Goal: Transaction & Acquisition: Purchase product/service

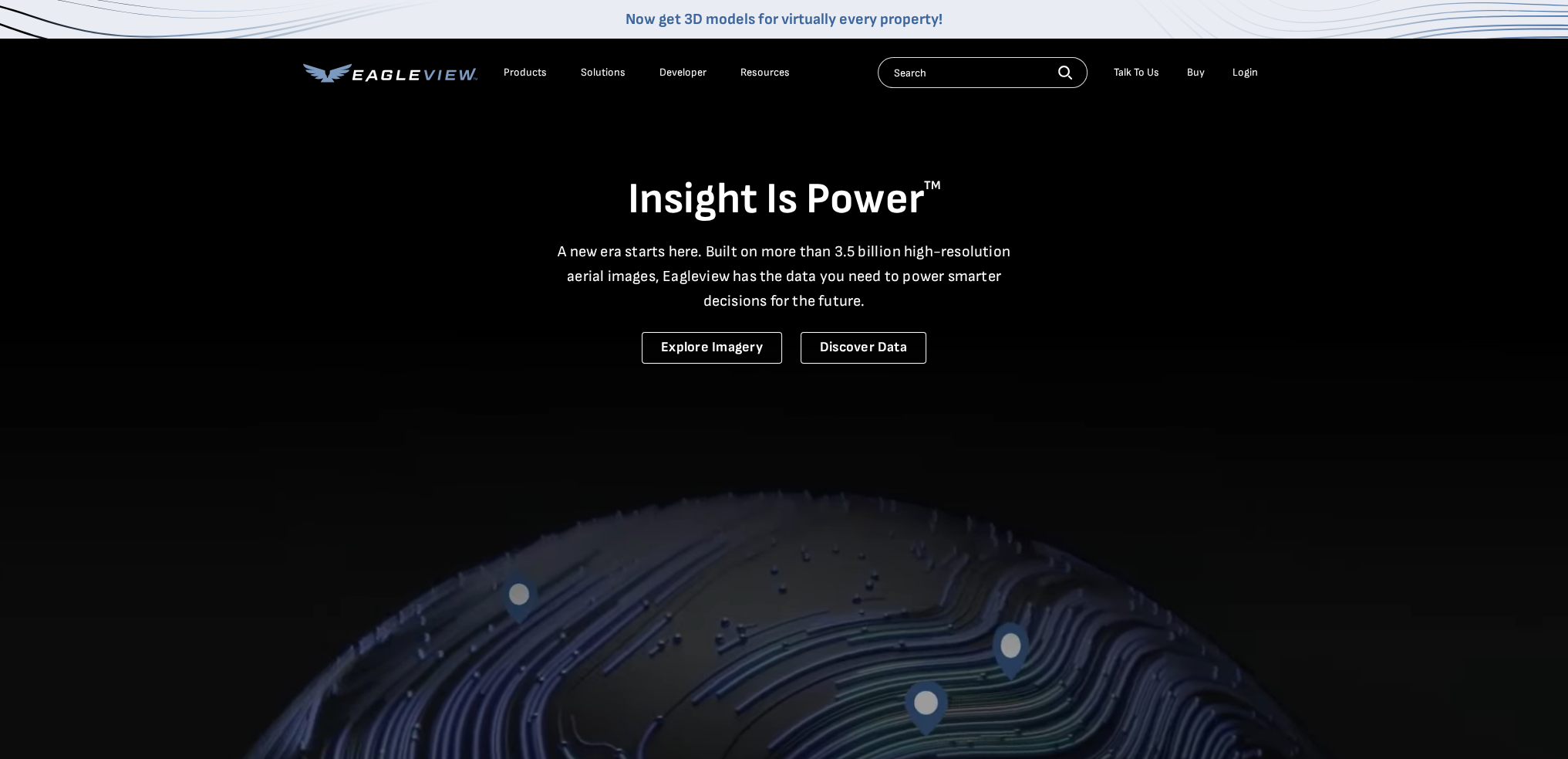
click at [1237, 70] on div "Login" at bounding box center [1245, 72] width 25 height 14
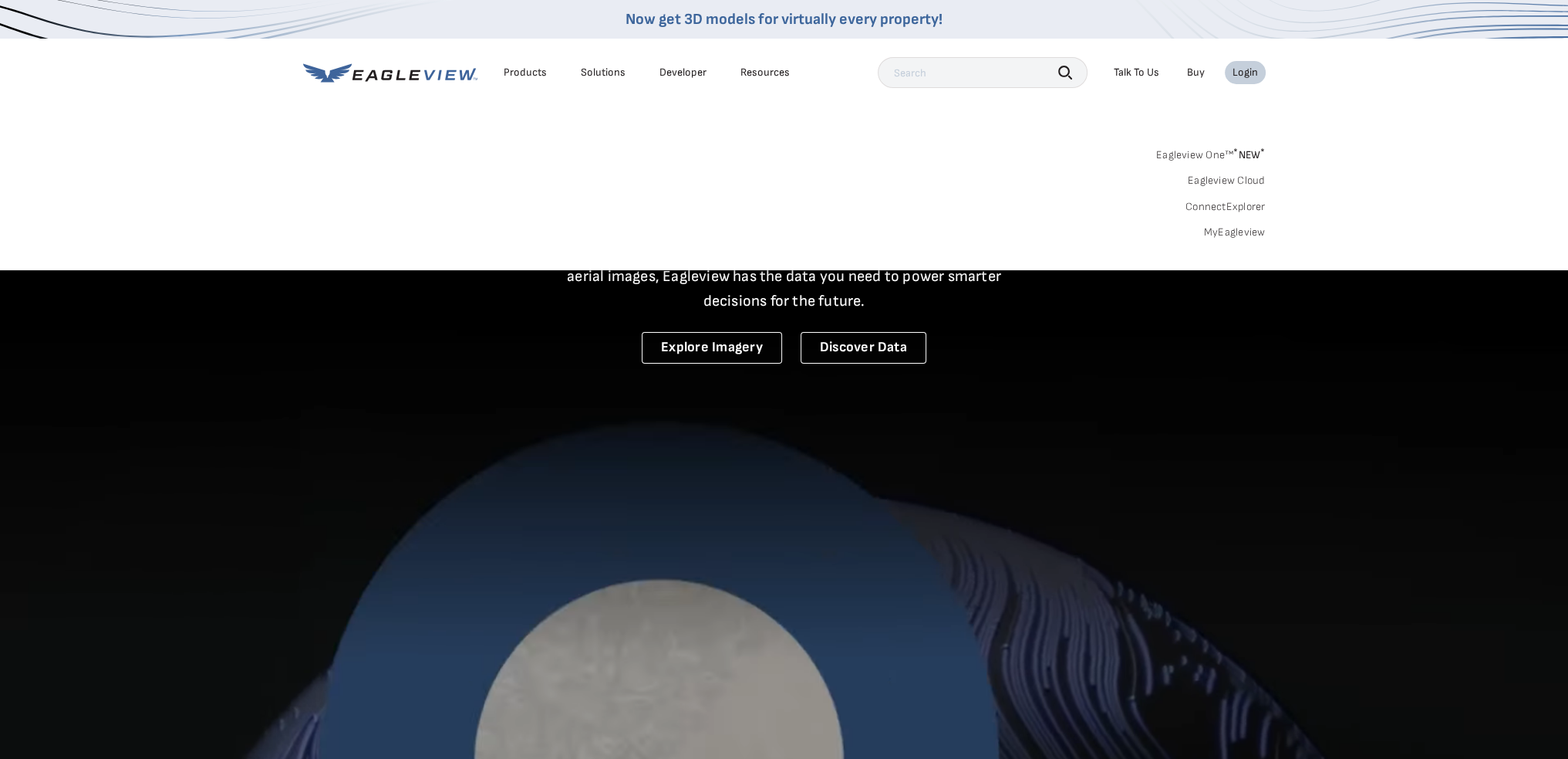
click at [1231, 234] on link "MyEagleview" at bounding box center [1234, 233] width 61 height 14
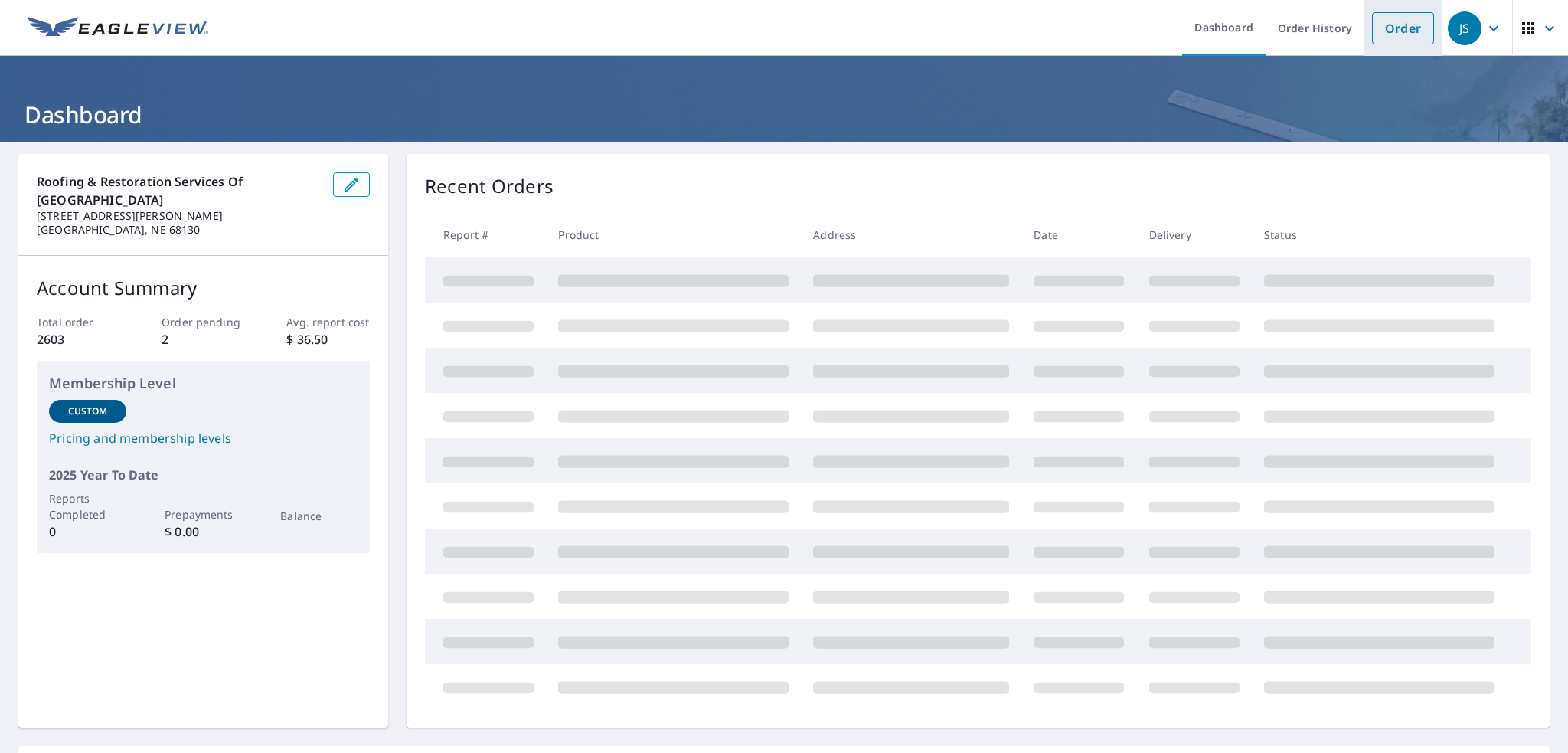
click at [1388, 30] on link "Order" at bounding box center [1403, 28] width 62 height 32
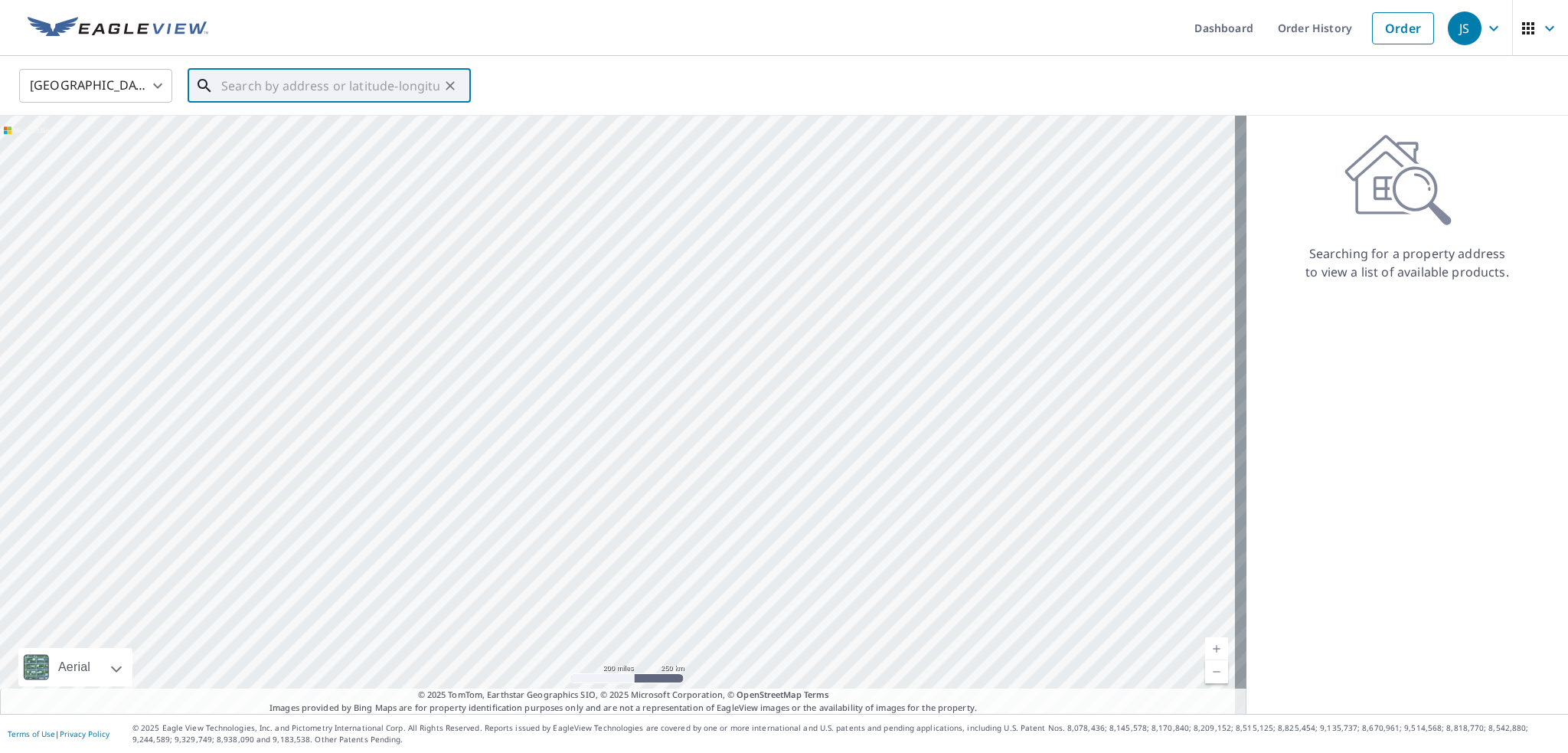
click at [416, 89] on input "text" at bounding box center [330, 86] width 218 height 42
click at [285, 134] on span "515 N College St" at bounding box center [338, 129] width 240 height 18
type input "515 N College St Waxahachie, TX 75165"
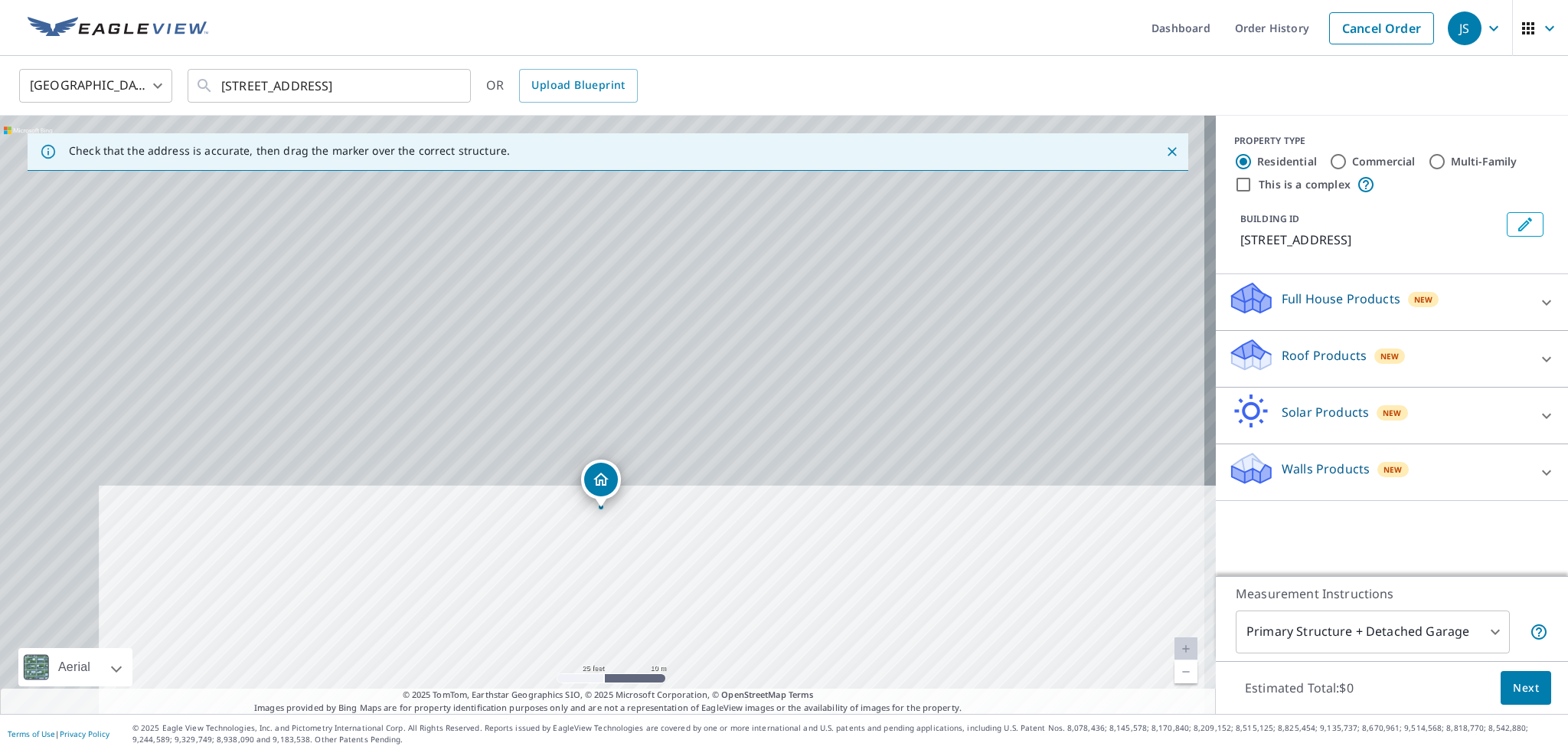
drag, startPoint x: 550, startPoint y: 312, endPoint x: 554, endPoint y: 483, distance: 171.0
click at [554, 483] on div "515 N College St Waxahachie, TX 75165" at bounding box center [607, 414] width 1216 height 598
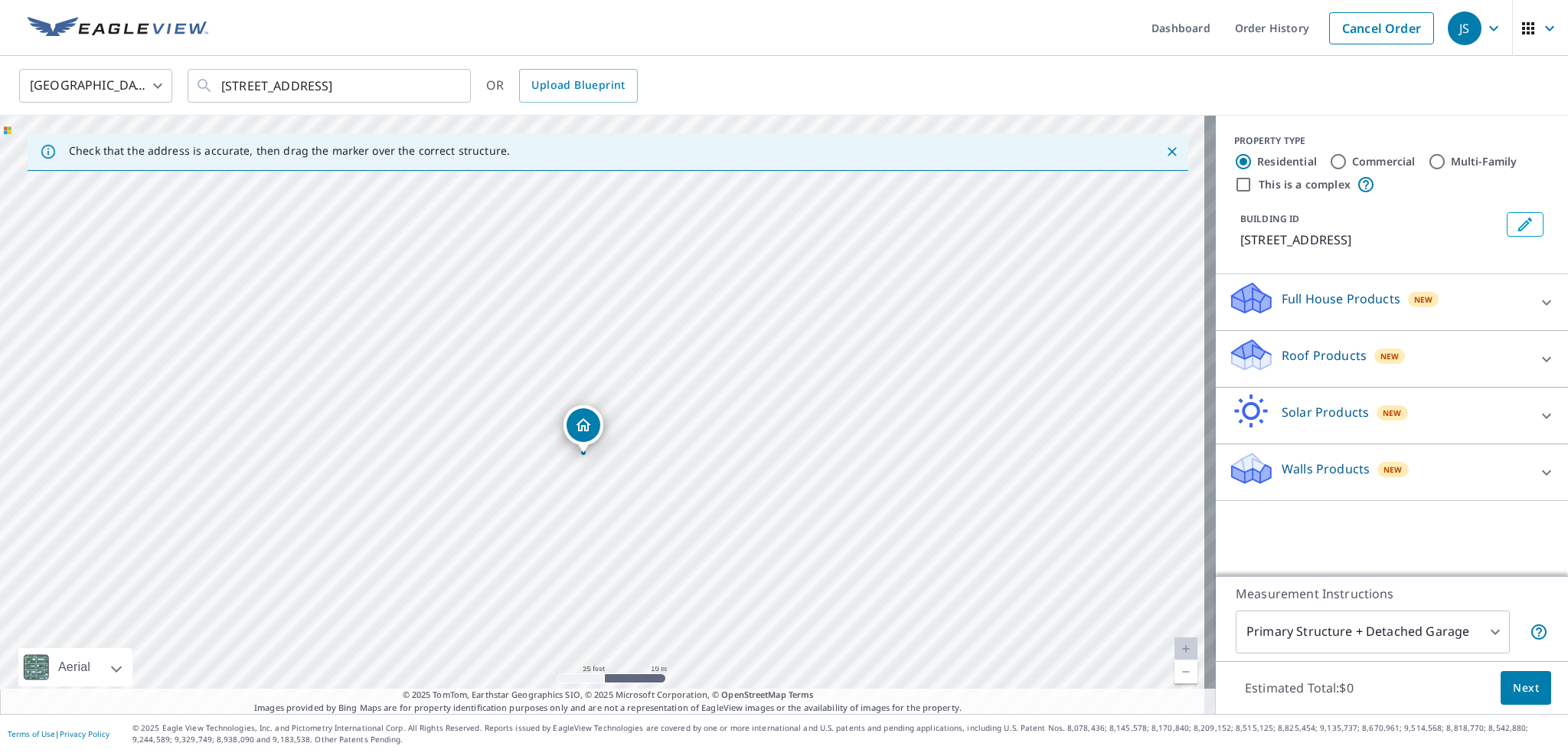
drag, startPoint x: 686, startPoint y: 436, endPoint x: 658, endPoint y: 285, distance: 153.6
click at [658, 285] on div "515 N College St Waxahachie, TX 75165" at bounding box center [607, 414] width 1216 height 598
drag, startPoint x: 636, startPoint y: 483, endPoint x: 677, endPoint y: 363, distance: 126.8
click at [677, 363] on div "515 N College St Waxahachie, TX 75165" at bounding box center [607, 414] width 1216 height 598
click at [1311, 350] on p "Roof Products" at bounding box center [1324, 354] width 85 height 18
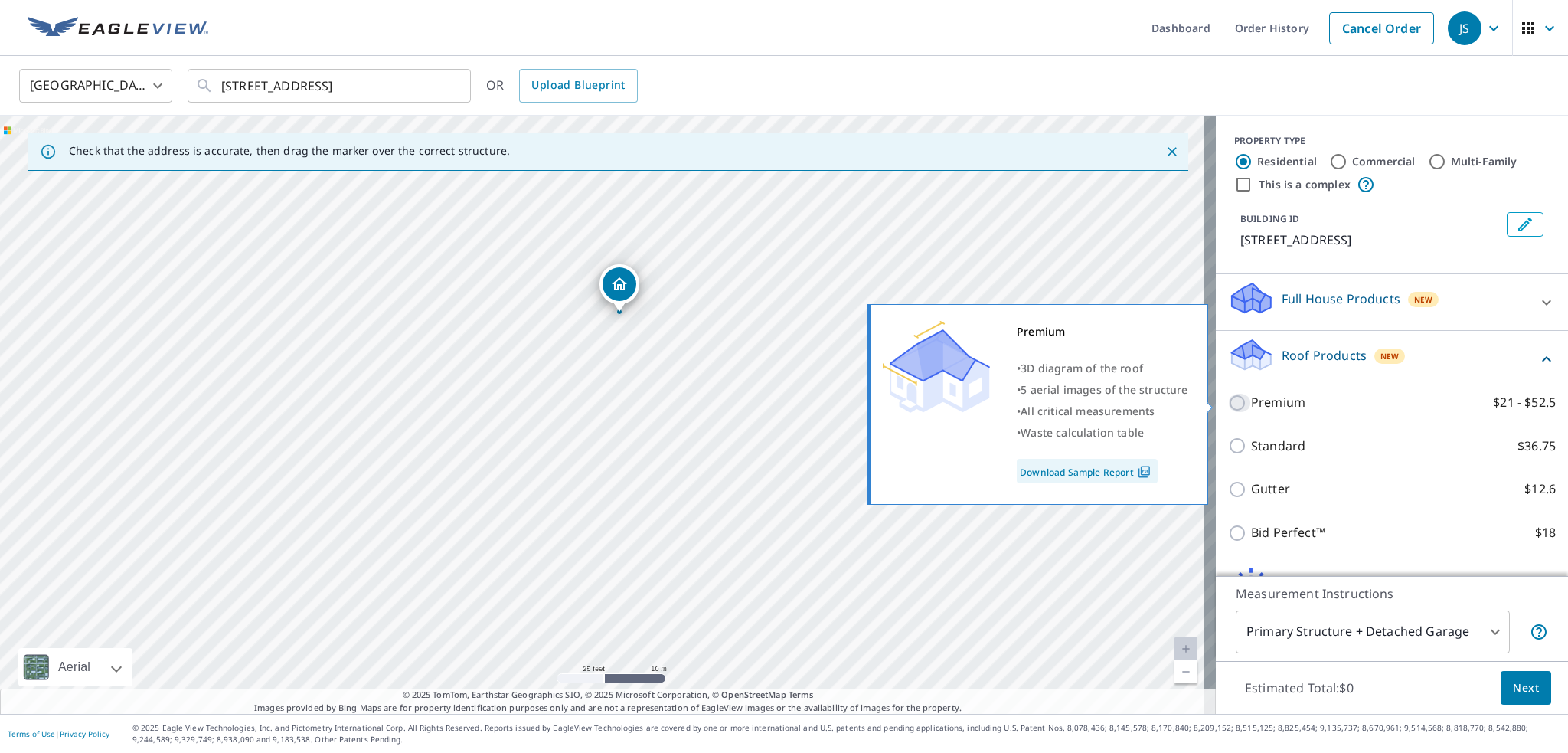
click at [1228, 404] on input "Premium $21 - $52.5" at bounding box center [1240, 403] width 23 height 18
checkbox input "true"
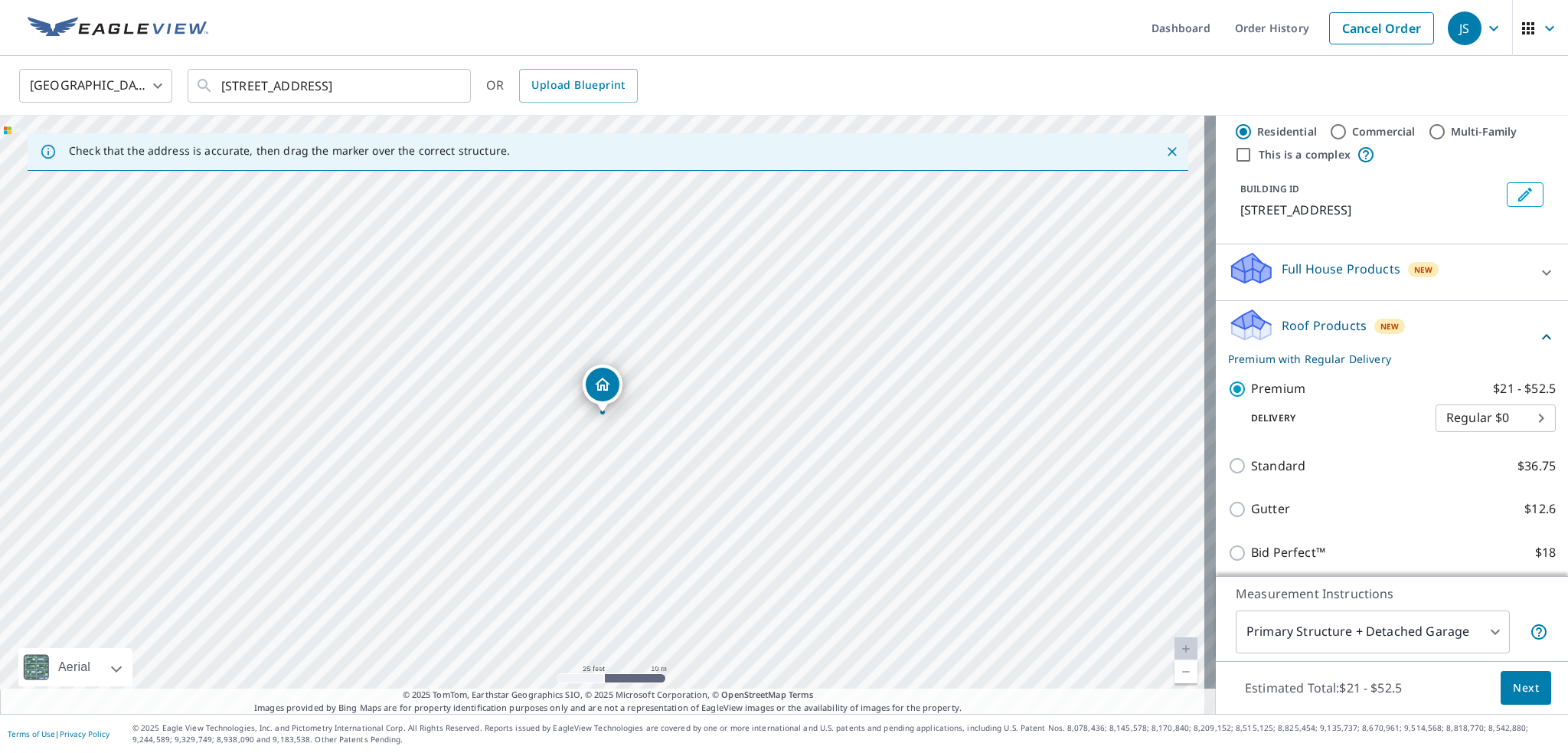
scroll to position [76, 0]
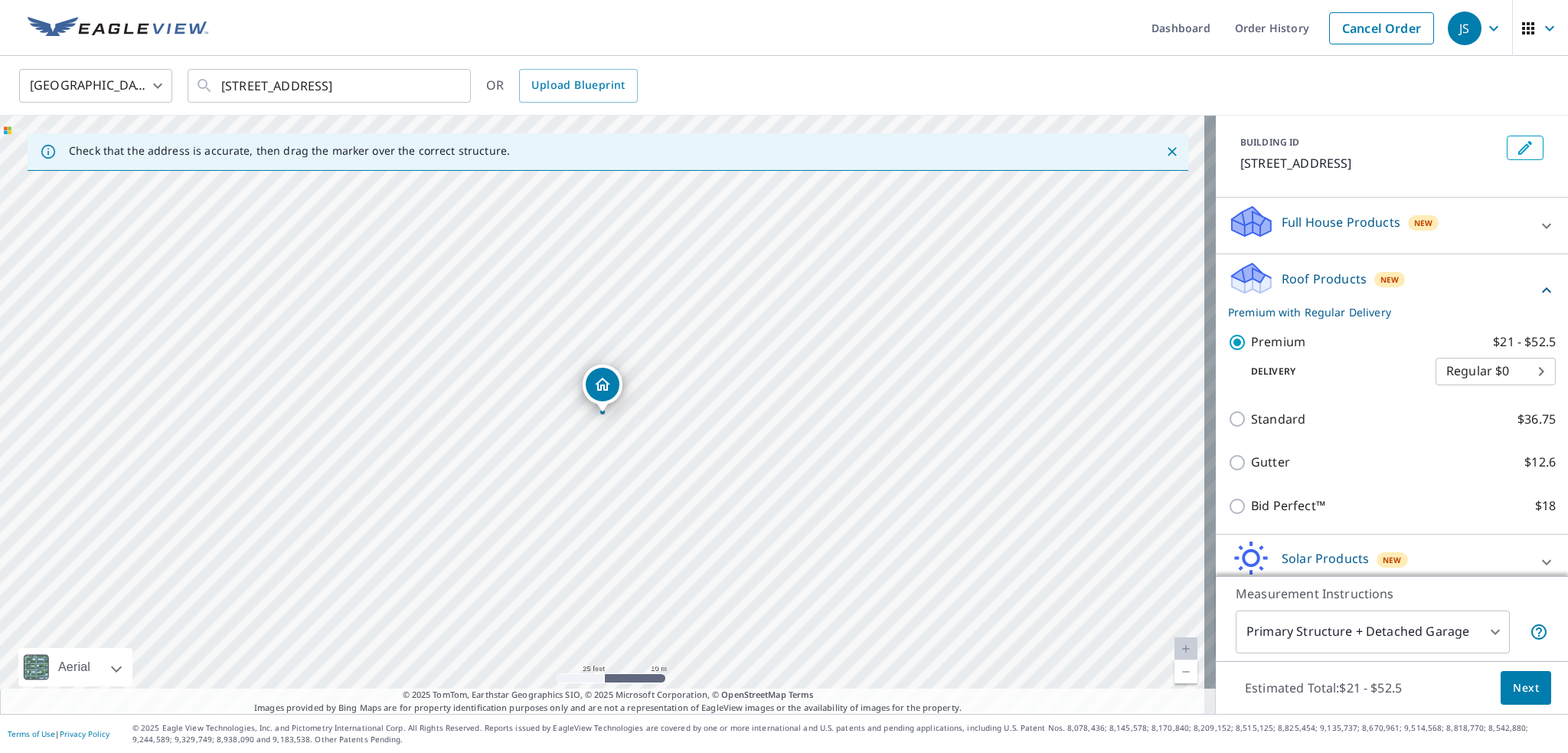
click at [1513, 683] on span "Next" at bounding box center [1526, 688] width 26 height 19
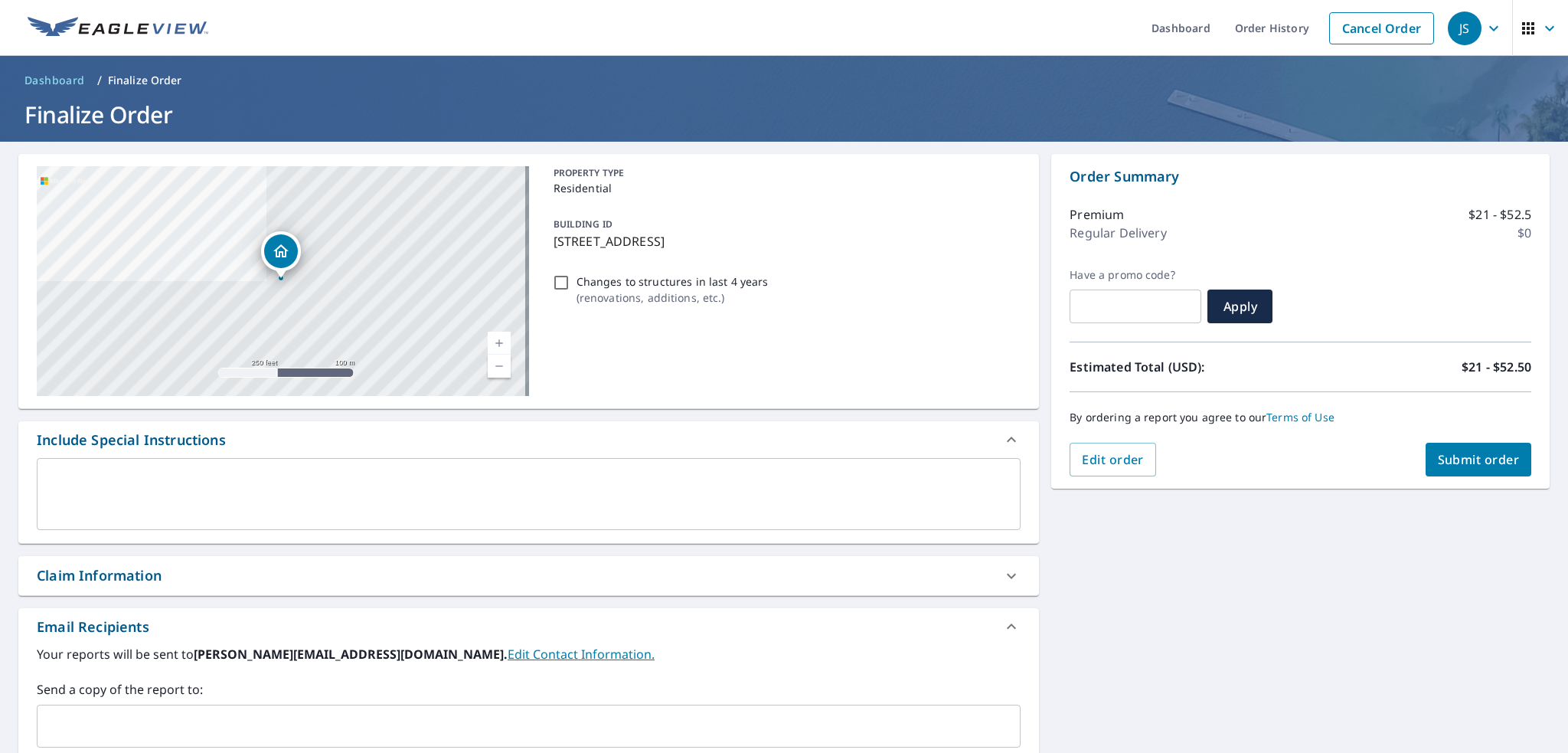
click at [1459, 459] on span "Submit order" at bounding box center [1478, 459] width 82 height 16
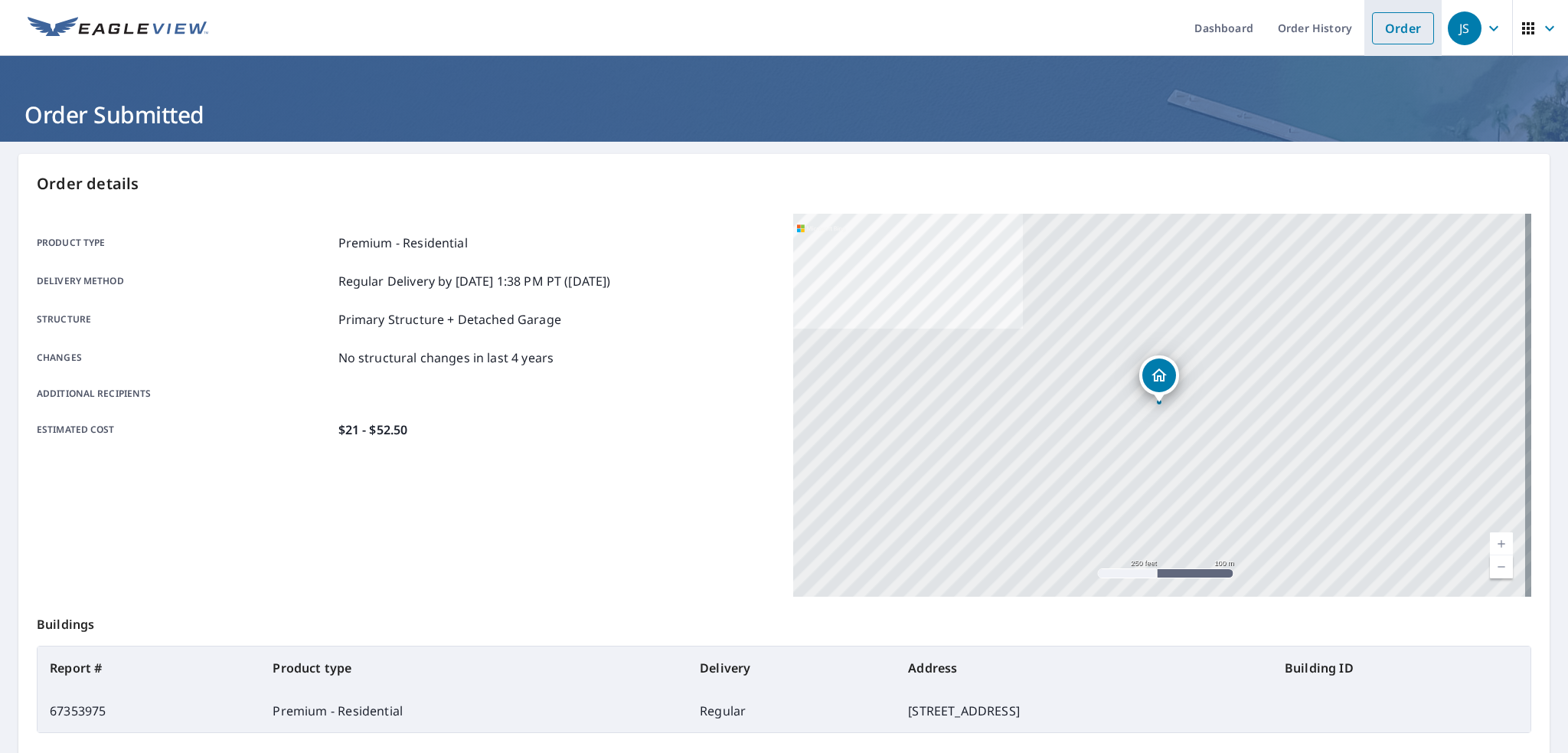
click at [1395, 22] on link "Order" at bounding box center [1403, 28] width 62 height 32
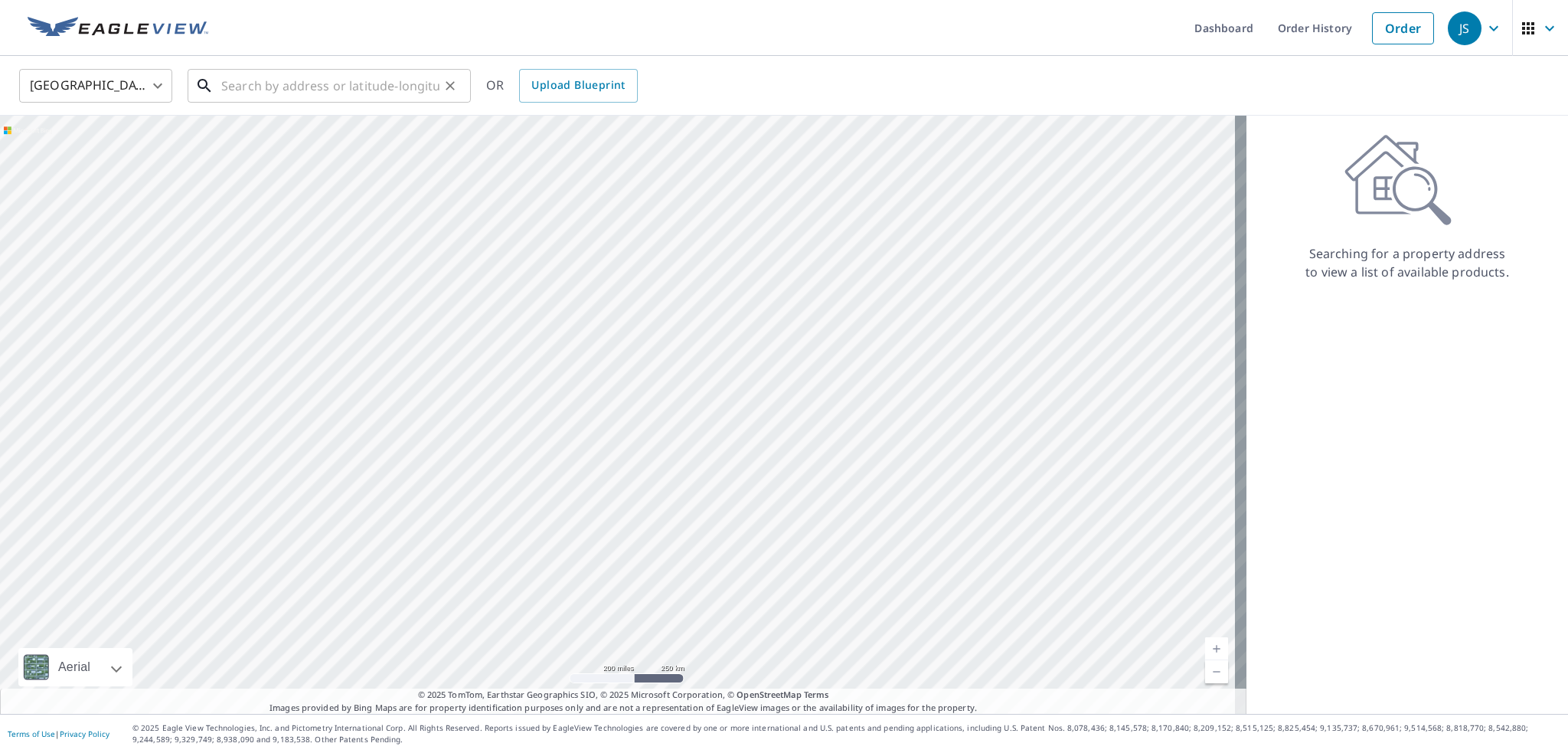
click at [302, 89] on input "text" at bounding box center [330, 86] width 218 height 42
click at [303, 90] on input "text" at bounding box center [330, 86] width 218 height 42
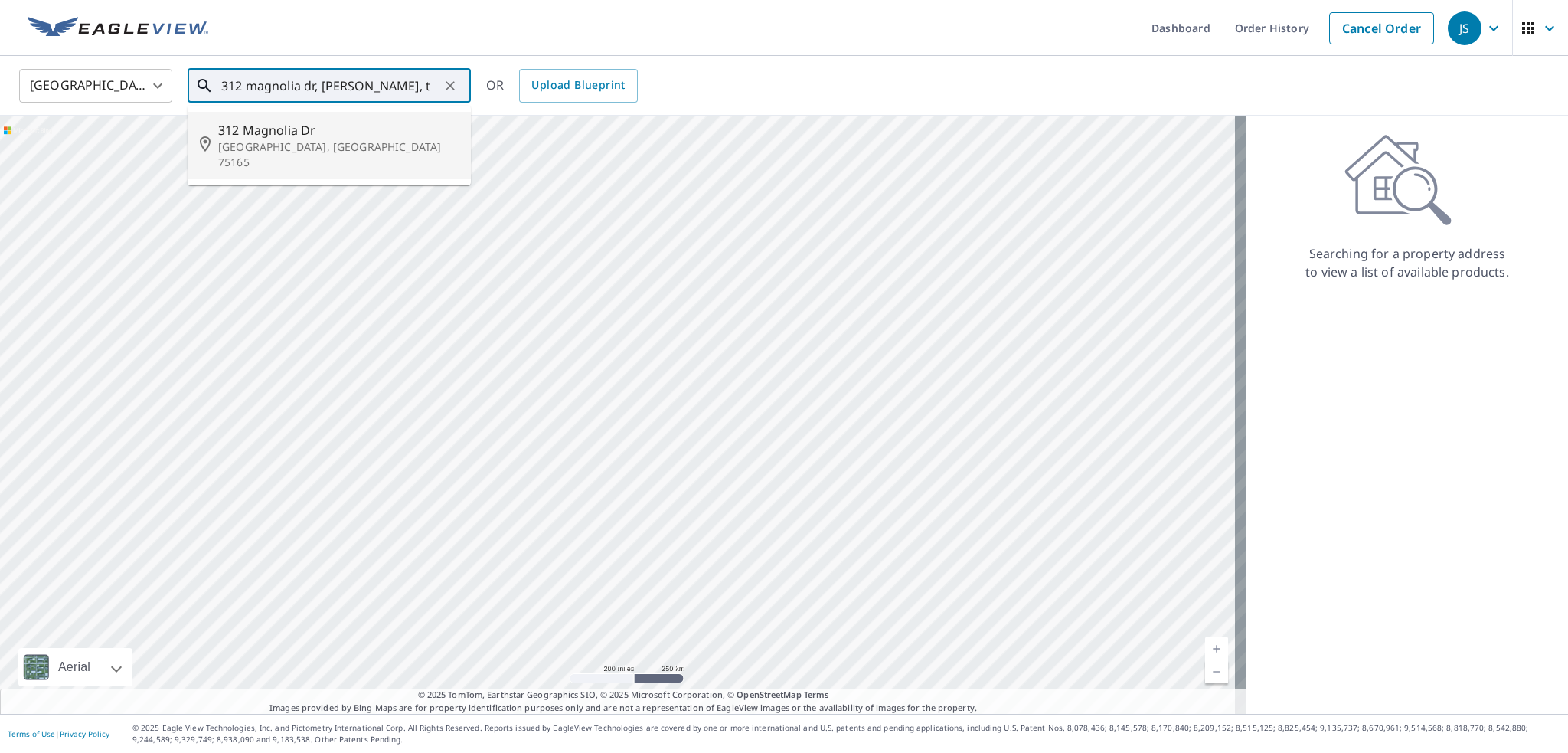
click at [300, 131] on span "312 Magnolia Dr" at bounding box center [338, 129] width 240 height 18
type input "312 Magnolia Dr Waxahachie, TX 75165"
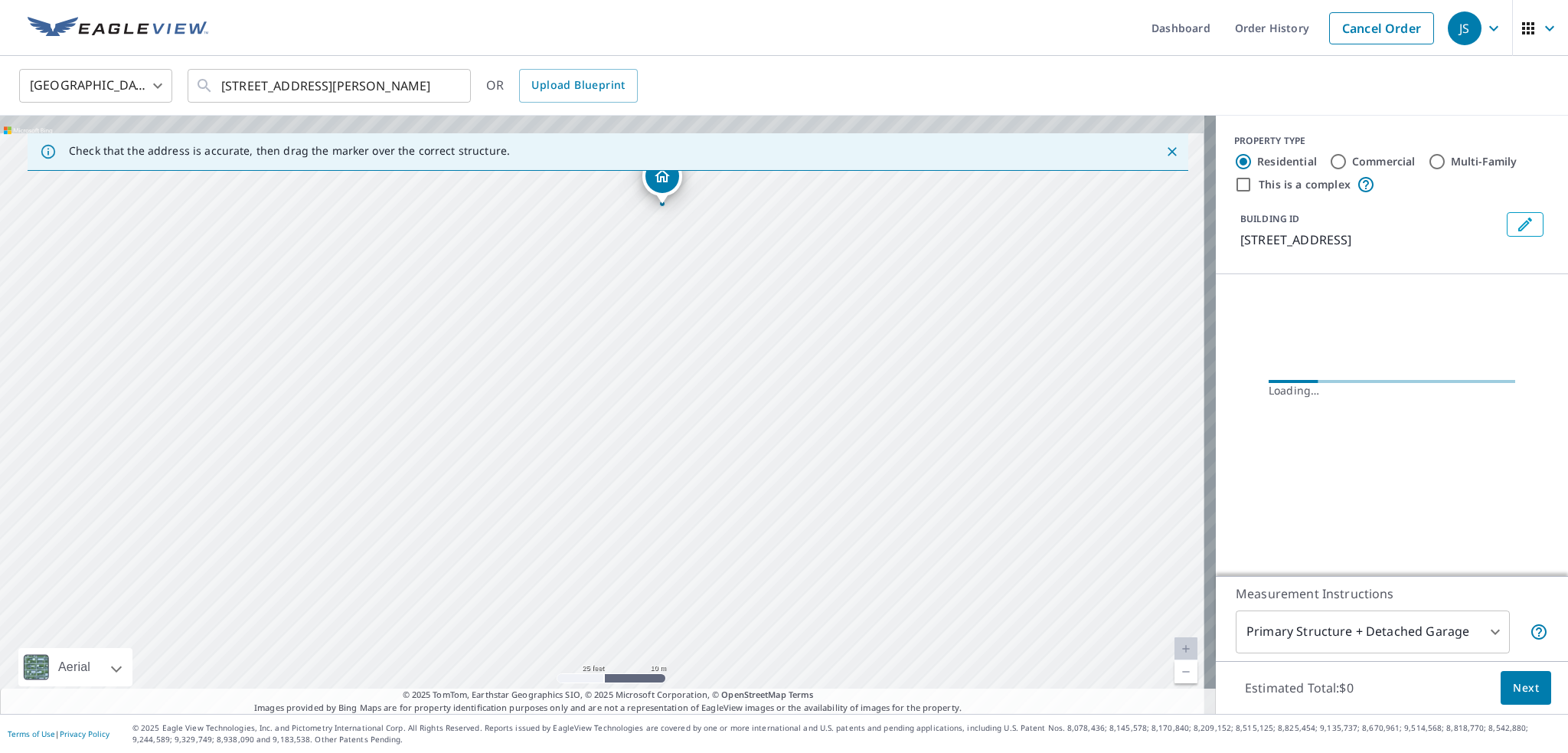
drag, startPoint x: 579, startPoint y: 304, endPoint x: 573, endPoint y: 527, distance: 223.1
click at [573, 527] on div "312 Magnolia Dr Waxahachie, TX 75165" at bounding box center [607, 414] width 1216 height 598
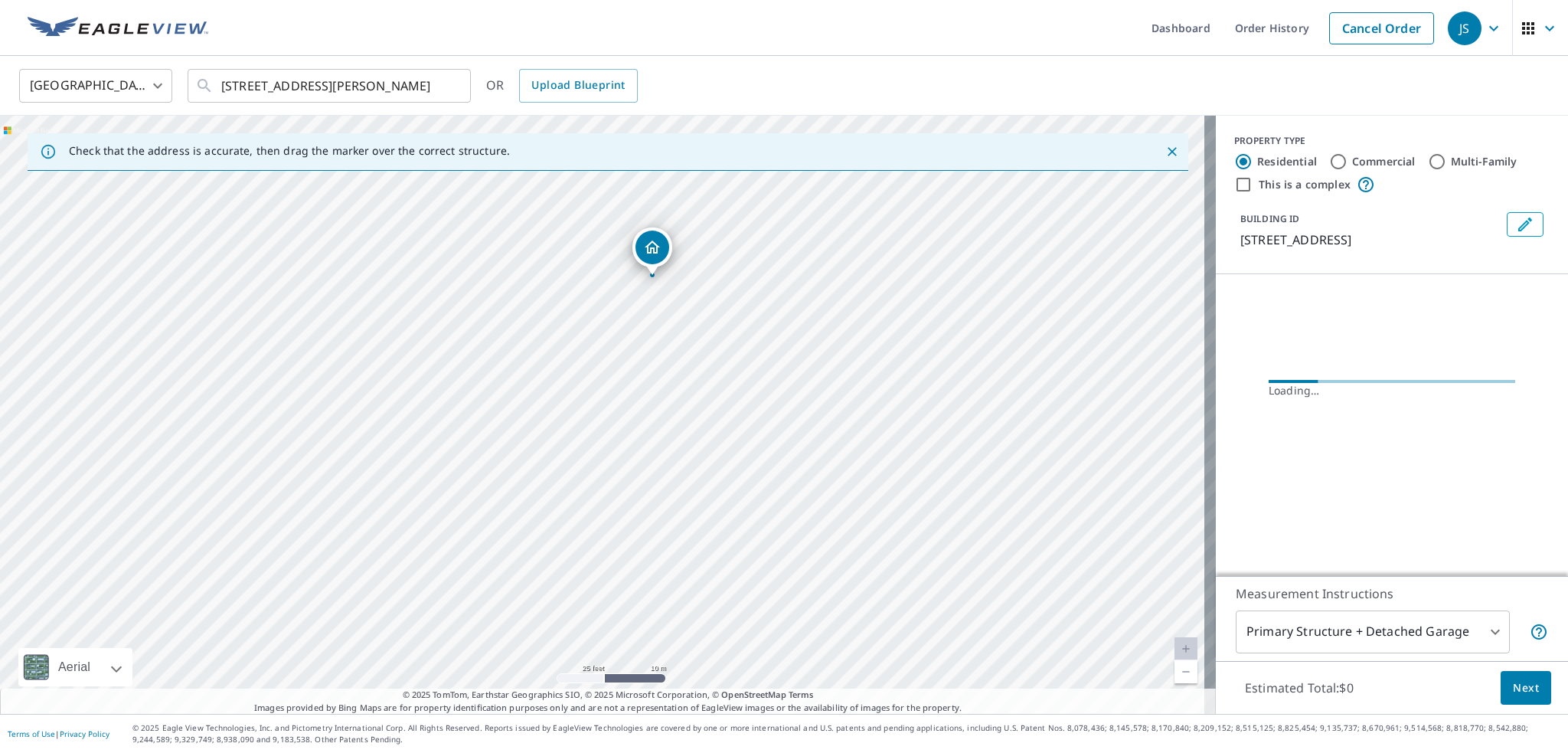
drag, startPoint x: 522, startPoint y: 349, endPoint x: 497, endPoint y: 501, distance: 154.0
click at [497, 501] on div "312 Magnolia Dr Waxahachie, TX 75165" at bounding box center [607, 414] width 1216 height 598
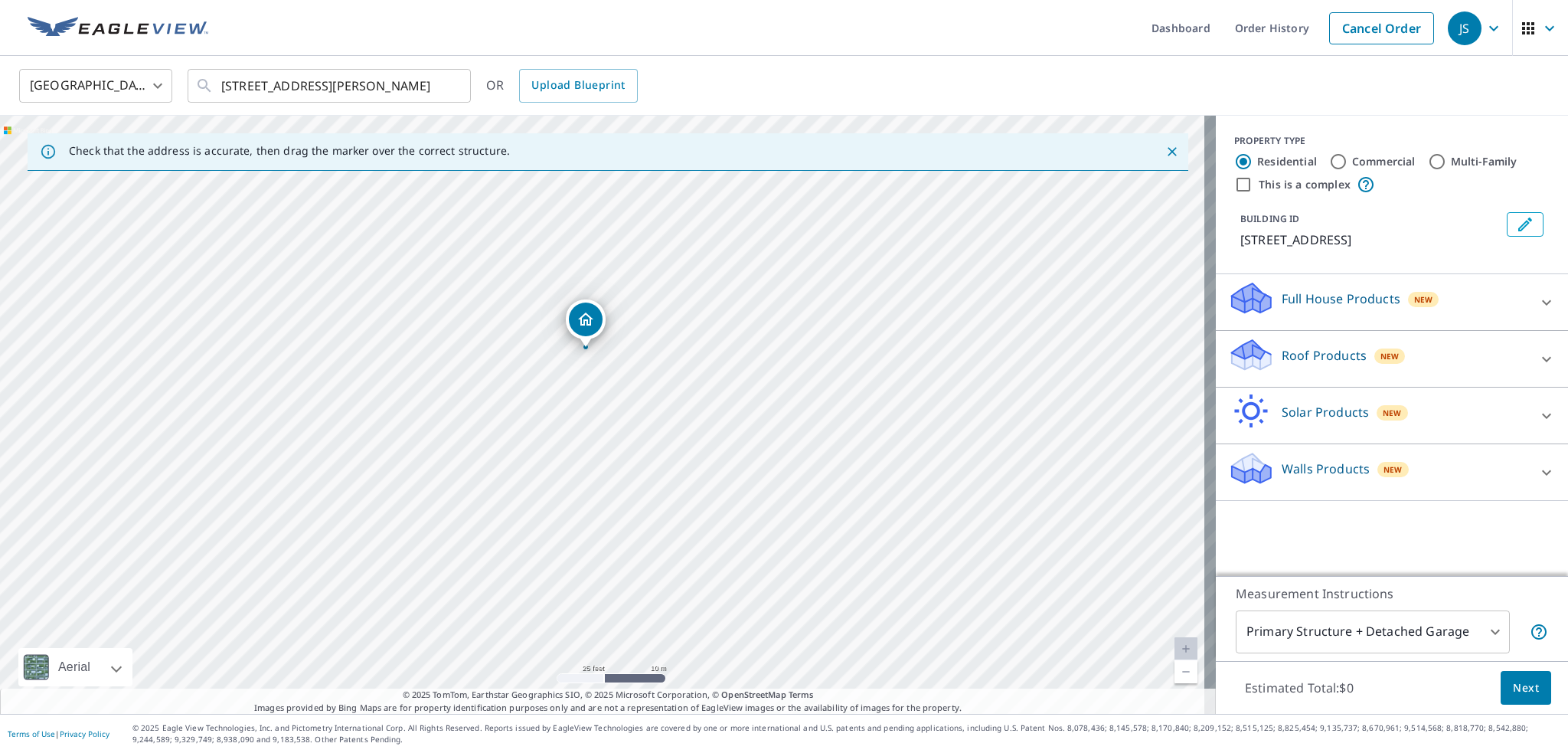
drag, startPoint x: 495, startPoint y: 460, endPoint x: 479, endPoint y: 393, distance: 68.9
click at [479, 393] on div "312 Magnolia Dr Waxahachie, TX 75165" at bounding box center [607, 414] width 1216 height 598
click at [1441, 360] on div "Roof Products New" at bounding box center [1378, 358] width 300 height 43
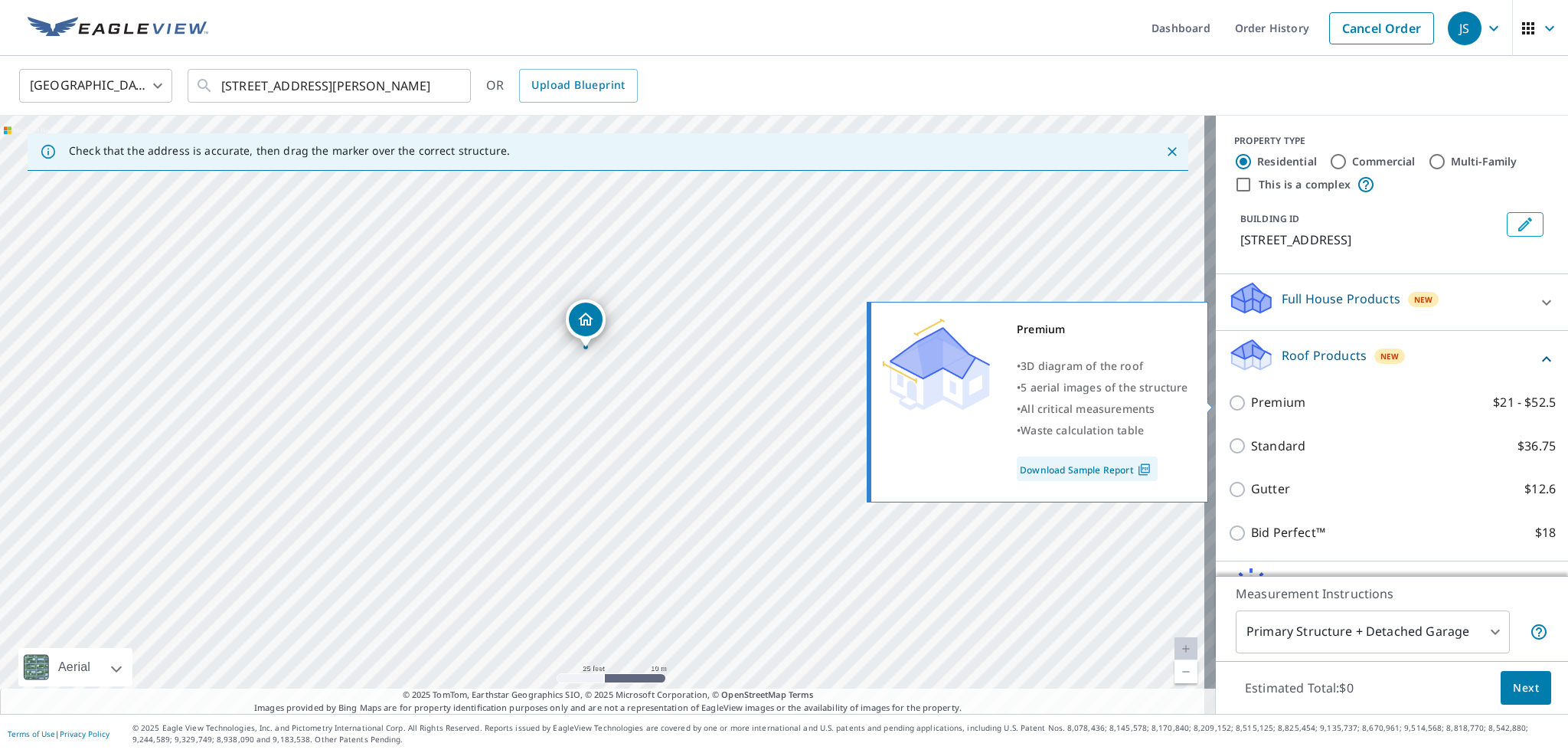
click at [1228, 403] on input "Premium $21 - $52.5" at bounding box center [1240, 403] width 23 height 18
checkbox input "true"
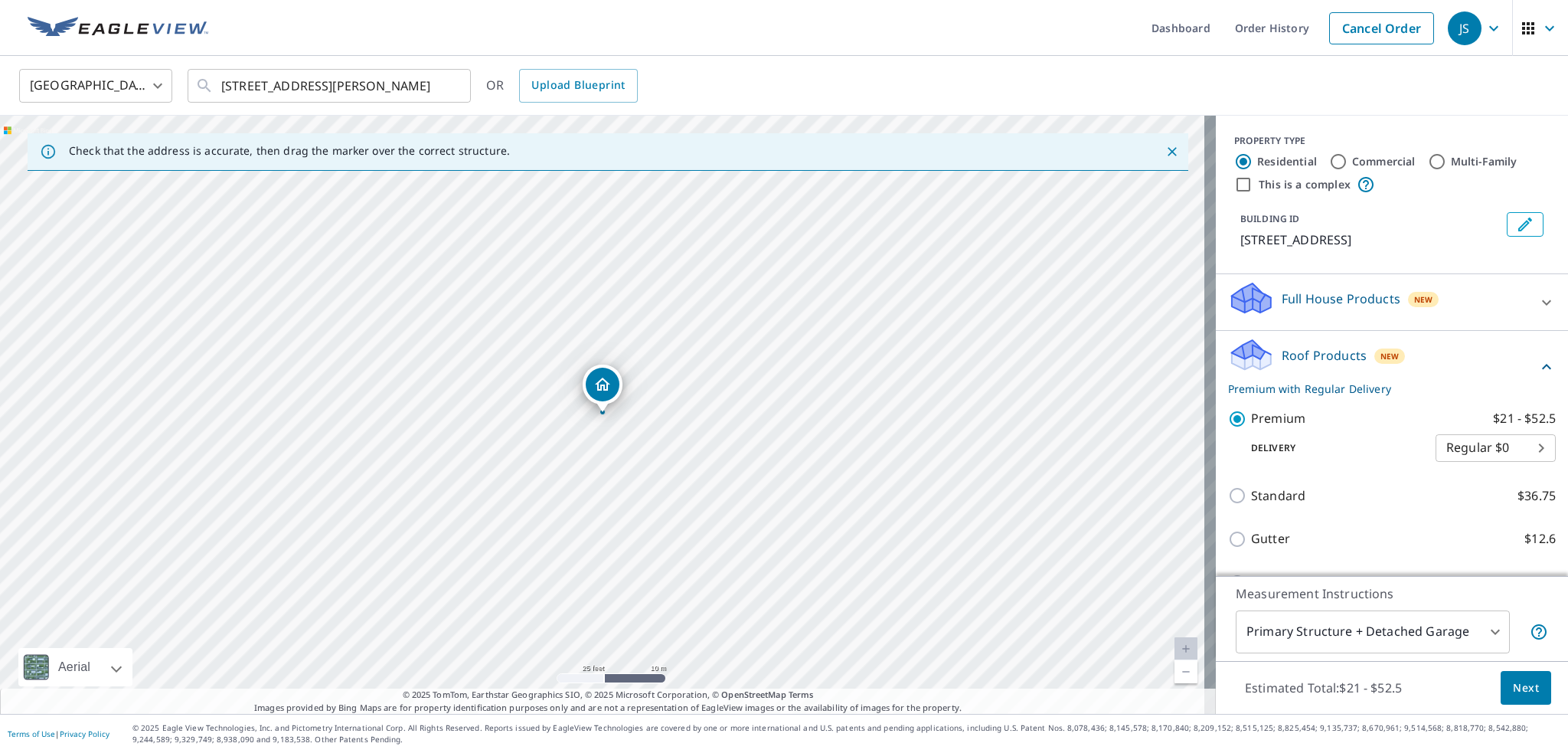
click at [1513, 693] on span "Next" at bounding box center [1526, 688] width 26 height 19
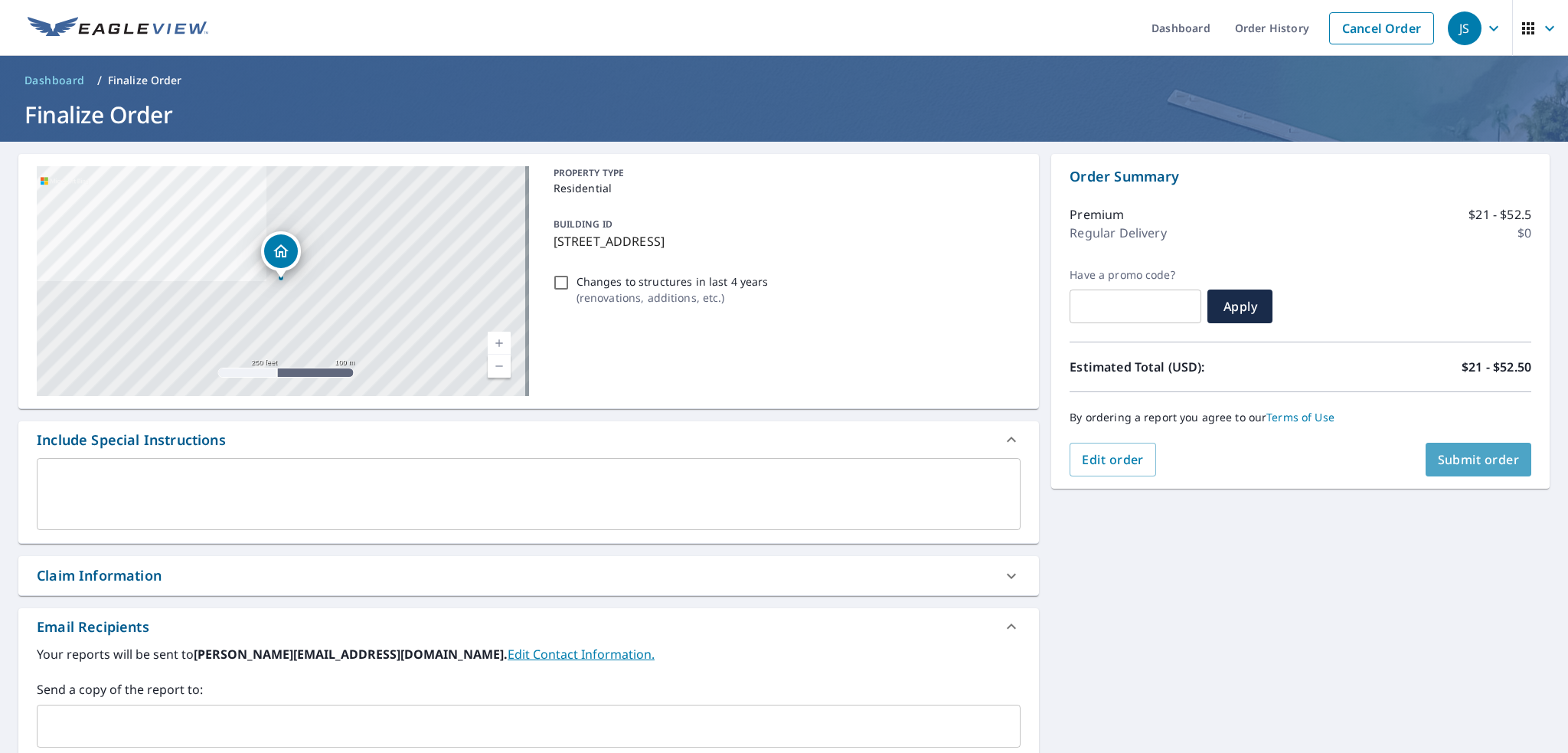
click at [1458, 463] on span "Submit order" at bounding box center [1478, 459] width 82 height 16
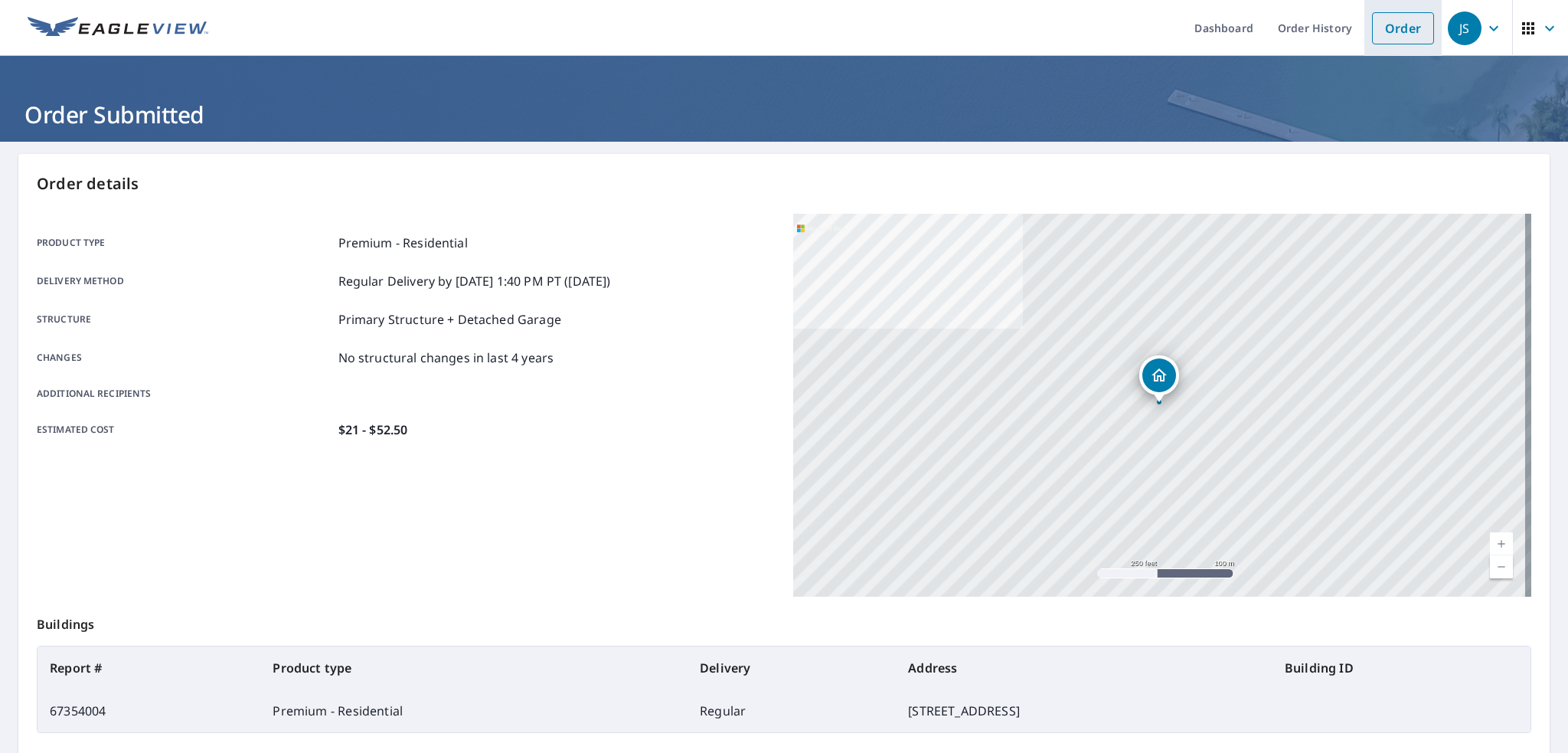
click at [1396, 33] on link "Order" at bounding box center [1403, 28] width 62 height 32
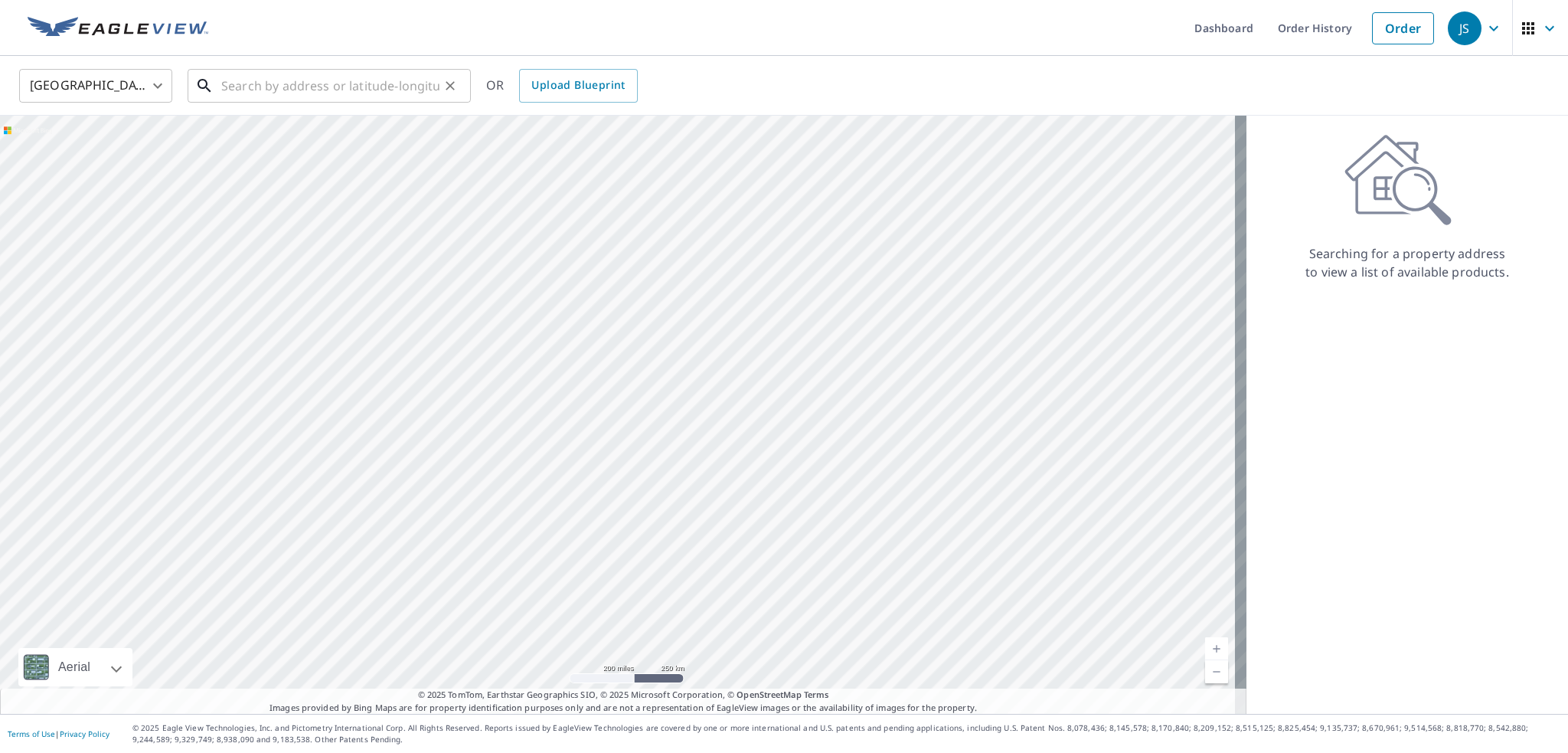
click at [300, 79] on input "text" at bounding box center [330, 86] width 218 height 42
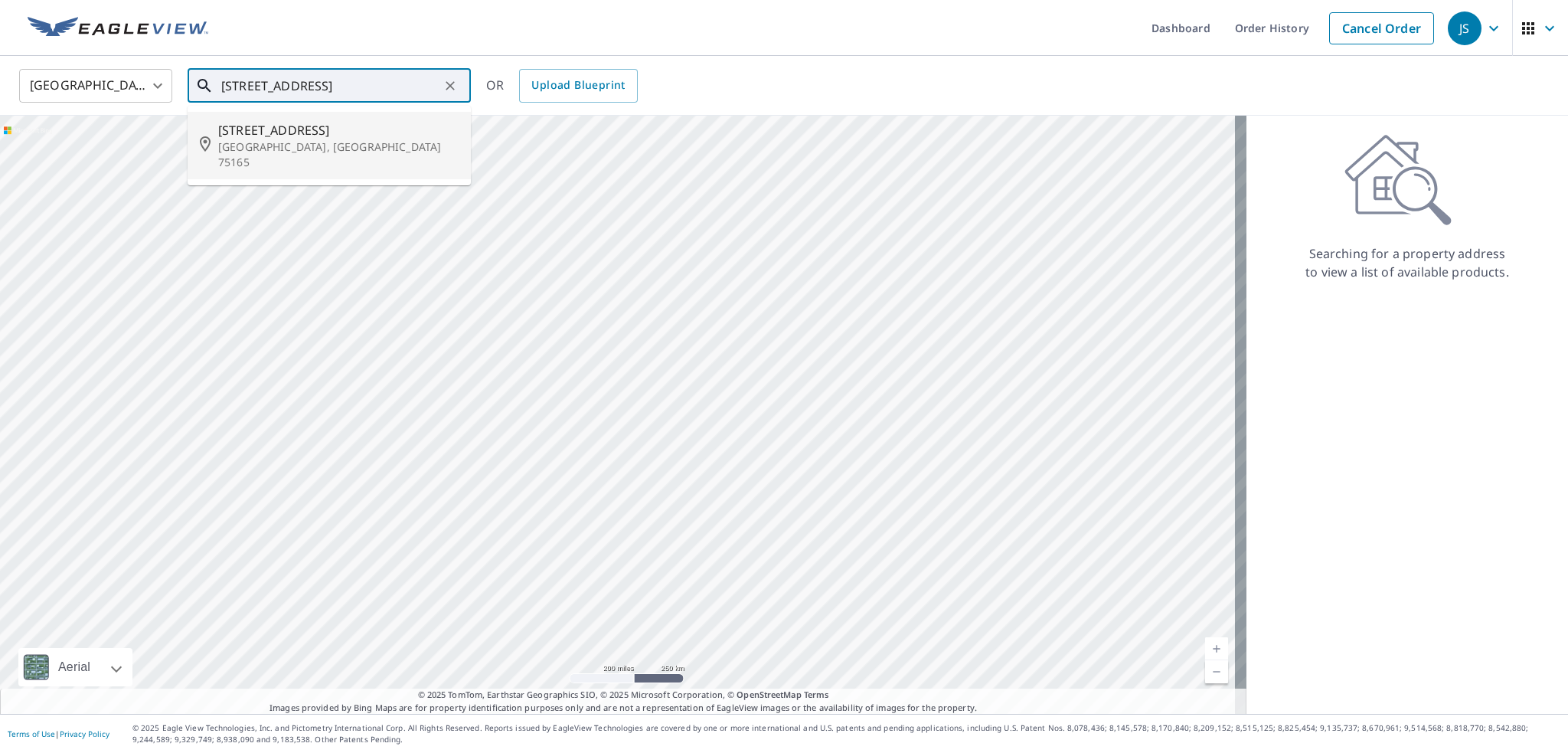
click at [254, 153] on p "[GEOGRAPHIC_DATA], [GEOGRAPHIC_DATA] 75165" at bounding box center [338, 154] width 240 height 31
type input "102 Charlotte Ave Waxahachie, TX 75165"
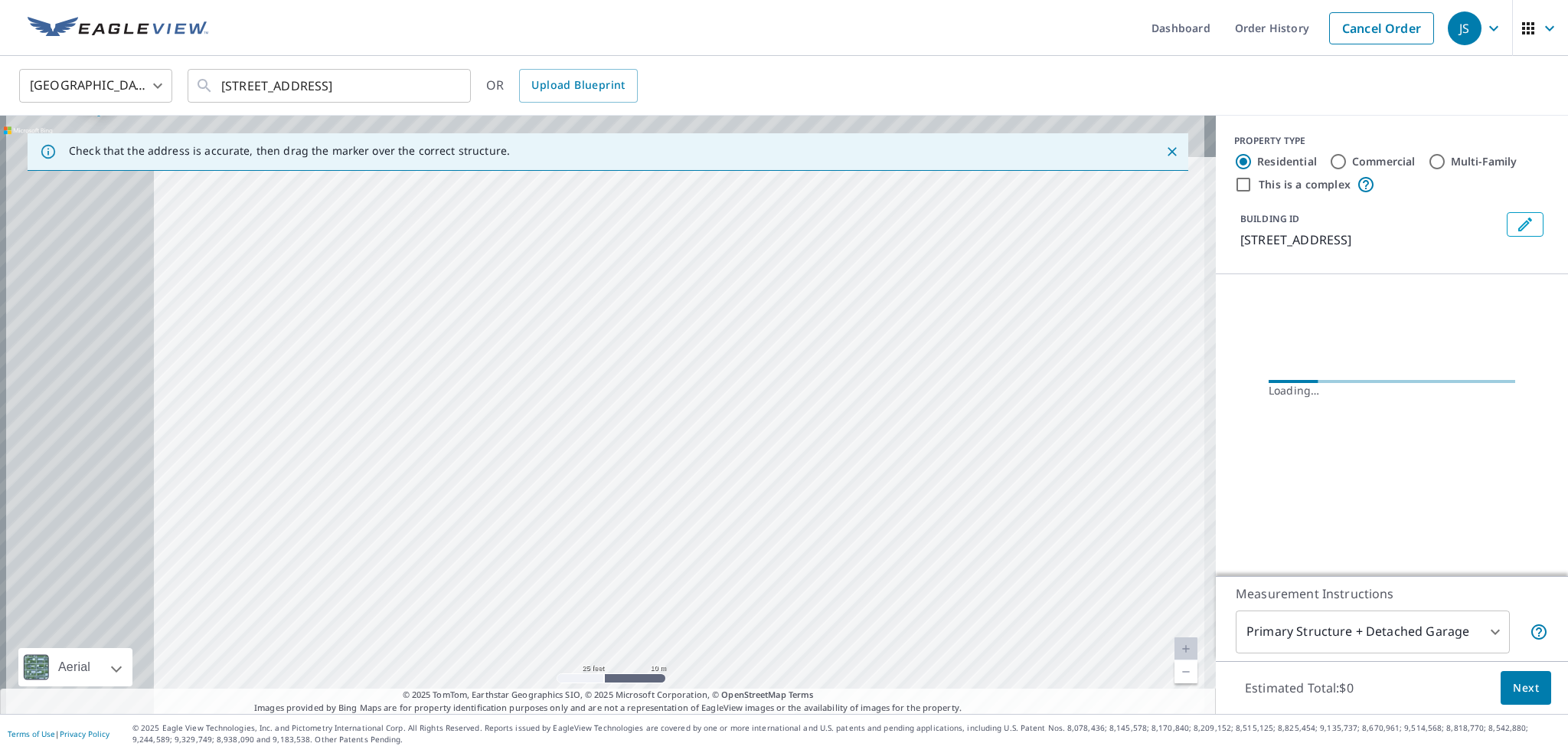
drag, startPoint x: 301, startPoint y: 321, endPoint x: 949, endPoint y: 473, distance: 665.6
click at [949, 473] on div "102 Charlotte Ave Waxahachie, TX 75165" at bounding box center [607, 414] width 1216 height 598
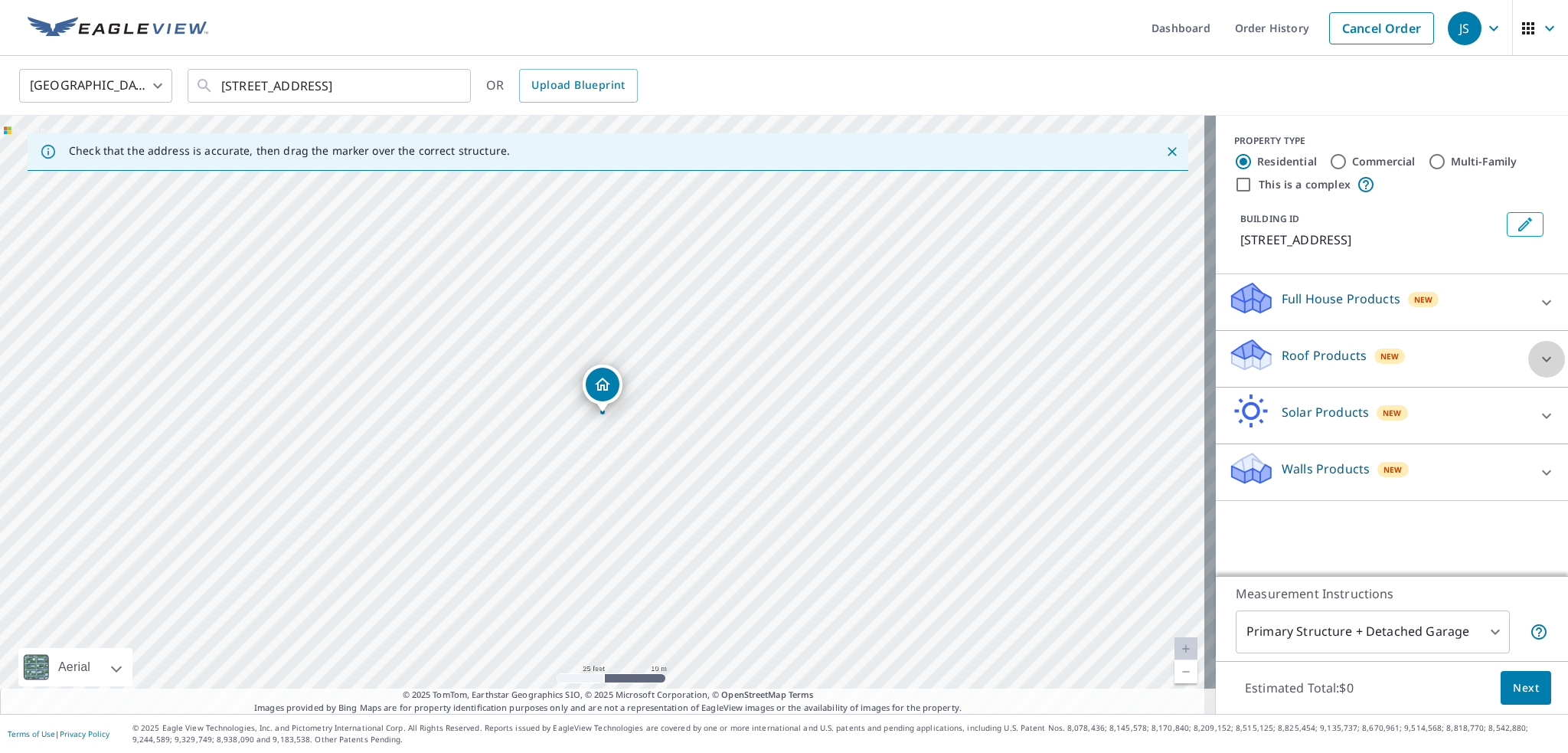
click at [1542, 357] on icon at bounding box center [1547, 359] width 10 height 6
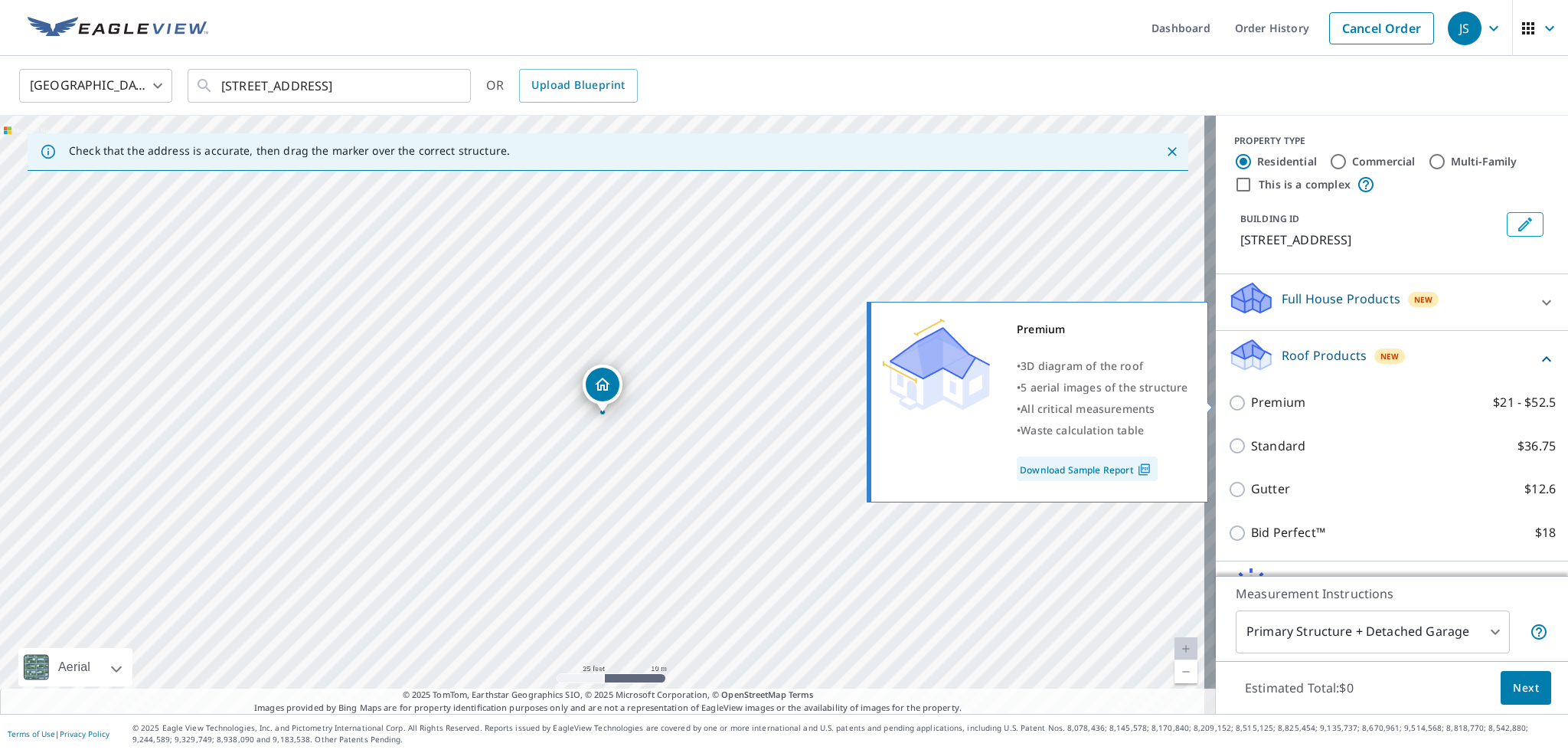
click at [1228, 397] on input "Premium $21 - $52.5" at bounding box center [1240, 403] width 23 height 18
checkbox input "true"
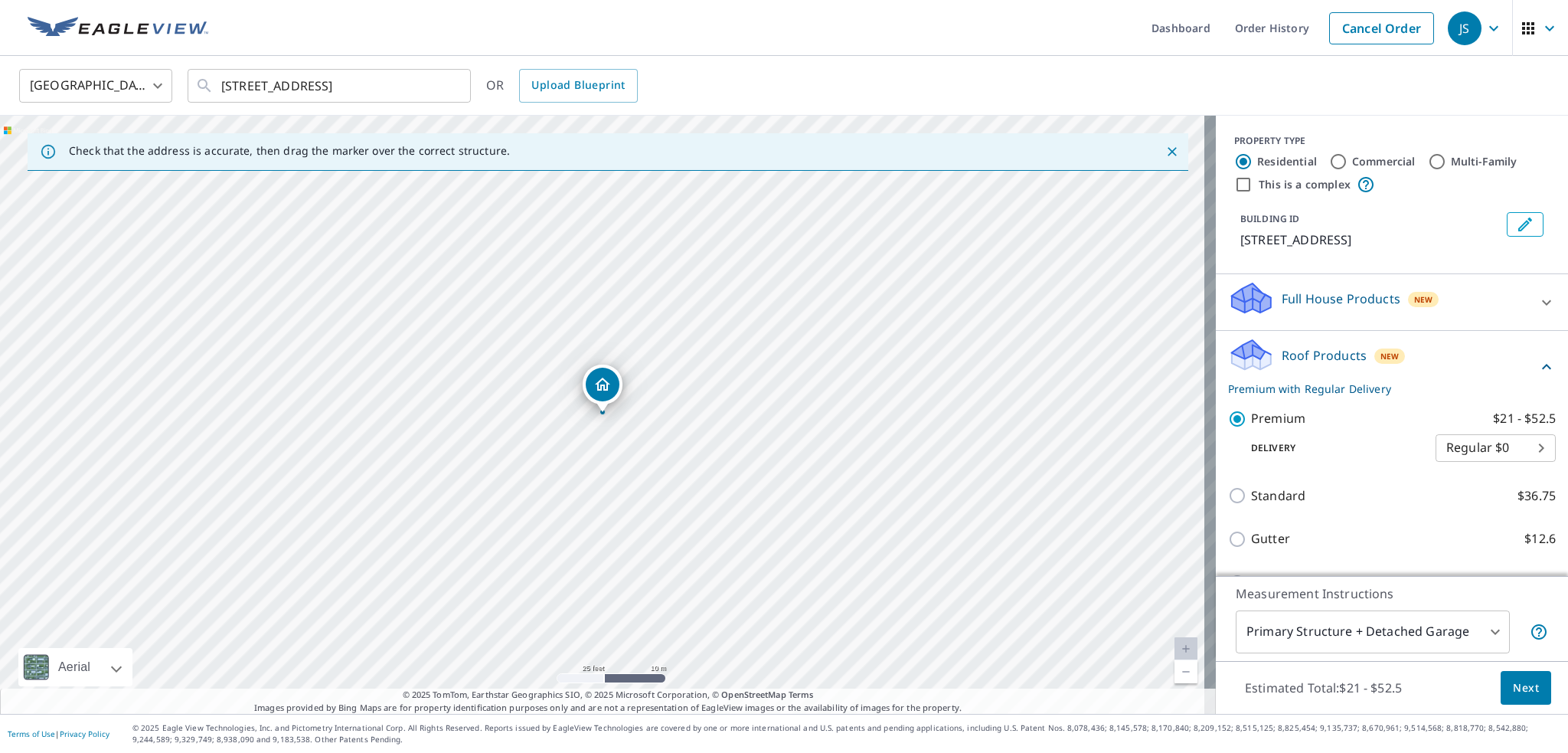
click at [1513, 683] on span "Next" at bounding box center [1526, 688] width 26 height 19
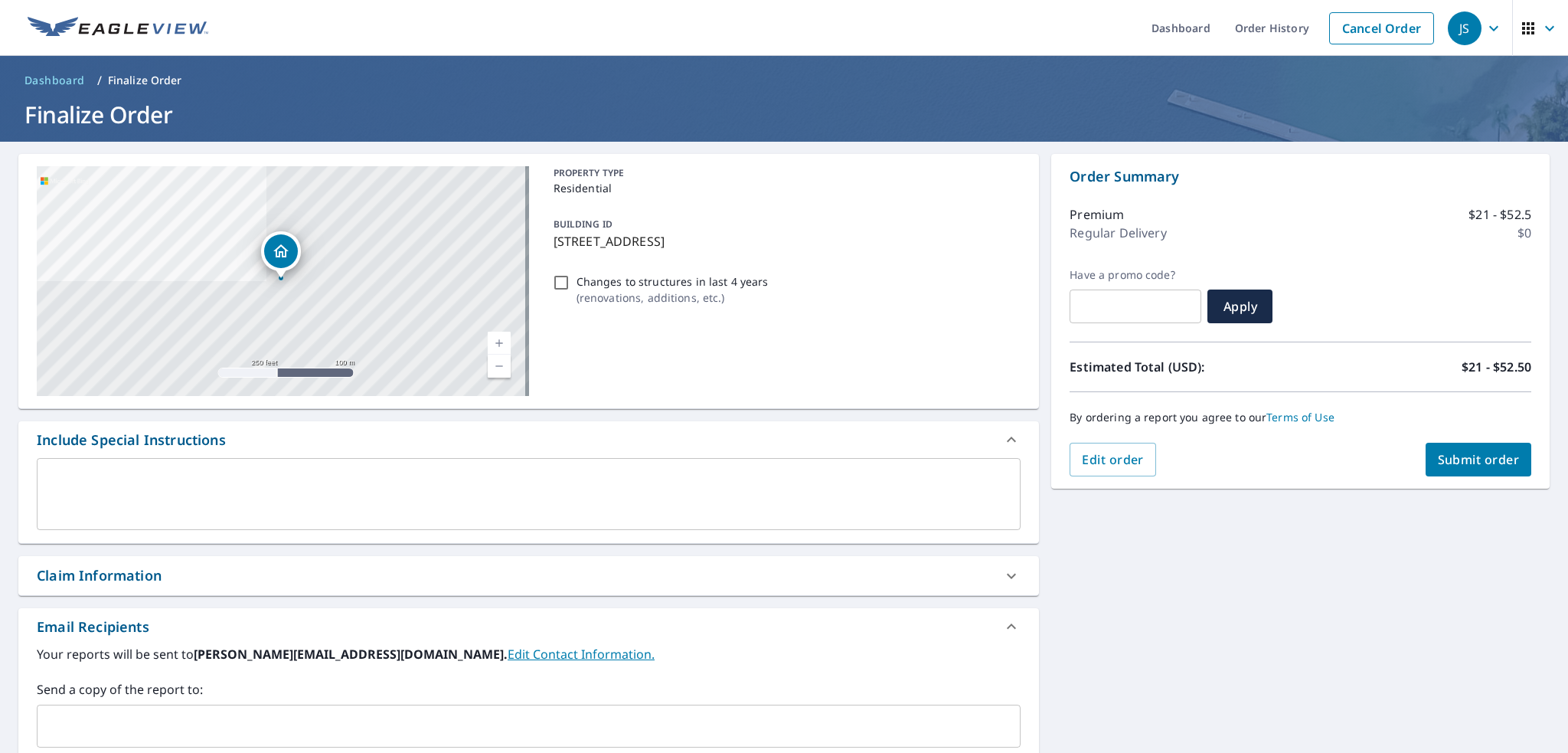
click at [1446, 466] on span "Submit order" at bounding box center [1478, 459] width 82 height 16
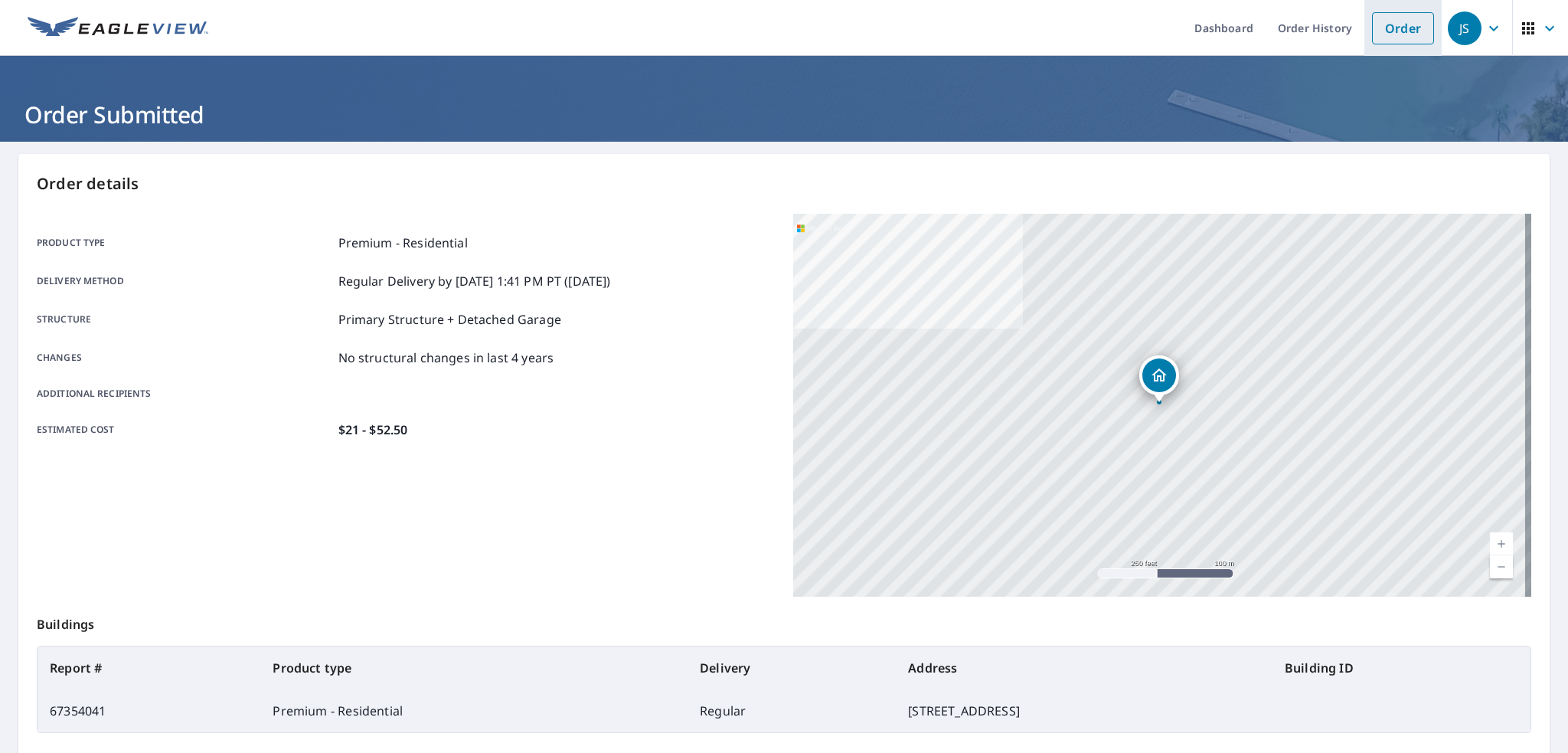
click at [1378, 29] on link "Order" at bounding box center [1403, 28] width 62 height 32
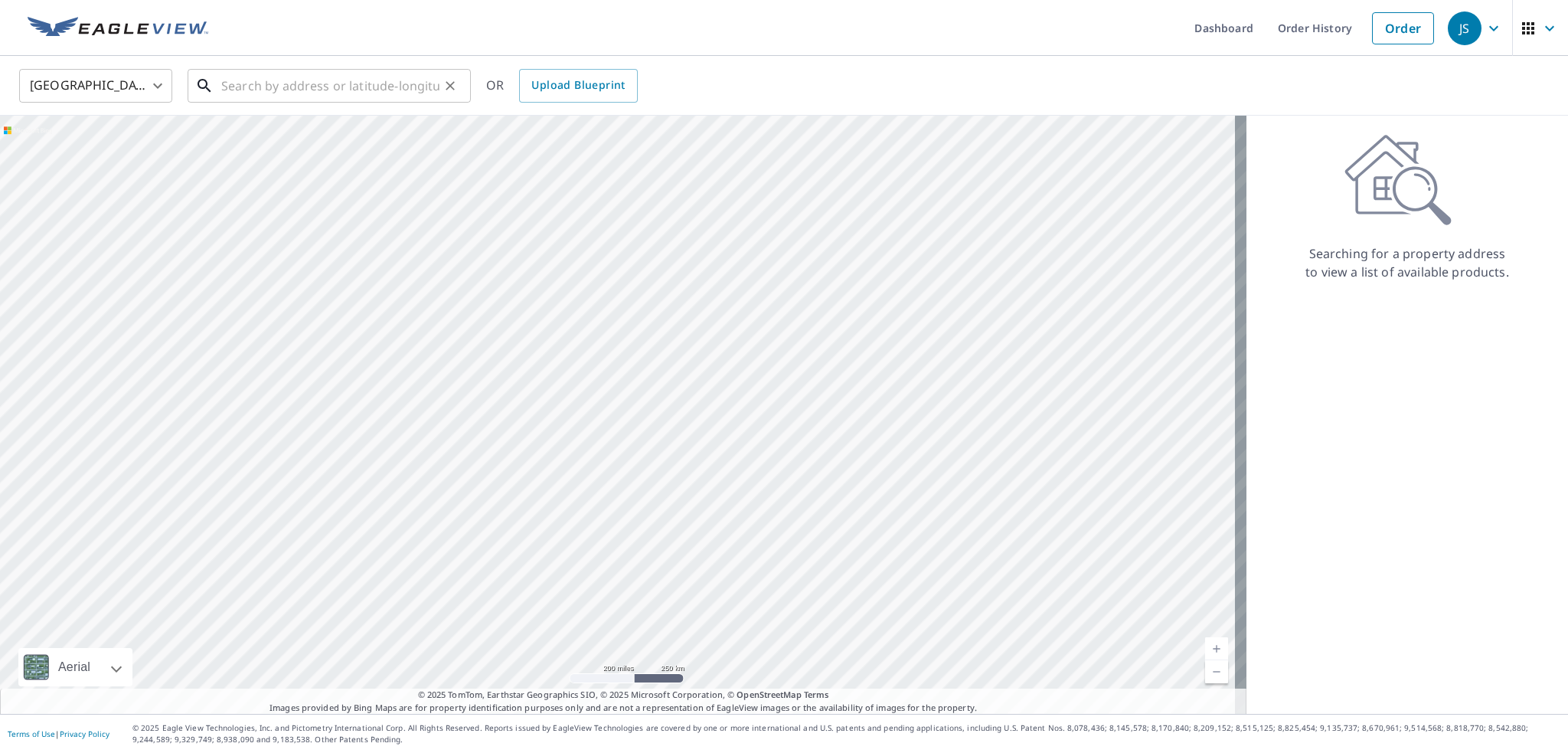
click at [297, 89] on input "text" at bounding box center [330, 86] width 218 height 42
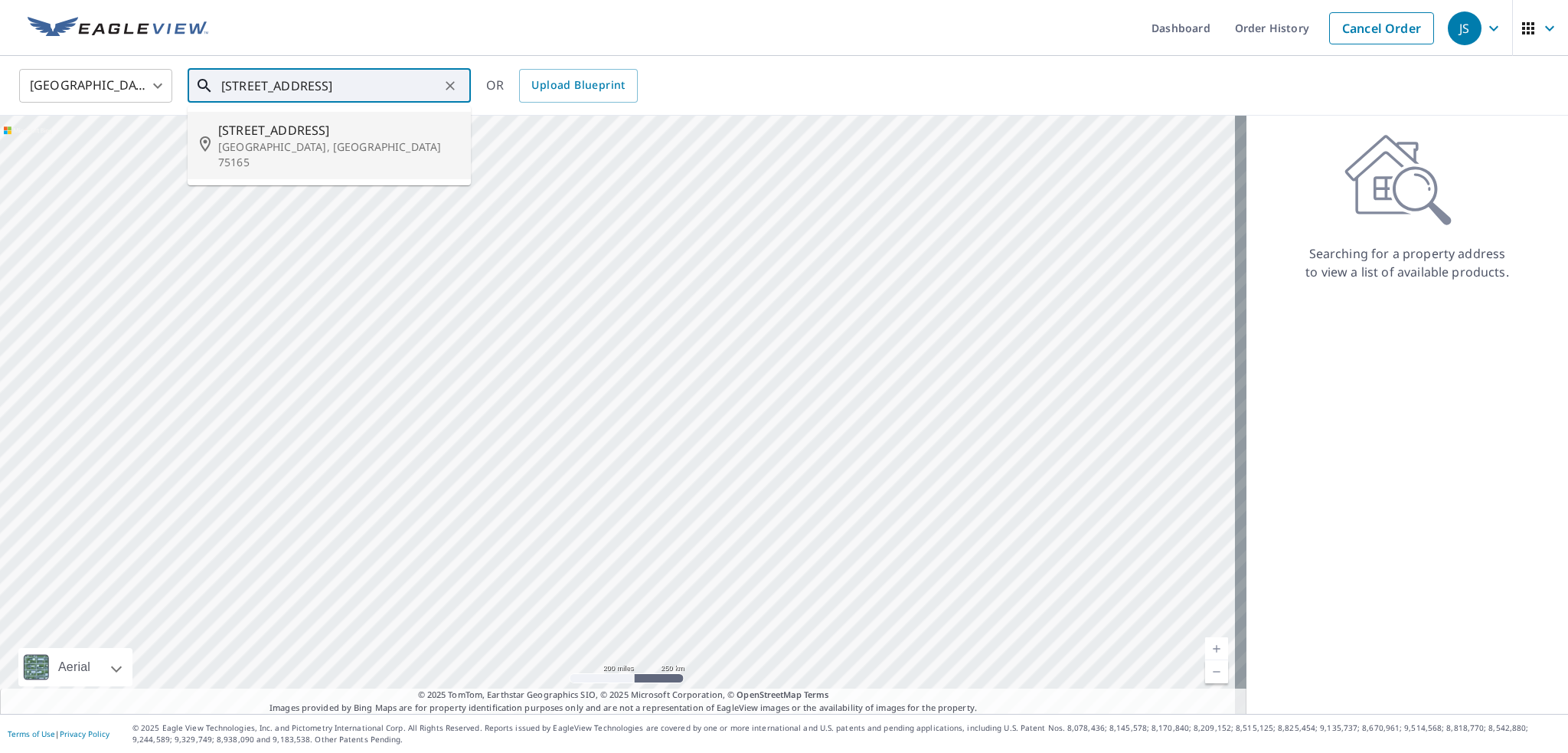
click at [314, 134] on span "106 Charlotte Ave" at bounding box center [338, 129] width 240 height 18
type input "106 Charlotte Ave Waxahachie, TX 75165"
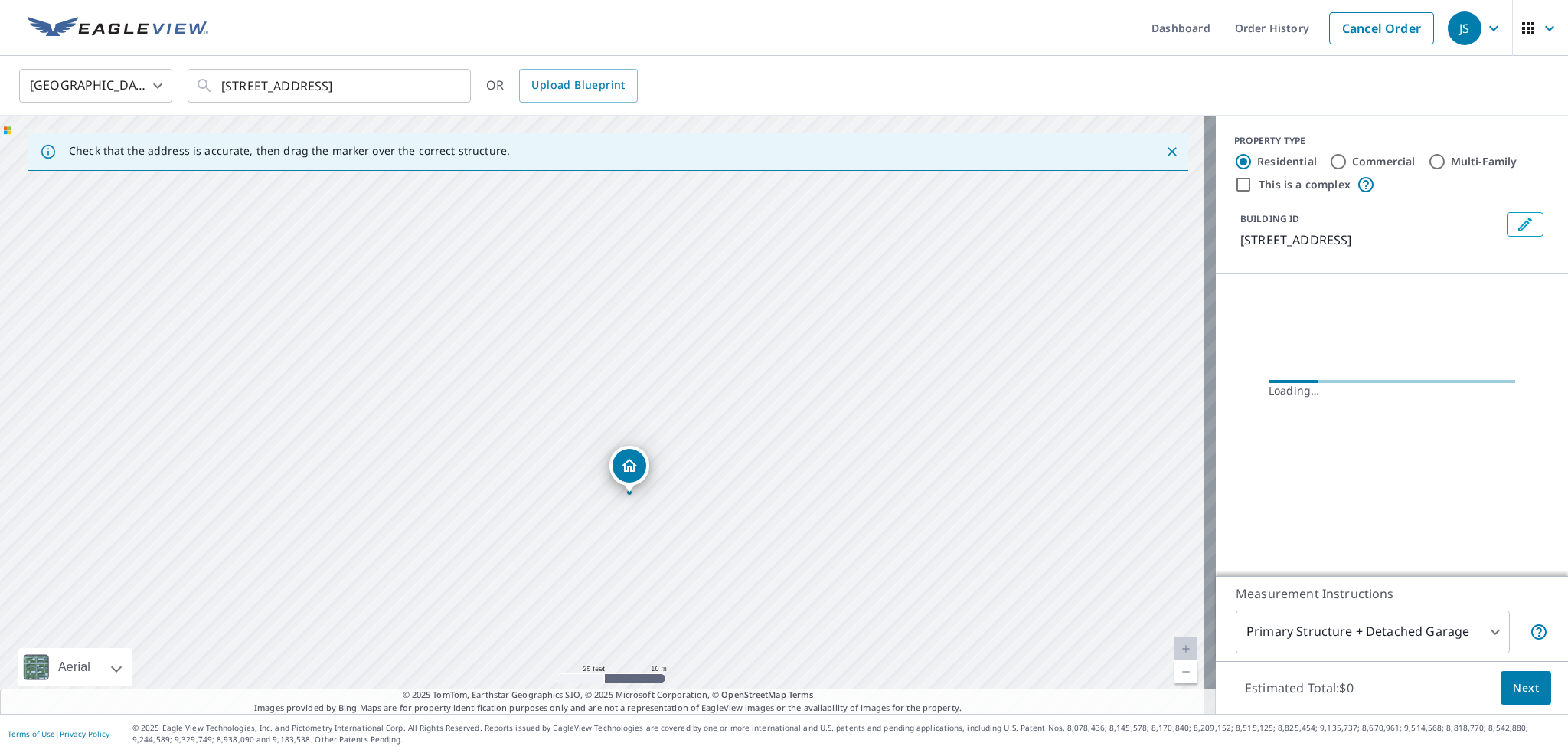
drag, startPoint x: 687, startPoint y: 492, endPoint x: 651, endPoint y: 282, distance: 213.1
click at [651, 282] on div "106 Charlotte Ave Waxahachie, TX 75165" at bounding box center [607, 414] width 1216 height 598
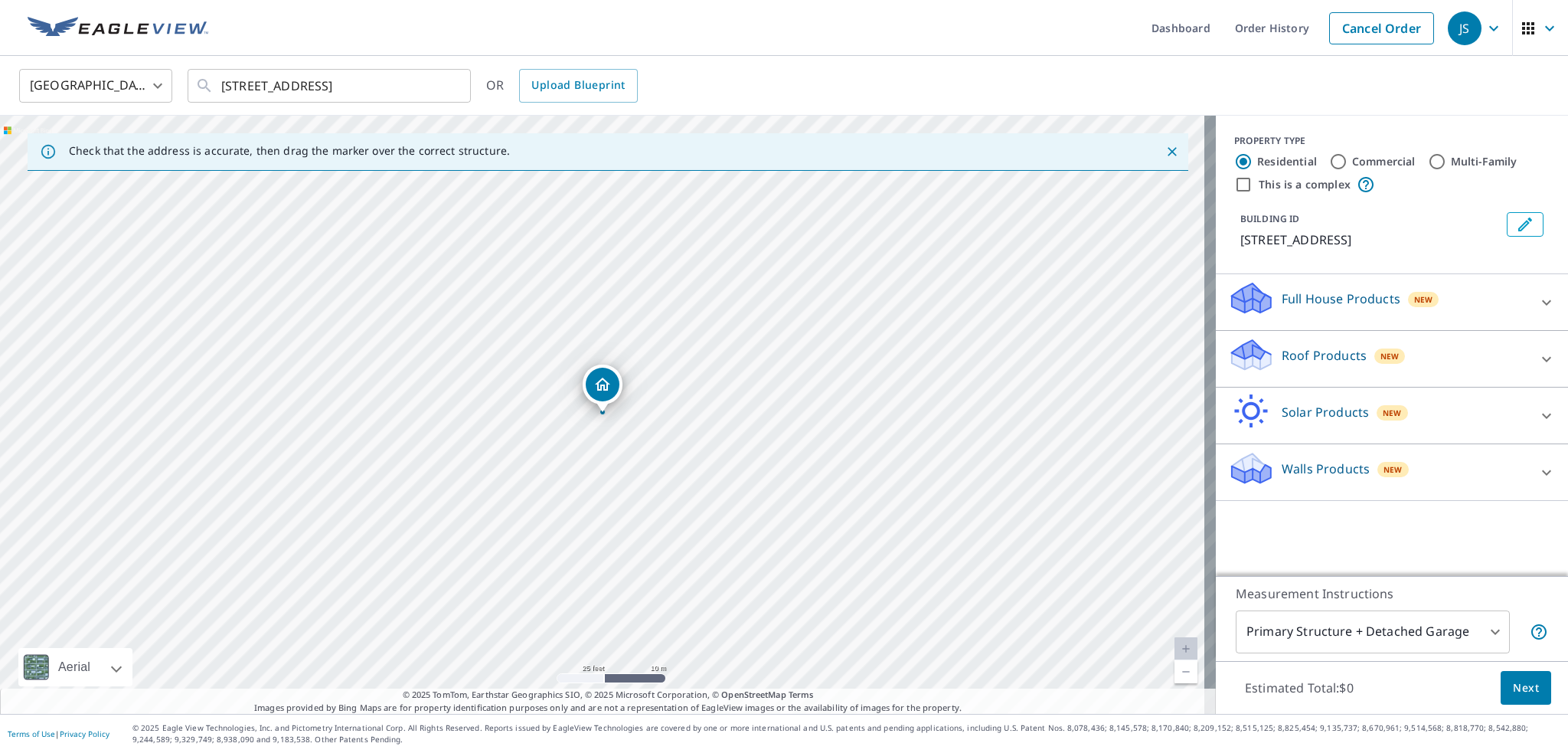
click at [1538, 360] on icon at bounding box center [1546, 358] width 18 height 18
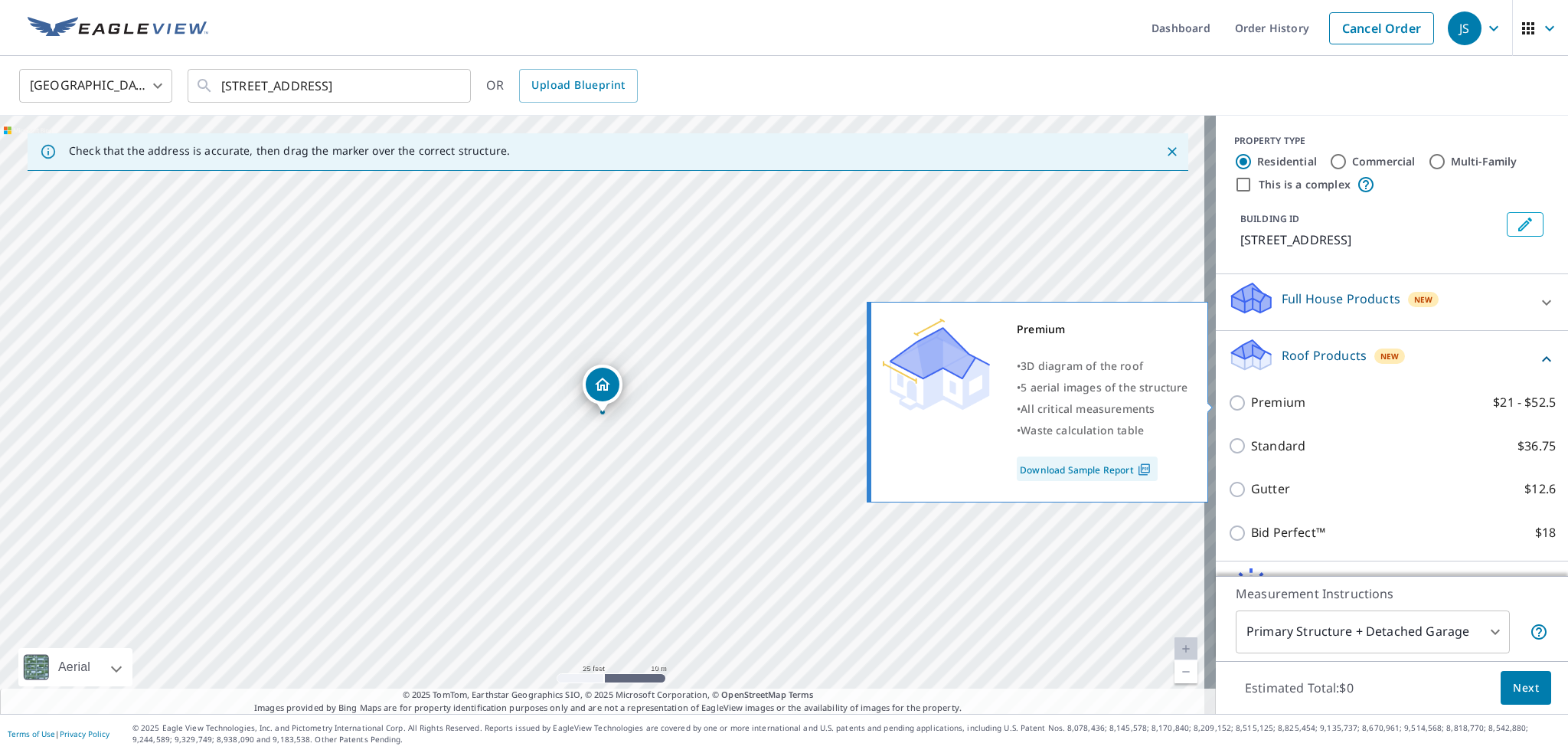
click at [1228, 406] on input "Premium $21 - $52.5" at bounding box center [1240, 403] width 23 height 18
checkbox input "true"
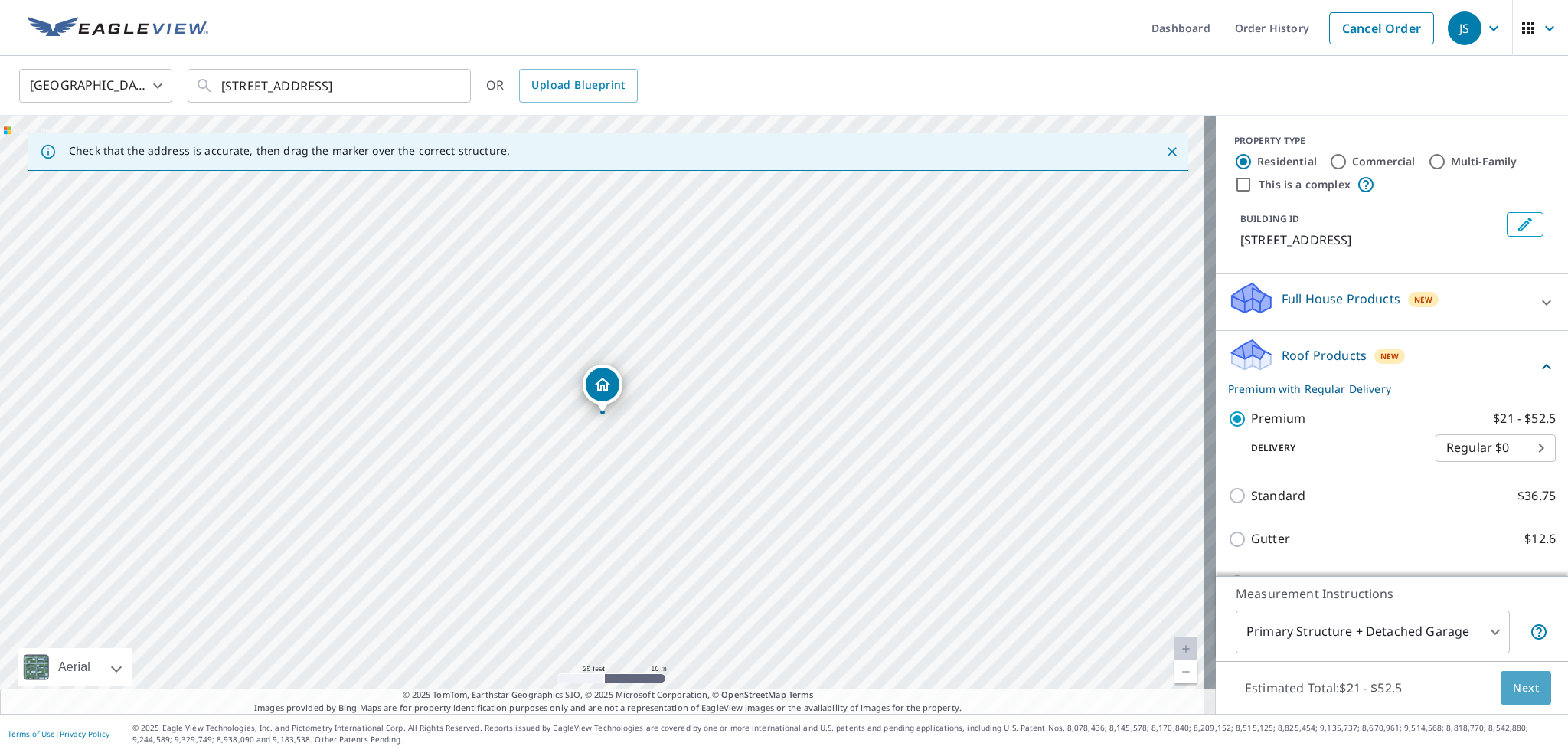
click at [1520, 686] on span "Next" at bounding box center [1526, 688] width 26 height 19
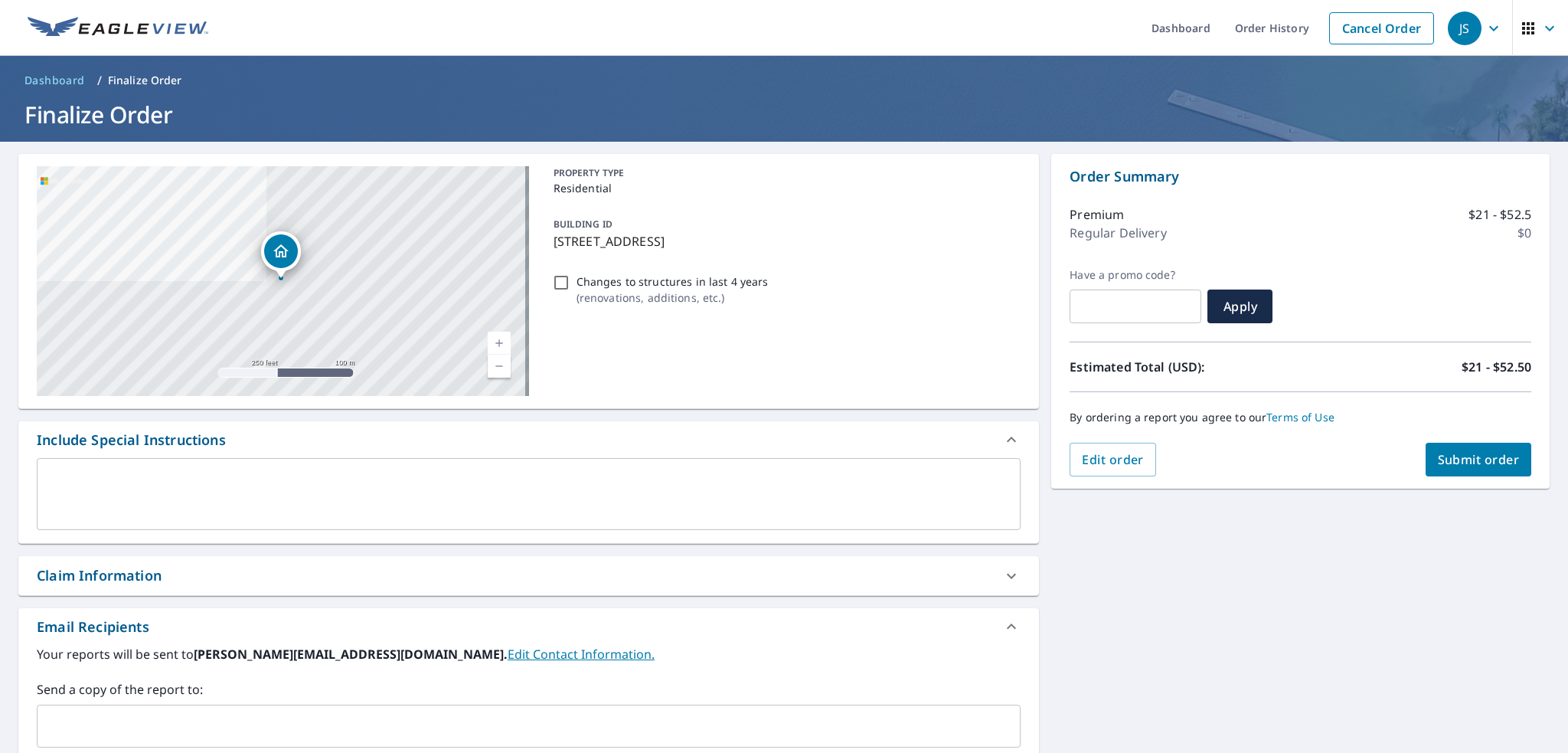
click at [1452, 461] on span "Submit order" at bounding box center [1478, 459] width 82 height 16
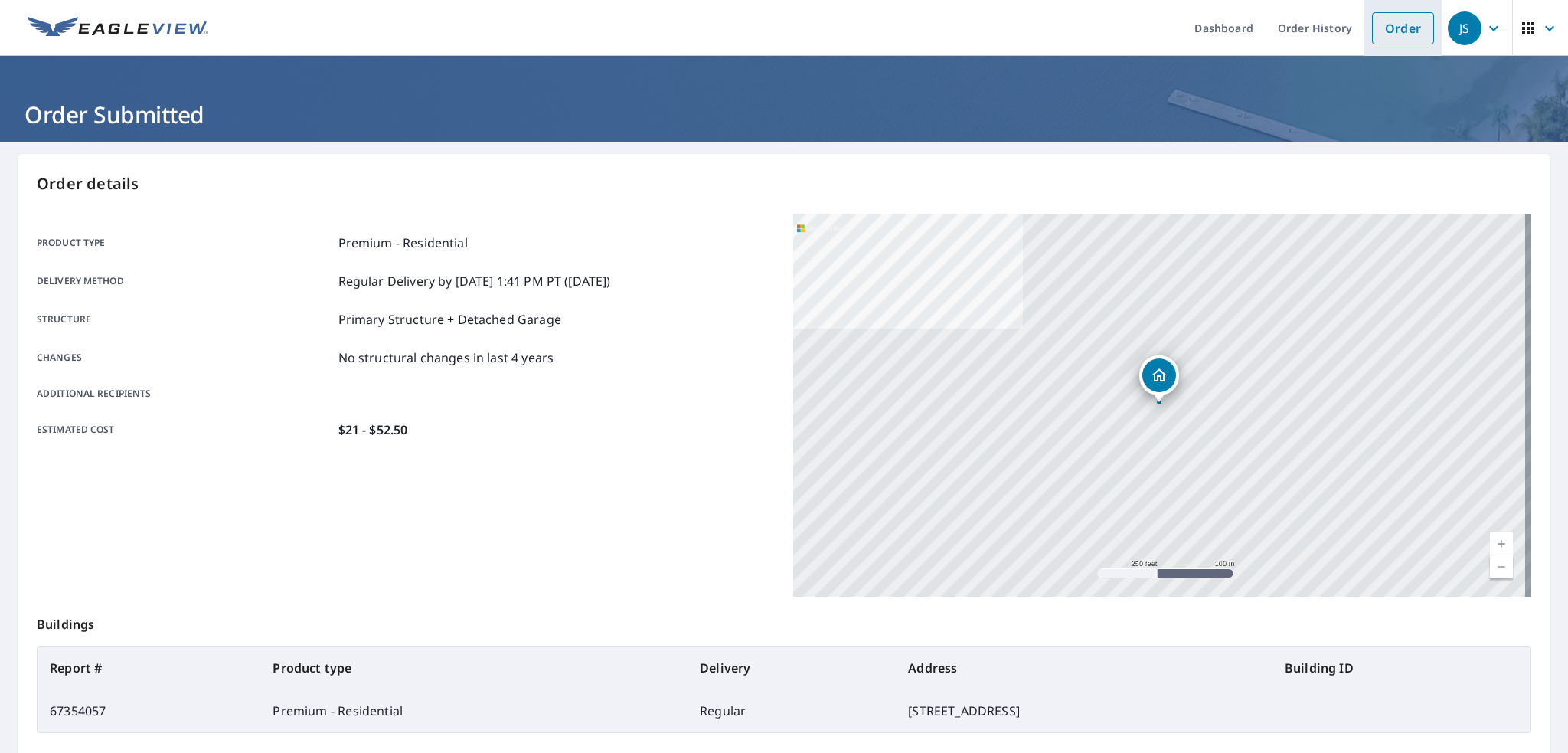
click at [1395, 30] on link "Order" at bounding box center [1403, 28] width 62 height 32
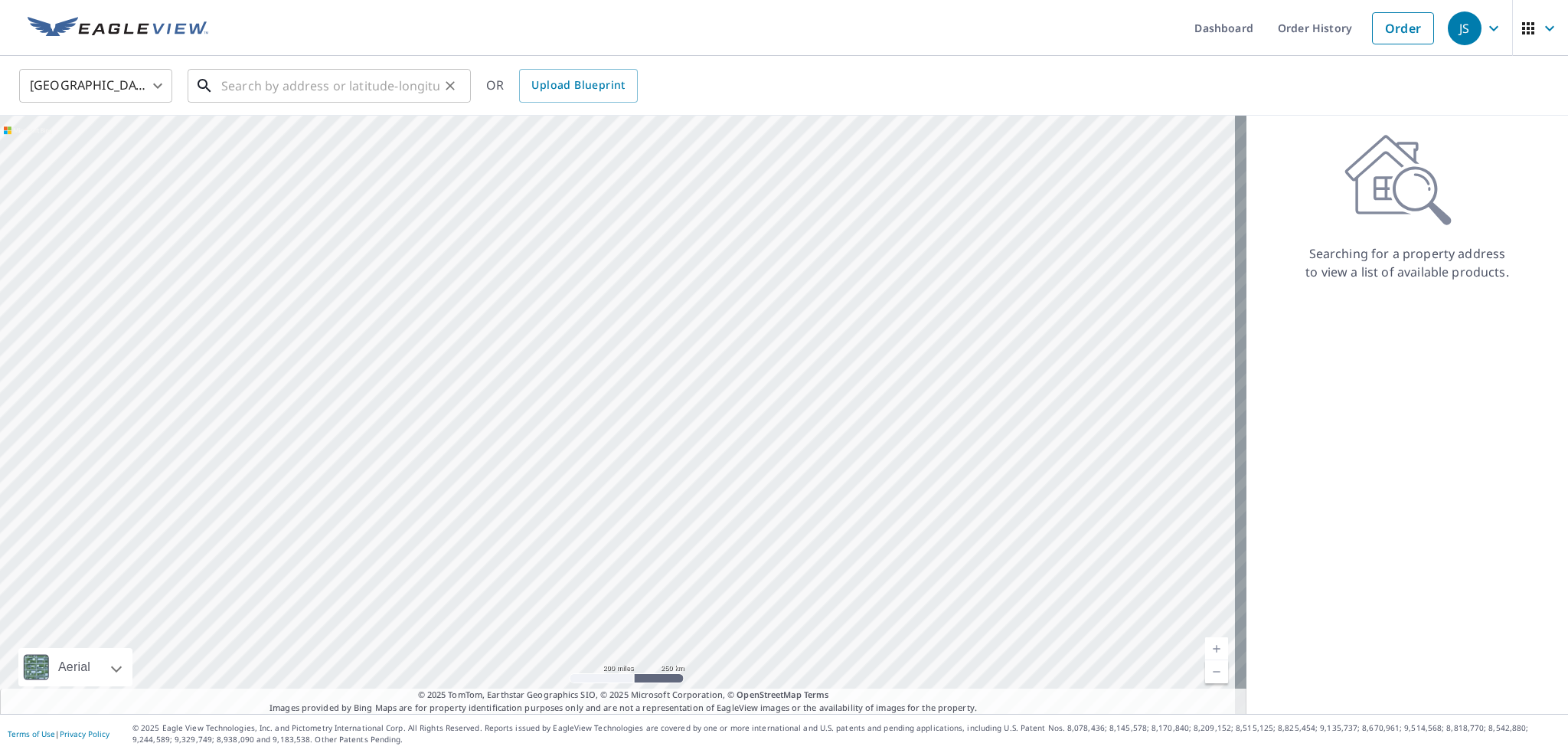
click at [242, 89] on input "text" at bounding box center [330, 86] width 218 height 42
click at [257, 76] on input "text" at bounding box center [330, 86] width 218 height 42
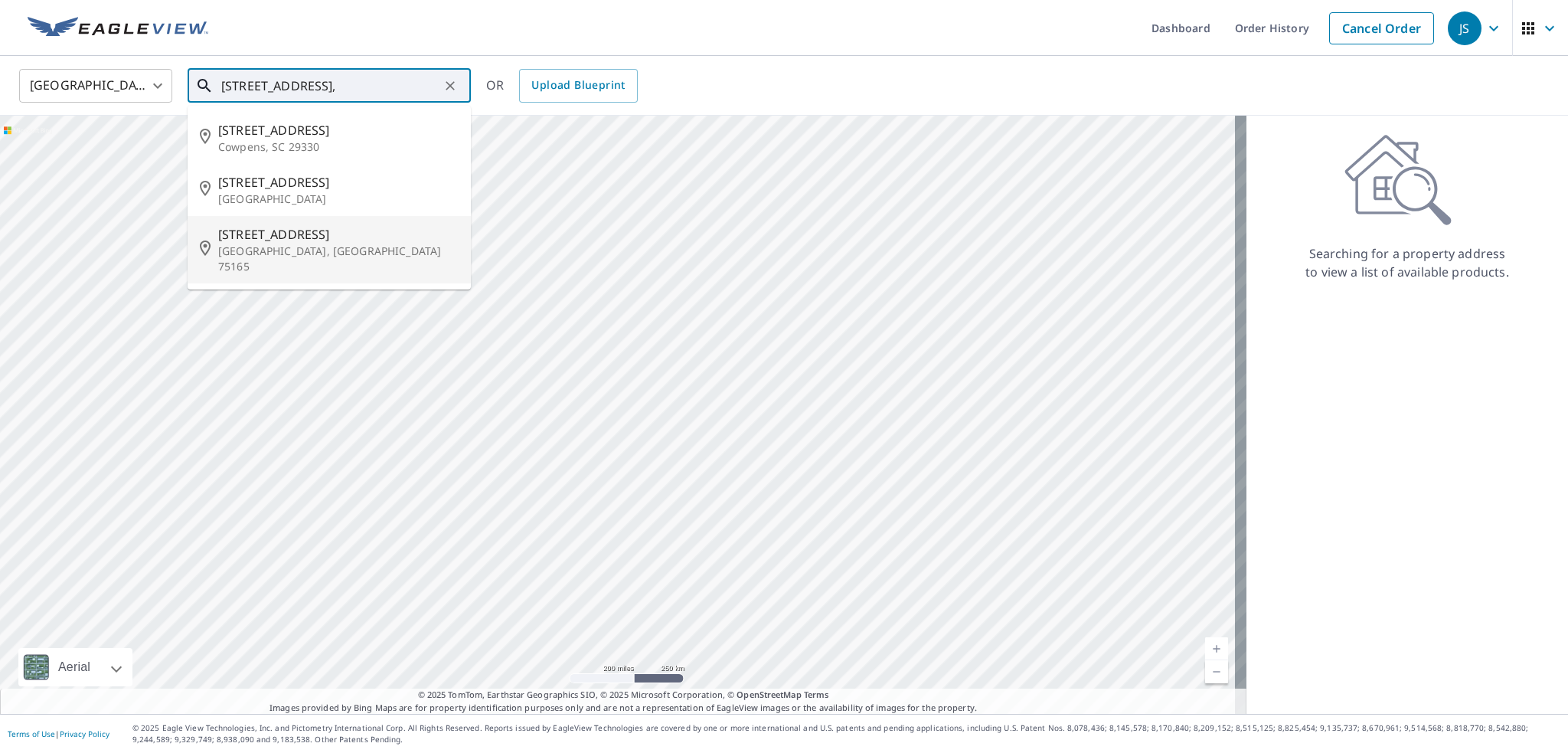
click at [288, 238] on span "224 N Edgefield Rd" at bounding box center [338, 234] width 240 height 18
type input "224 N Edgefield Rd Waxahachie, TX 75165"
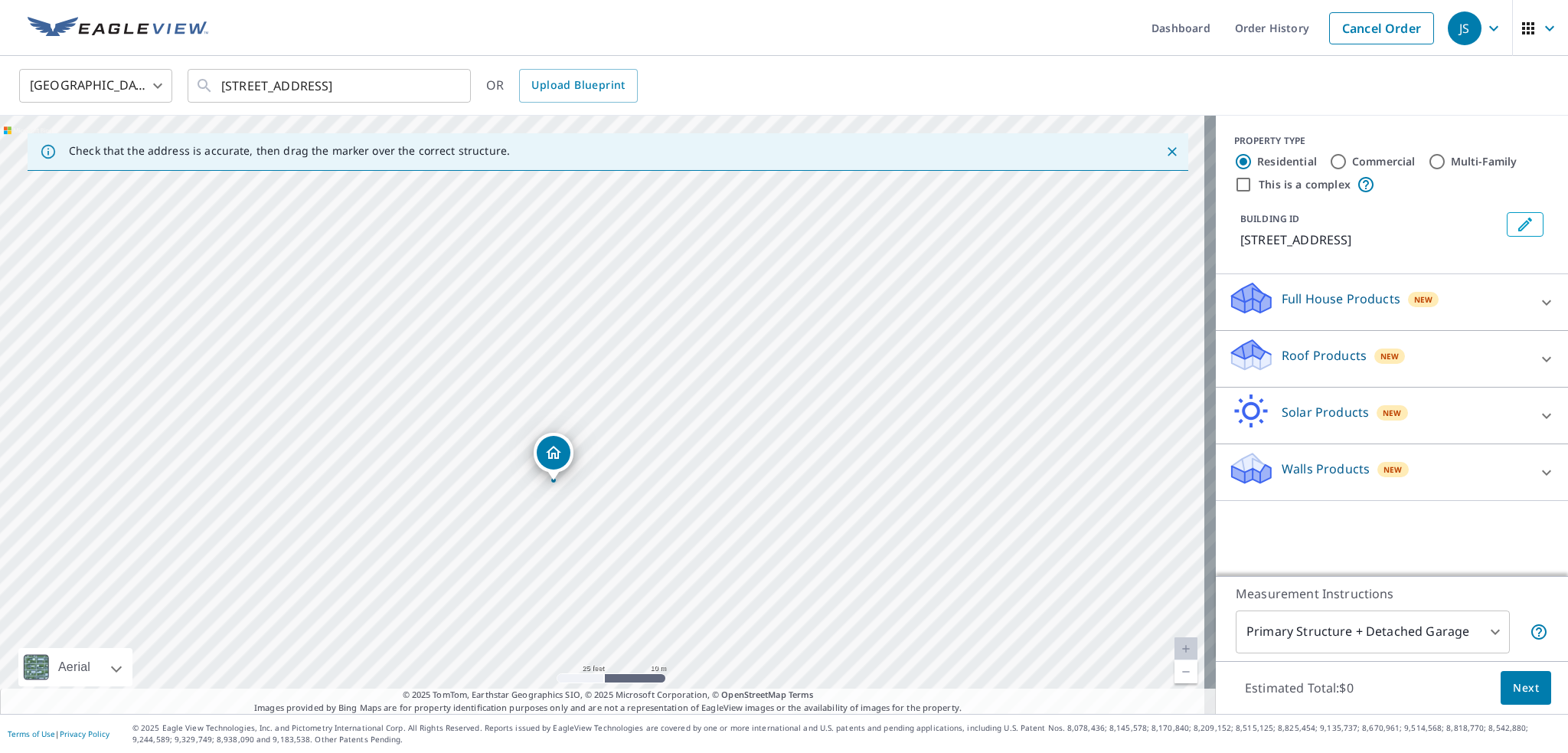
drag, startPoint x: 731, startPoint y: 384, endPoint x: 683, endPoint y: 453, distance: 84.1
click at [683, 453] on div "224 N Edgefield Rd Waxahachie, TX 75165" at bounding box center [607, 414] width 1216 height 598
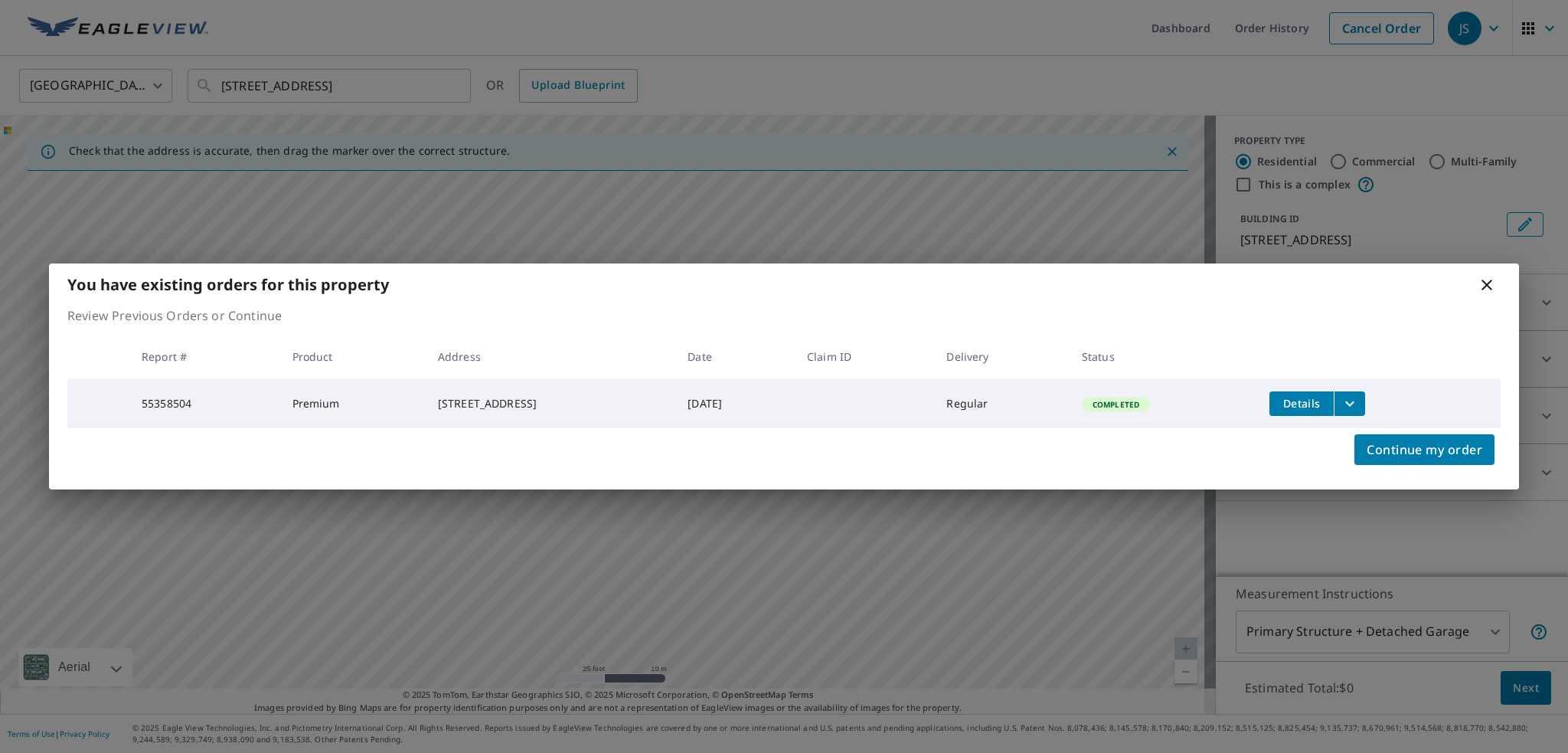
click at [1485, 282] on icon at bounding box center [1486, 284] width 11 height 11
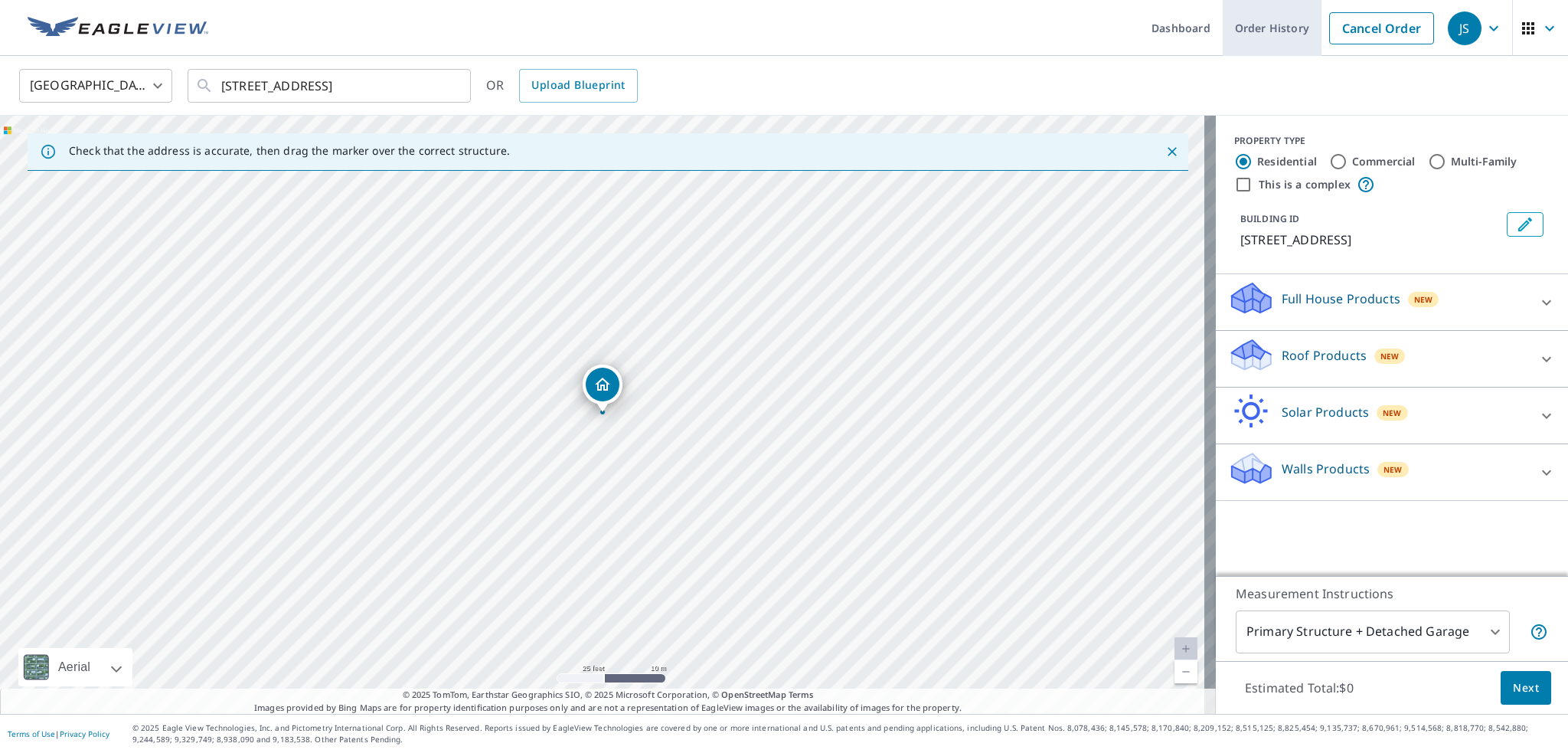
click at [1238, 37] on link "Order History" at bounding box center [1272, 28] width 98 height 56
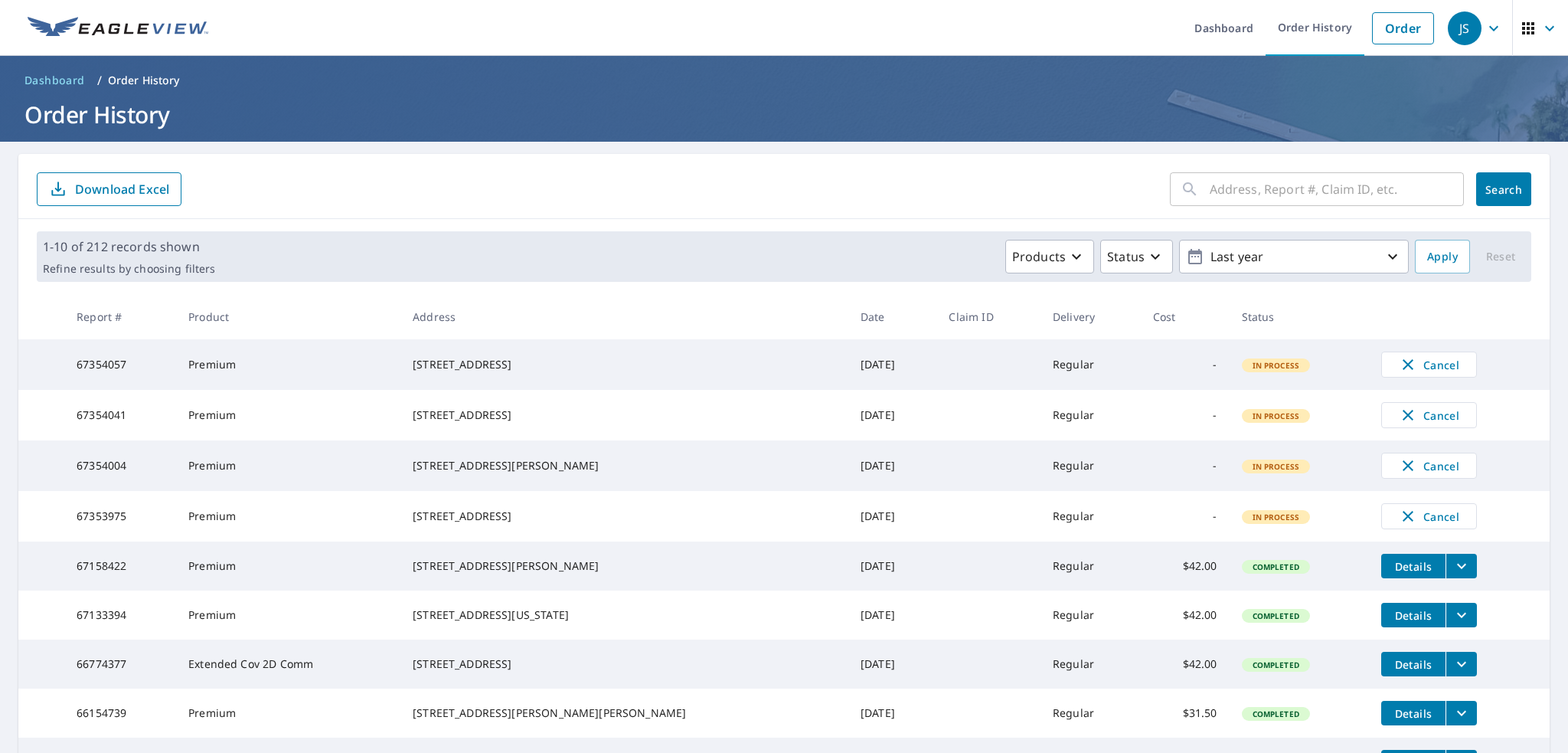
click at [1268, 194] on input "text" at bounding box center [1336, 189] width 254 height 42
type input "224 edgefield"
click at [1489, 186] on span "Search" at bounding box center [1504, 189] width 31 height 14
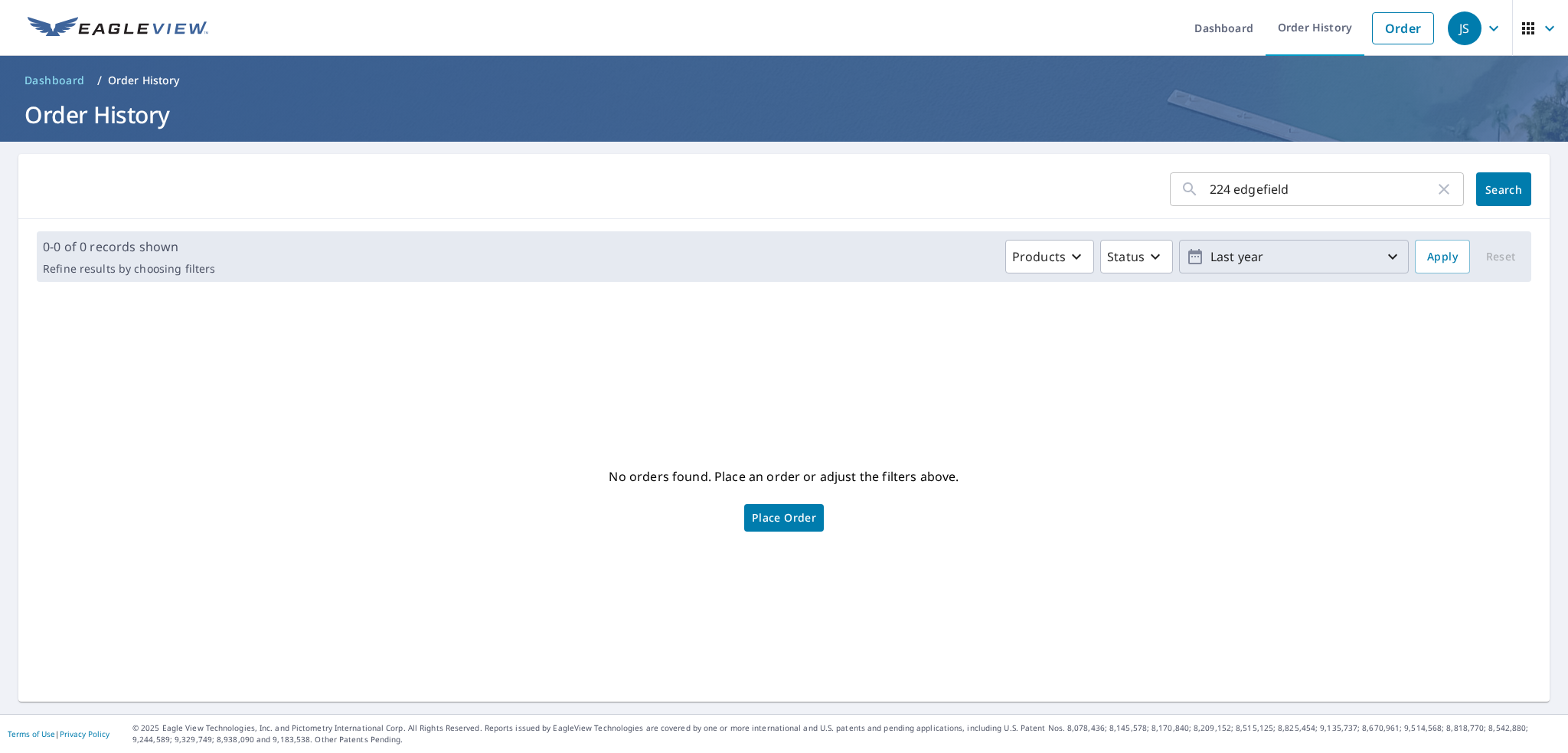
click at [1298, 264] on p "Last year" at bounding box center [1294, 257] width 180 height 27
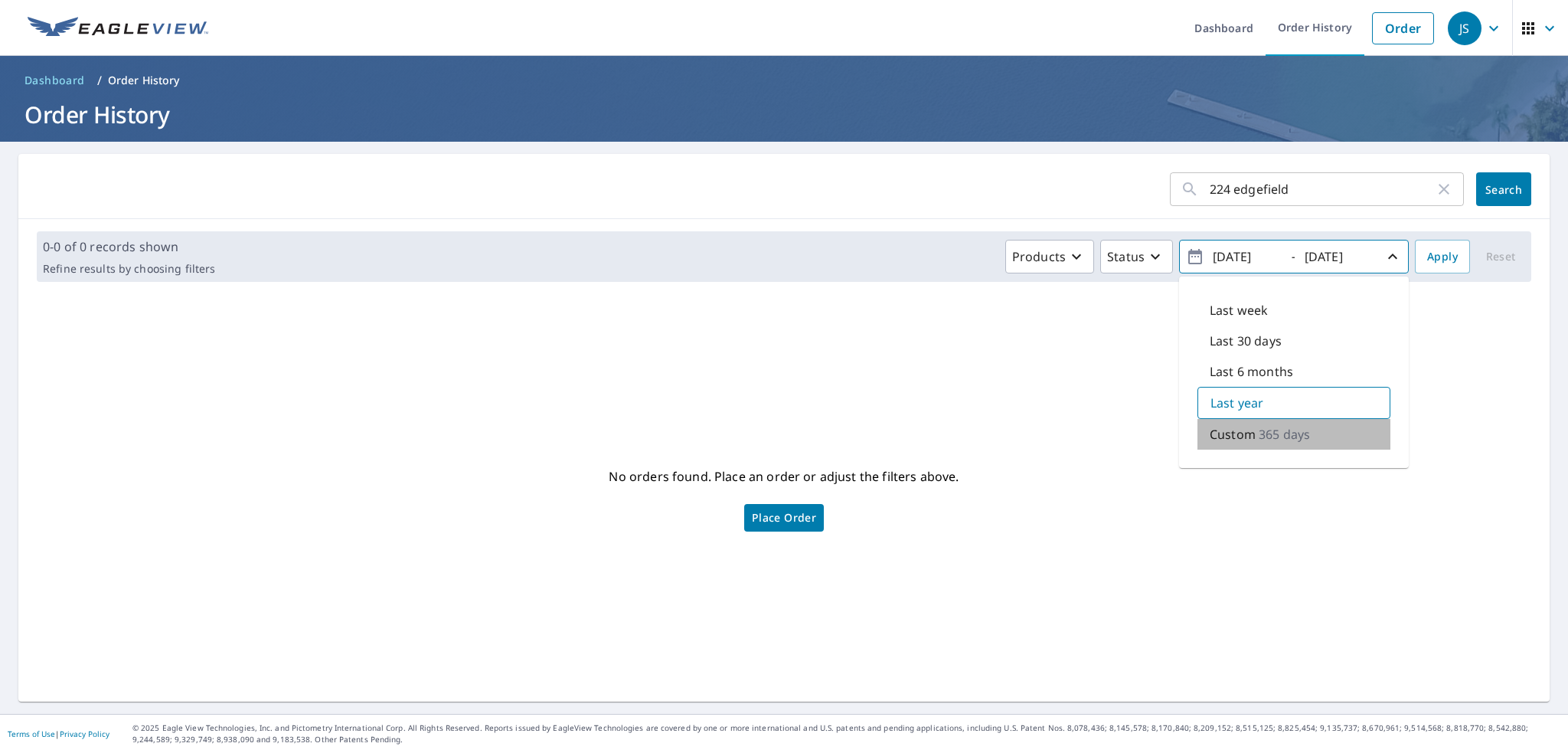
click at [1259, 437] on p "365 days" at bounding box center [1284, 433] width 51 height 18
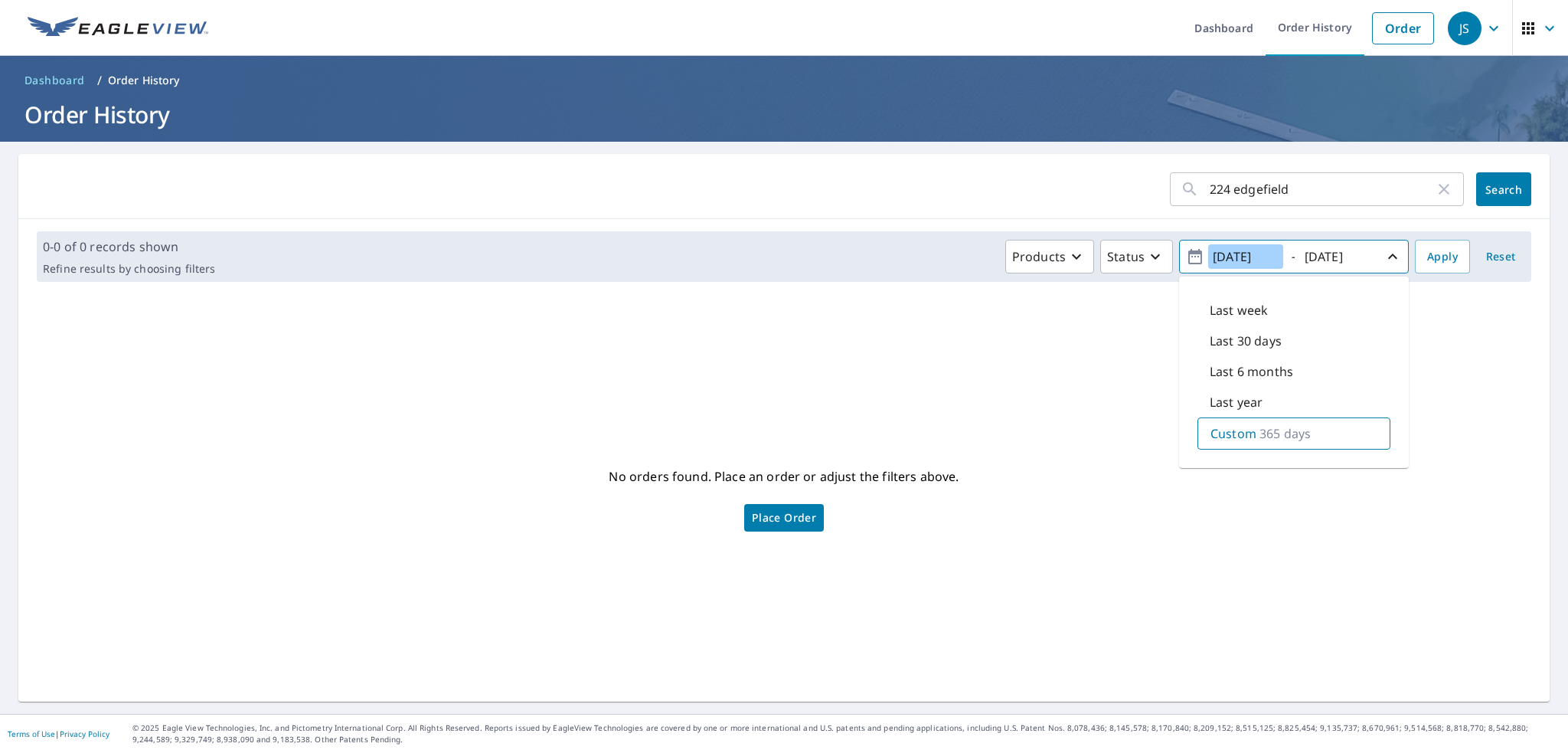
click at [1226, 257] on input "2024/09/09" at bounding box center [1246, 256] width 75 height 24
type input "2023/09/09"
click at [1320, 257] on input "2025/09/09" at bounding box center [1338, 256] width 75 height 24
type input "2024/09/09"
click at [1493, 191] on span "Search" at bounding box center [1504, 189] width 31 height 14
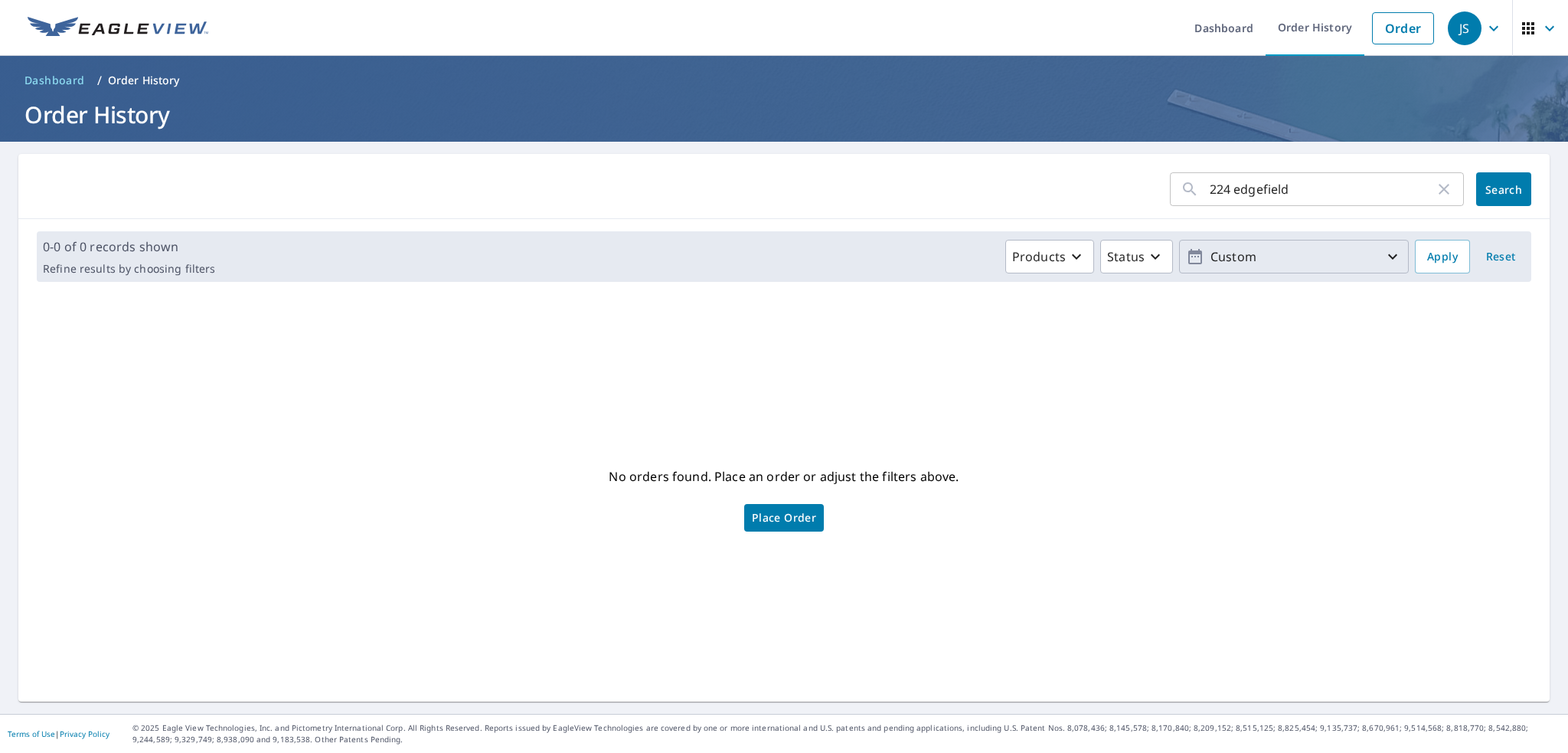
click at [1335, 262] on p "Custom" at bounding box center [1294, 257] width 180 height 27
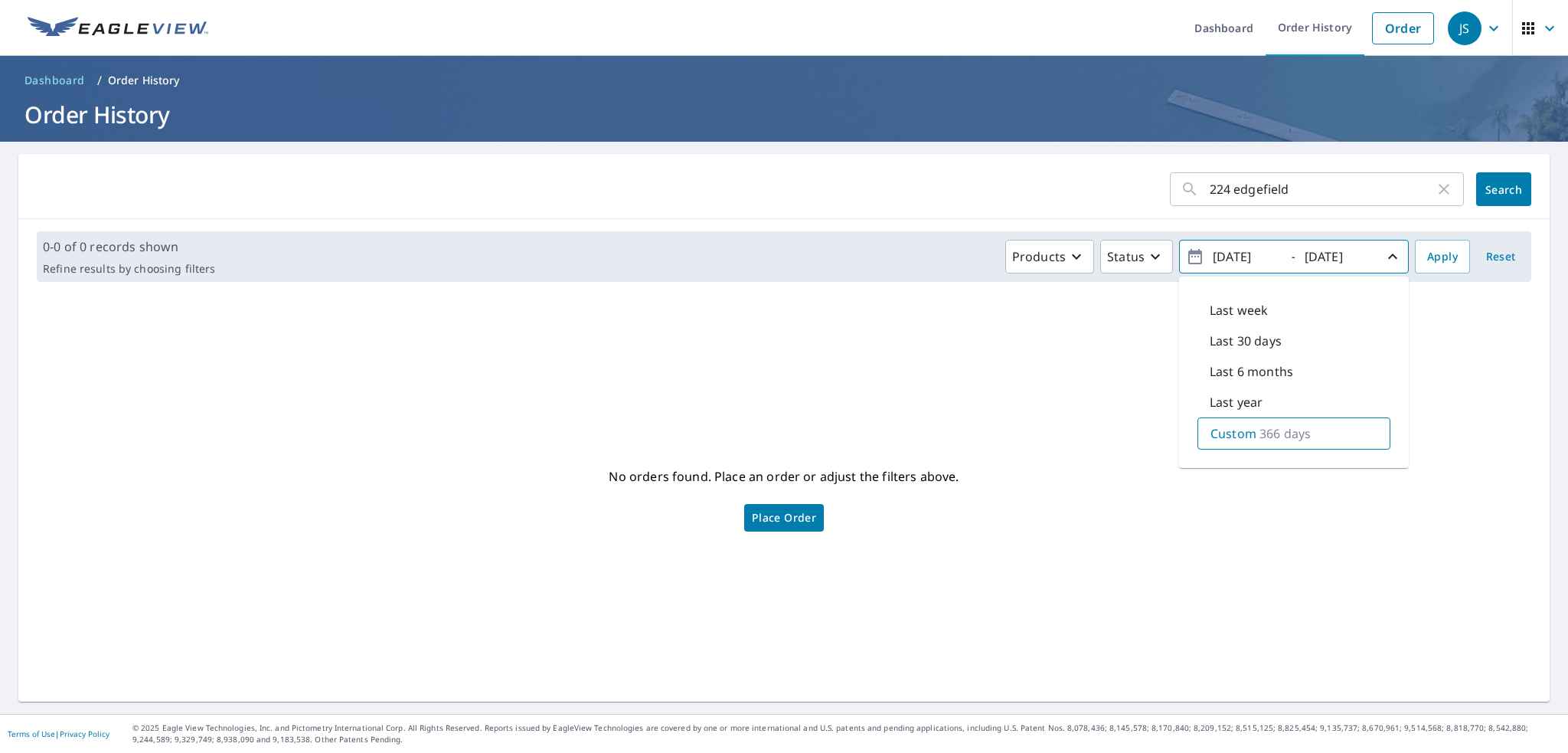
click at [1230, 260] on input "2023/09/09" at bounding box center [1246, 256] width 75 height 24
type input "2022/09/09"
click at [1320, 254] on input "2024/09/09" at bounding box center [1338, 256] width 75 height 24
type input "2023/09/09"
click at [1498, 187] on span "Search" at bounding box center [1504, 189] width 31 height 14
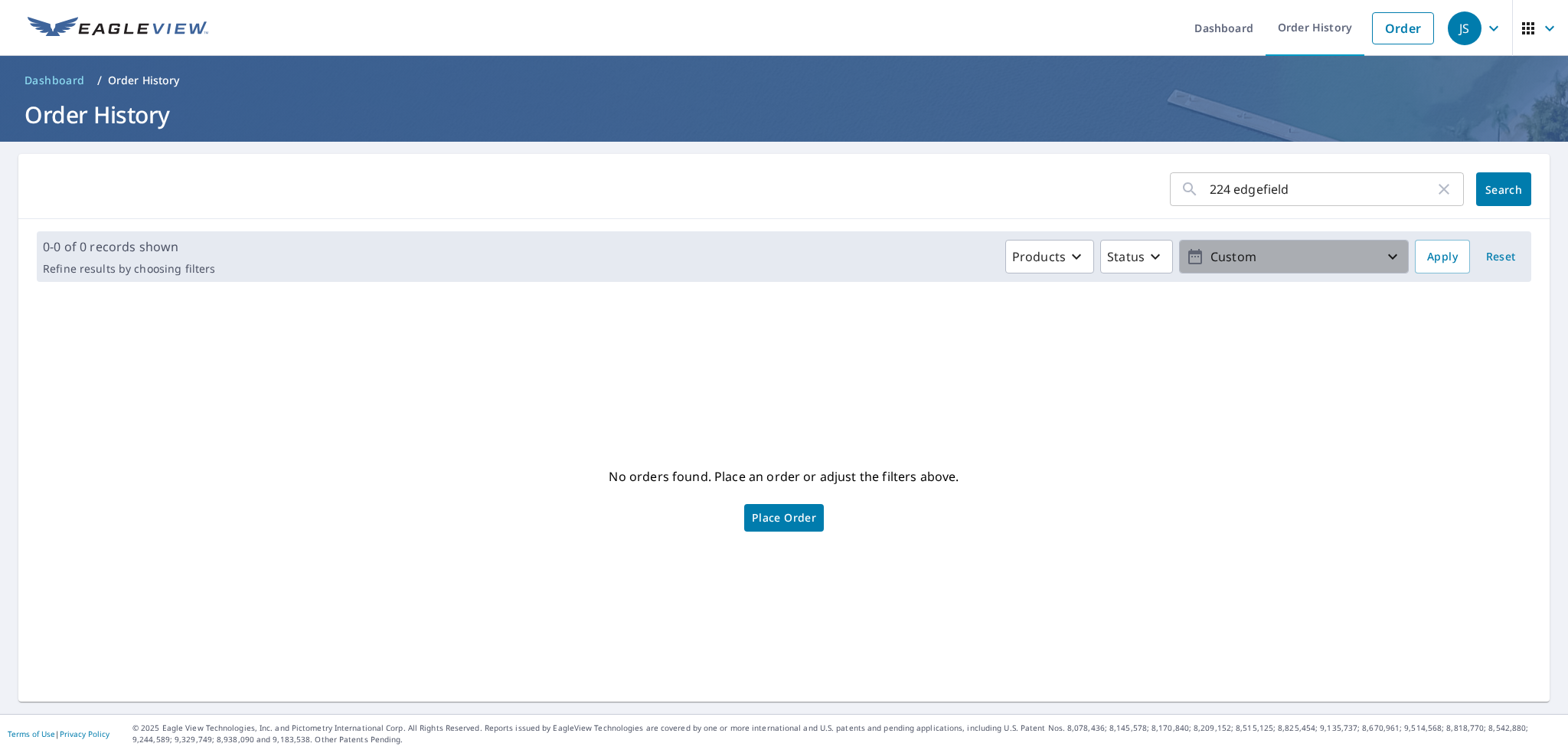
click at [1305, 252] on p "Custom" at bounding box center [1294, 257] width 180 height 27
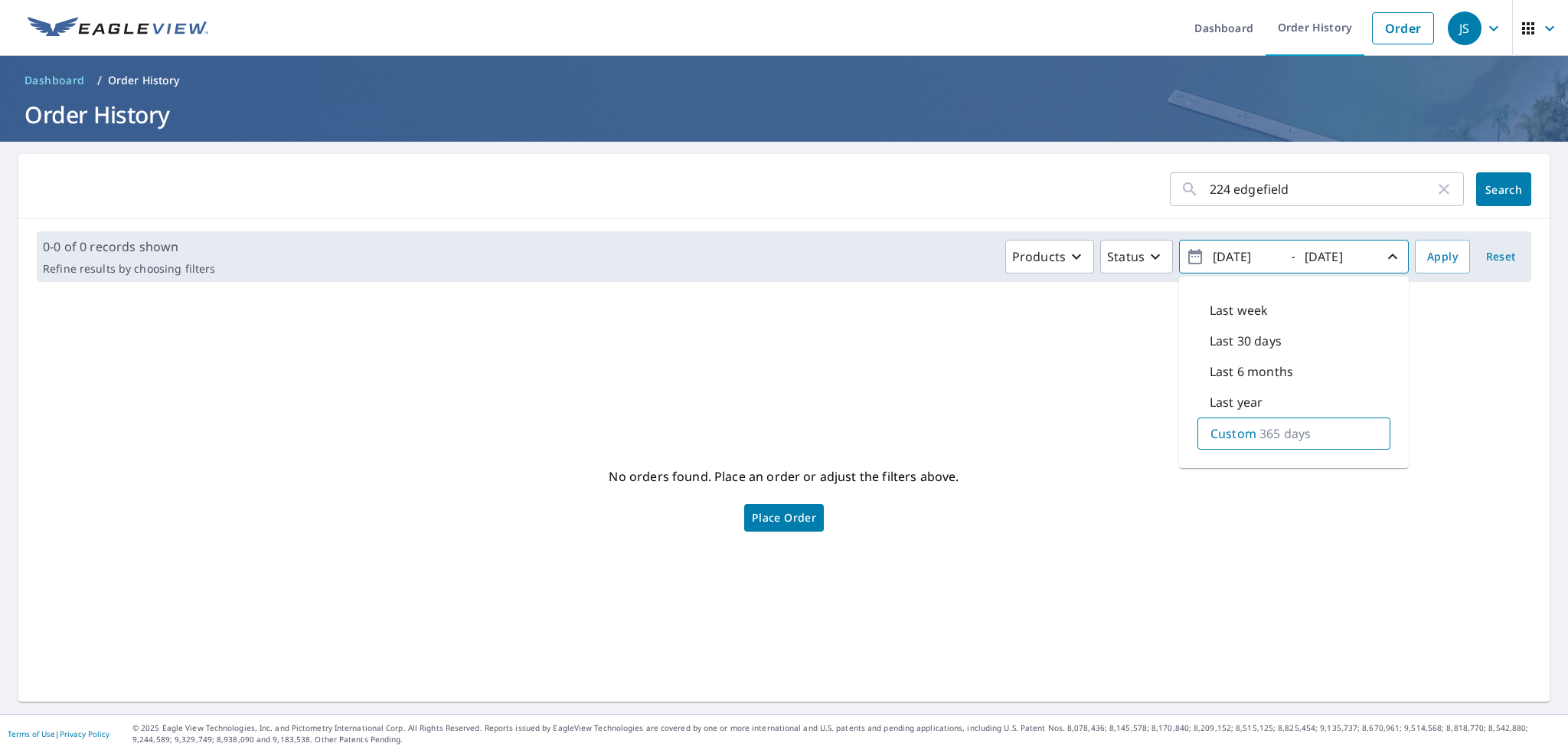
click at [1228, 257] on input "2022/09/09" at bounding box center [1246, 256] width 75 height 24
type input "2021/09/09"
click at [1322, 256] on input "2023/09/09" at bounding box center [1338, 256] width 75 height 24
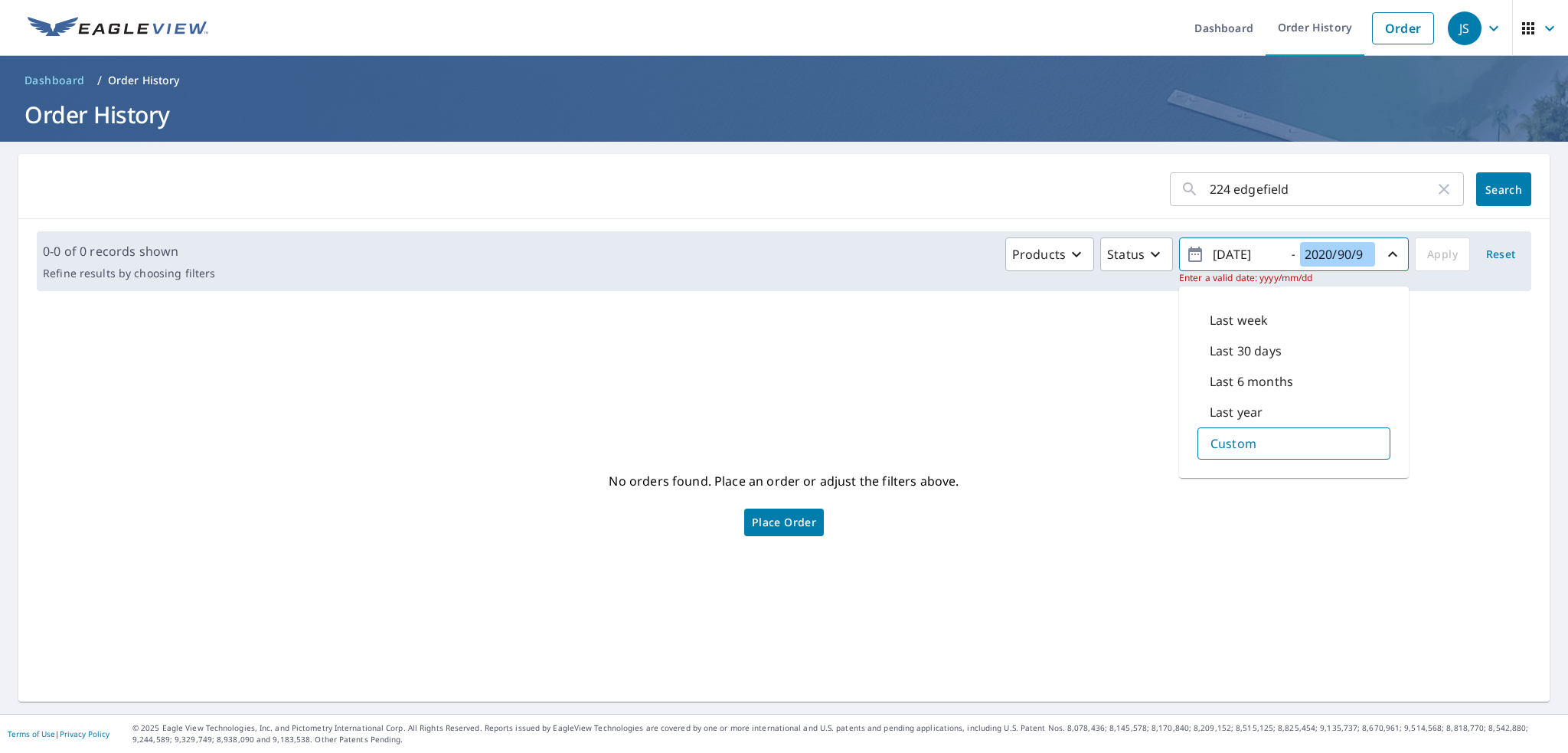
type input "2022/09/09"
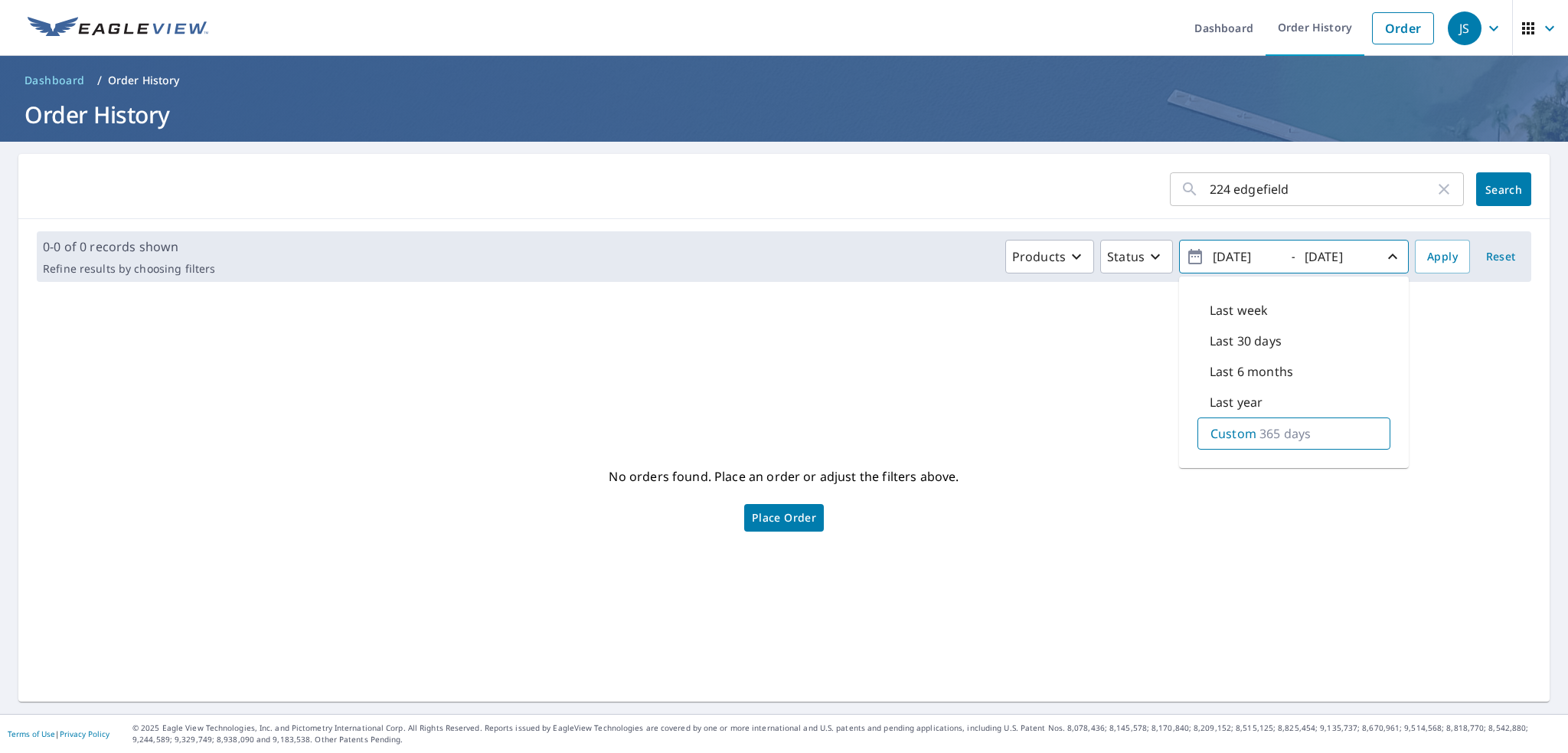
click at [1497, 186] on span "Search" at bounding box center [1504, 189] width 31 height 14
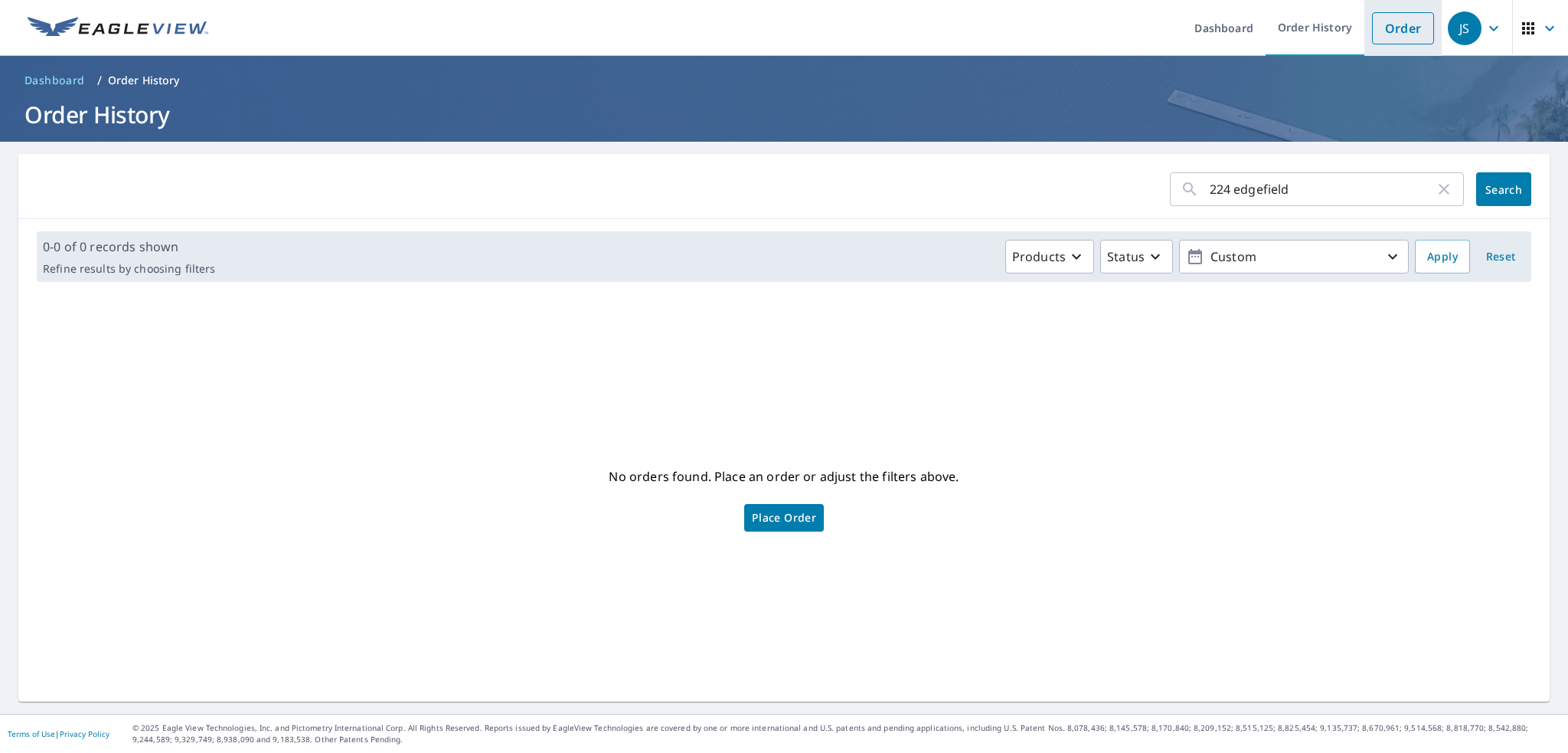
click at [1396, 32] on link "Order" at bounding box center [1403, 28] width 62 height 32
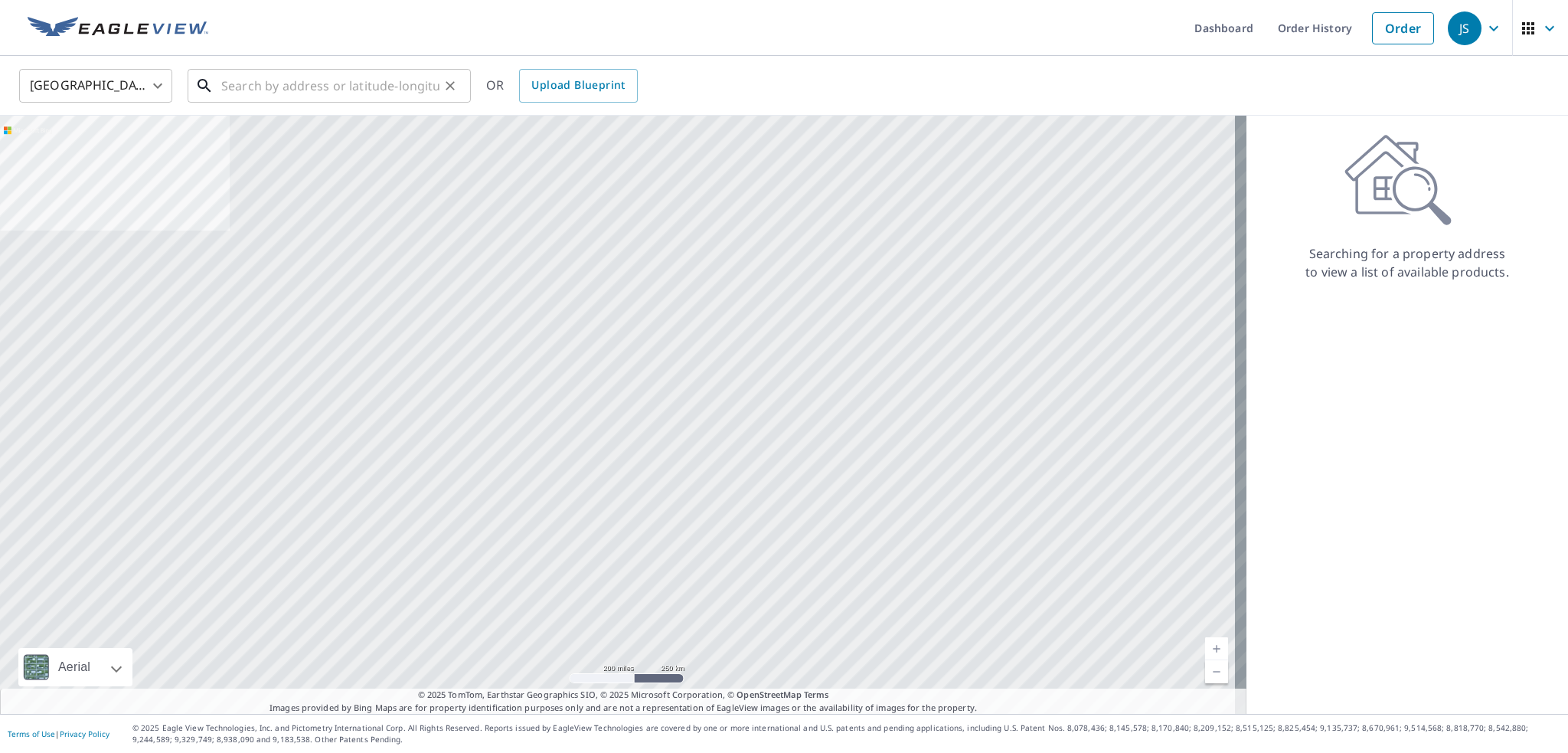
click at [244, 91] on input "text" at bounding box center [330, 86] width 218 height 42
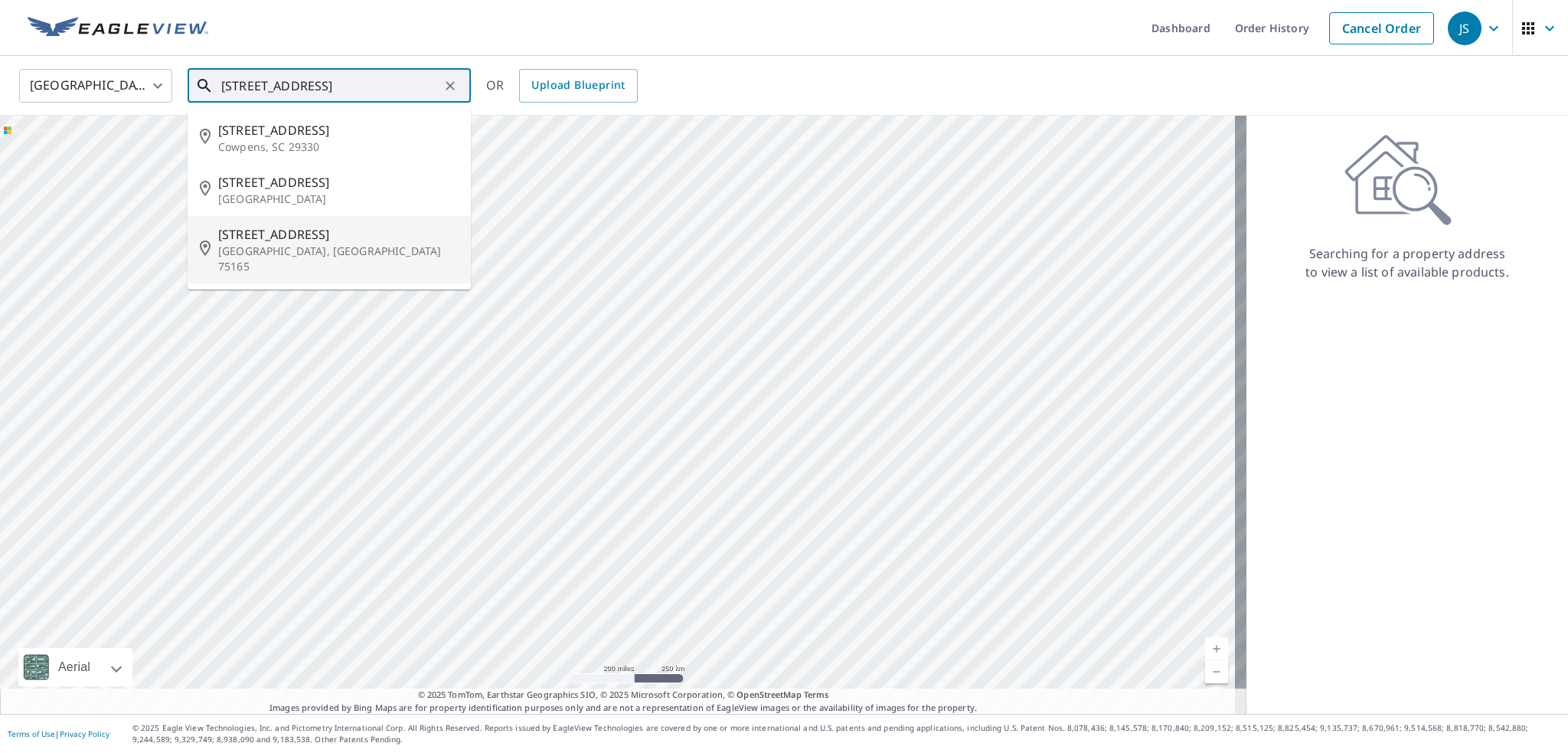
click at [291, 235] on span "224 N Edgefield Rd" at bounding box center [338, 234] width 240 height 18
type input "224 N Edgefield Rd Waxahachie, TX 75165"
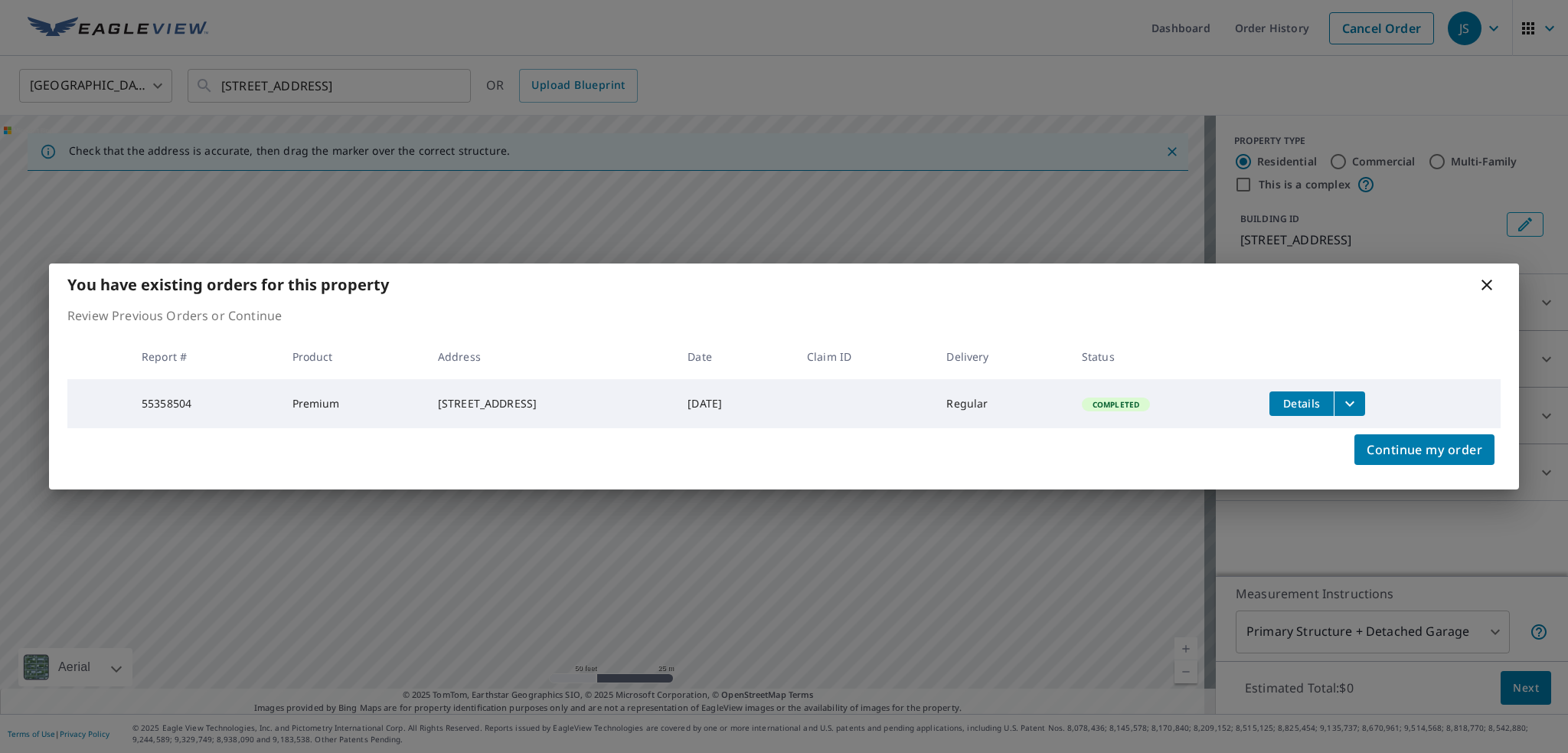
click at [1359, 404] on icon "filesDropdownBtn-55358504" at bounding box center [1350, 403] width 18 height 18
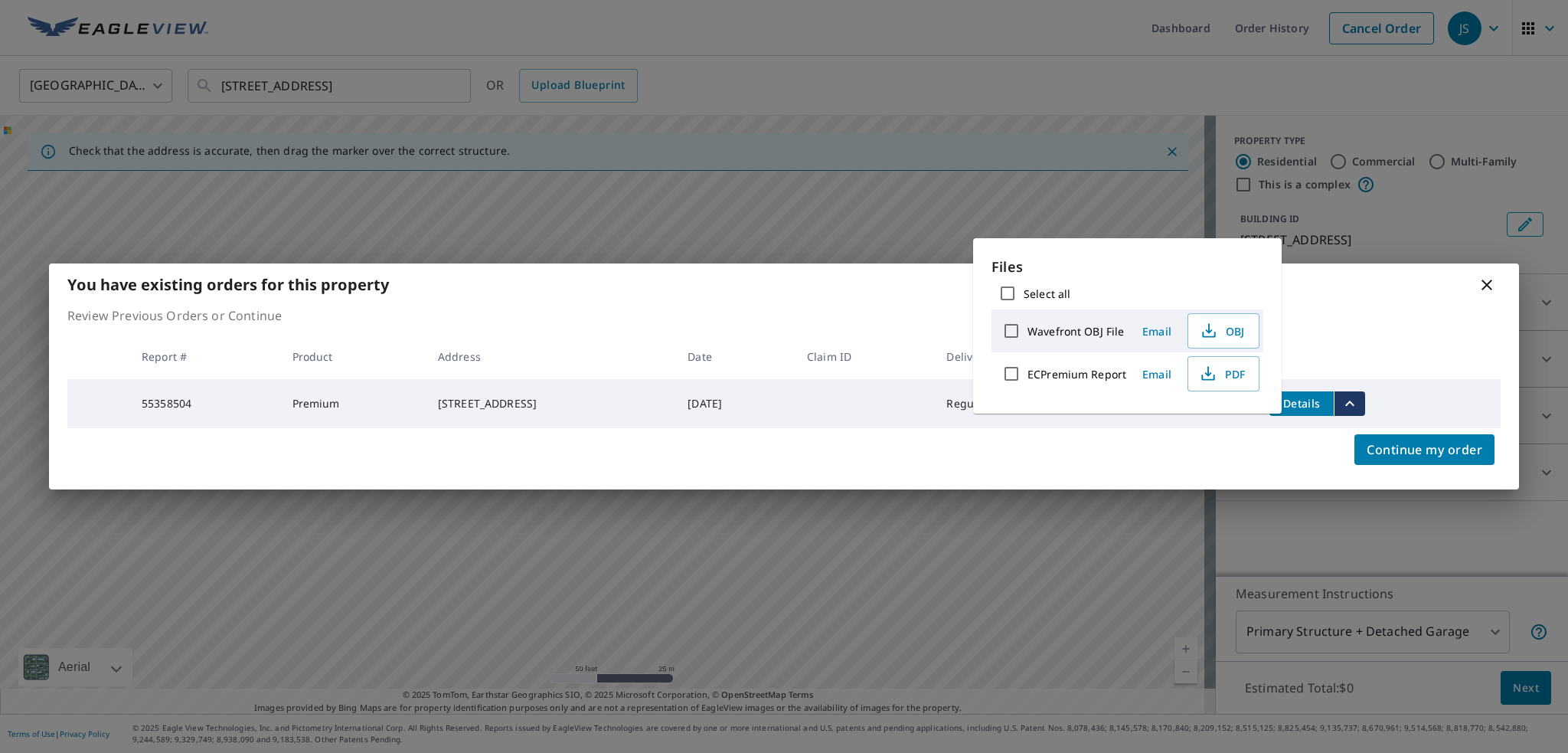
click at [1011, 293] on input "Select all" at bounding box center [1007, 293] width 32 height 32
checkbox input "true"
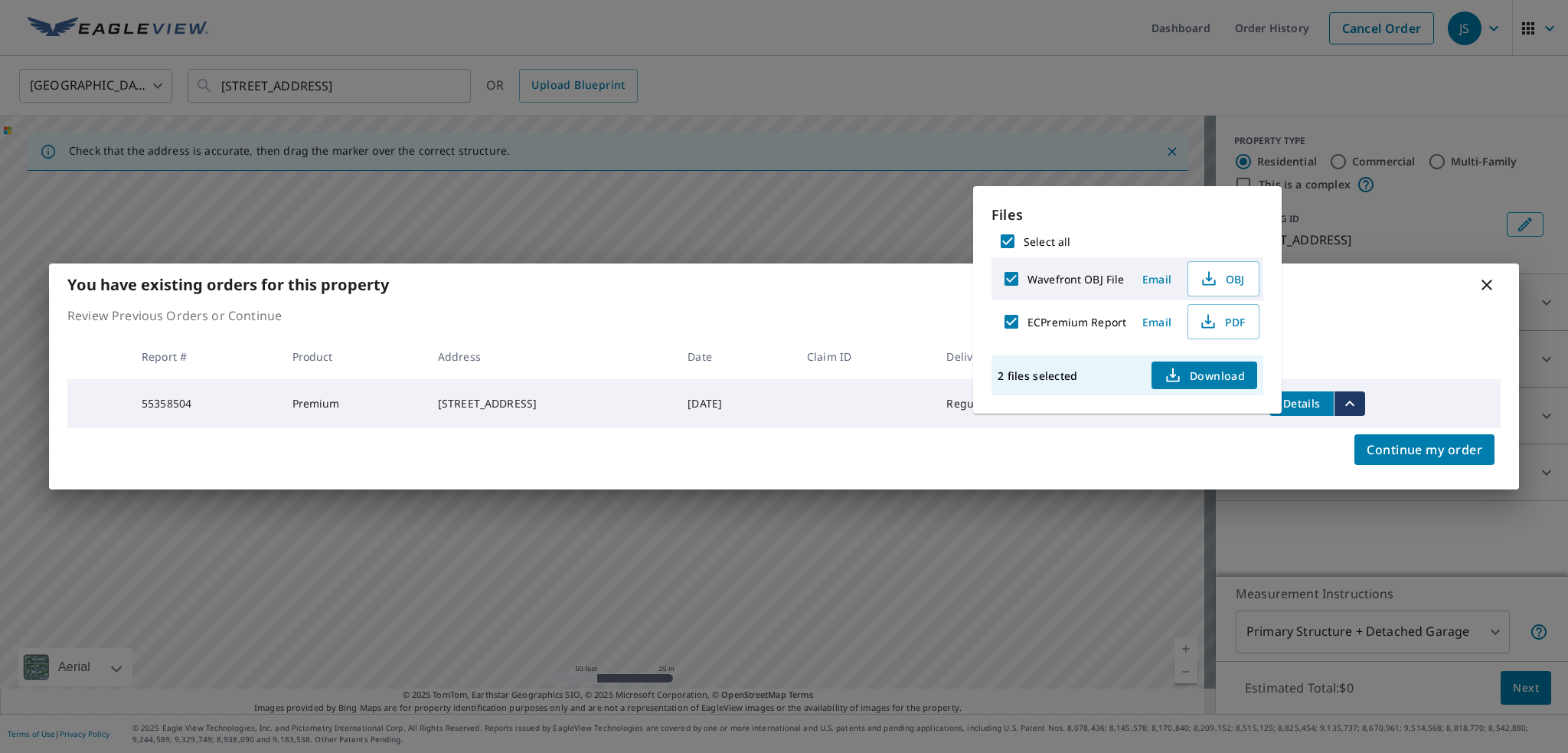
click at [1197, 374] on span "Download" at bounding box center [1204, 375] width 81 height 18
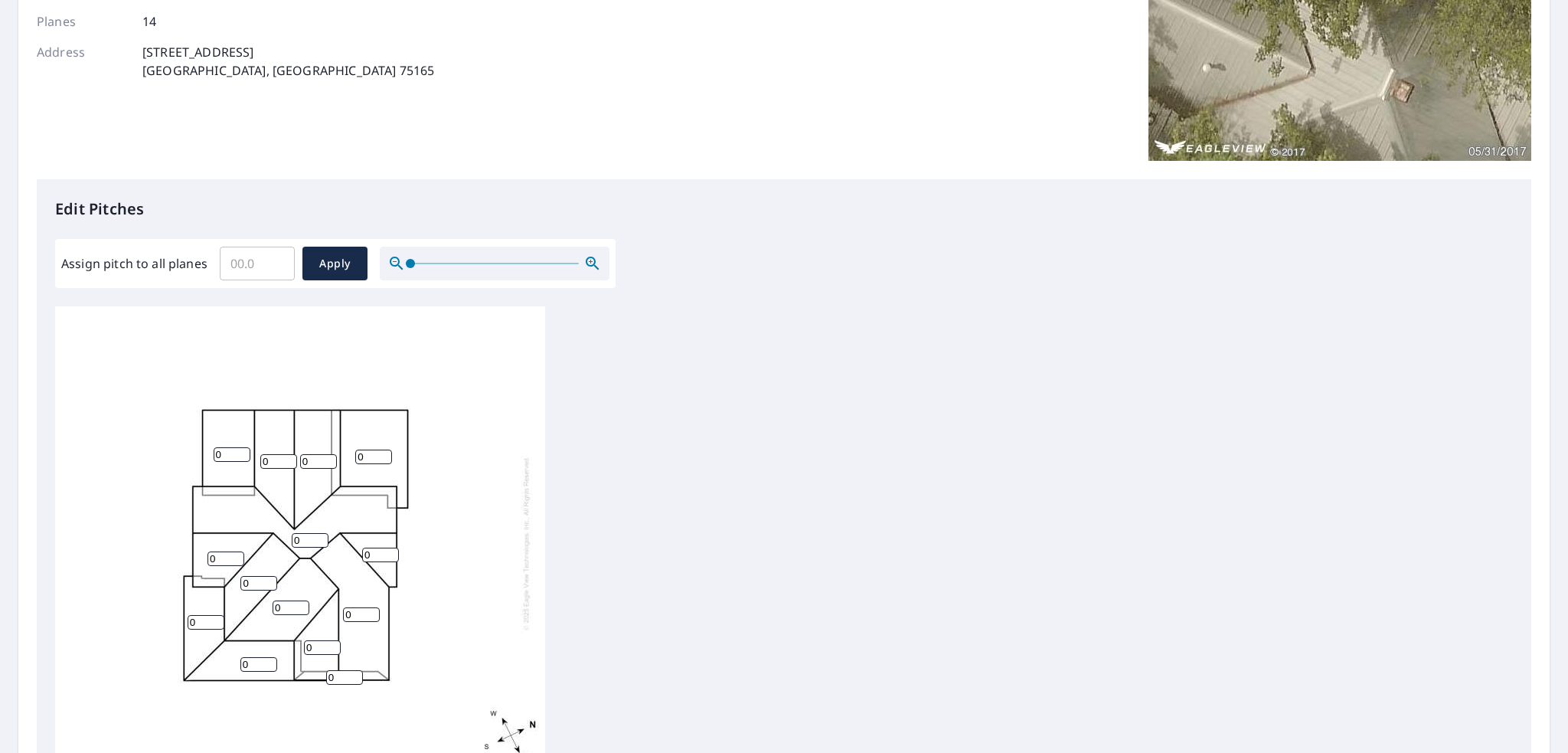
scroll to position [306, 0]
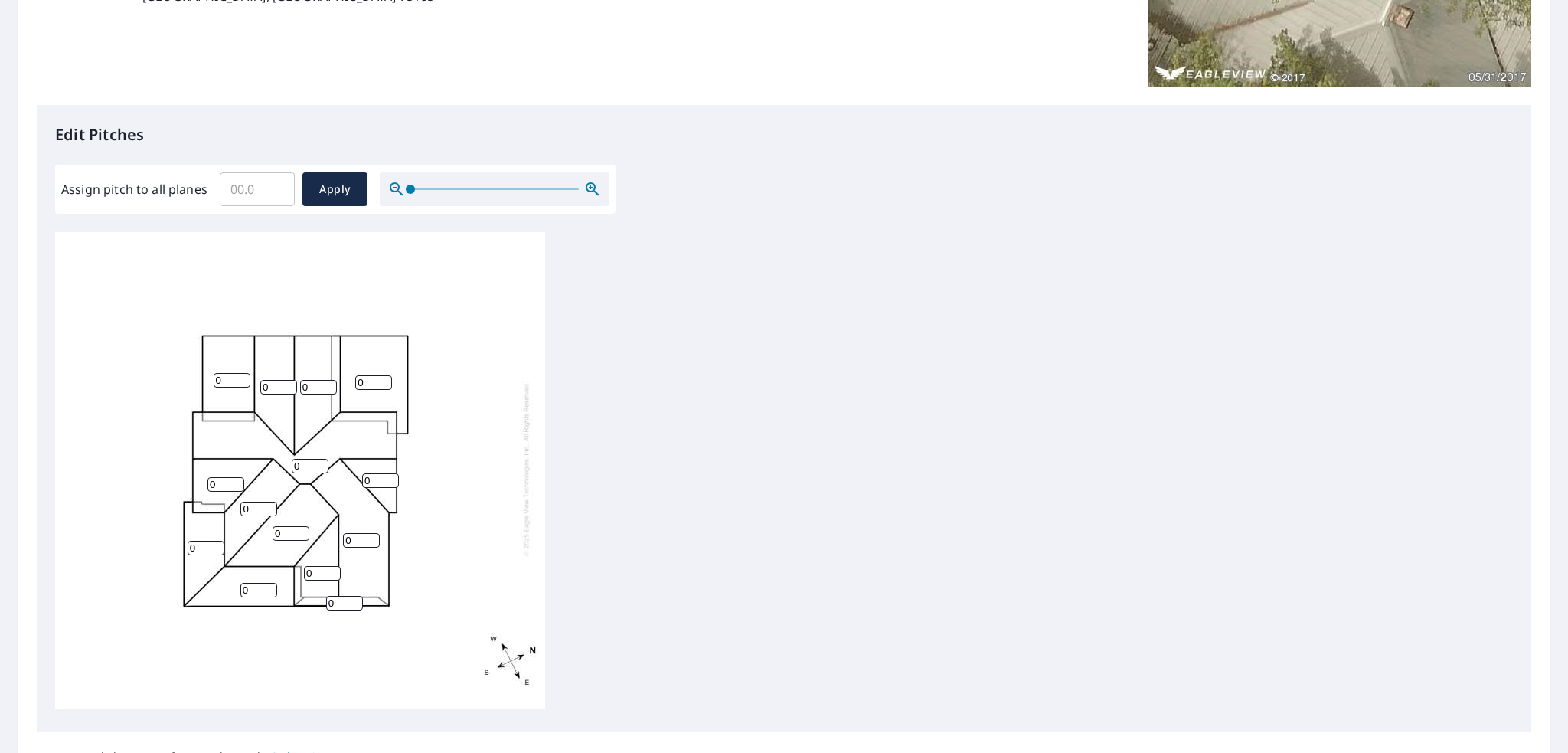
drag, startPoint x: 368, startPoint y: 369, endPoint x: 352, endPoint y: 371, distance: 16.1
click at [352, 371] on div "0 0 0 0 0 0 0 0 0 0 0 0 0 0" at bounding box center [300, 468] width 490 height 481
type input "1"
drag, startPoint x: 229, startPoint y: 370, endPoint x: 198, endPoint y: 370, distance: 31.0
click at [198, 370] on div "0 0 1 0 0 0 0 0 0 0 0 0 0 0" at bounding box center [300, 468] width 490 height 481
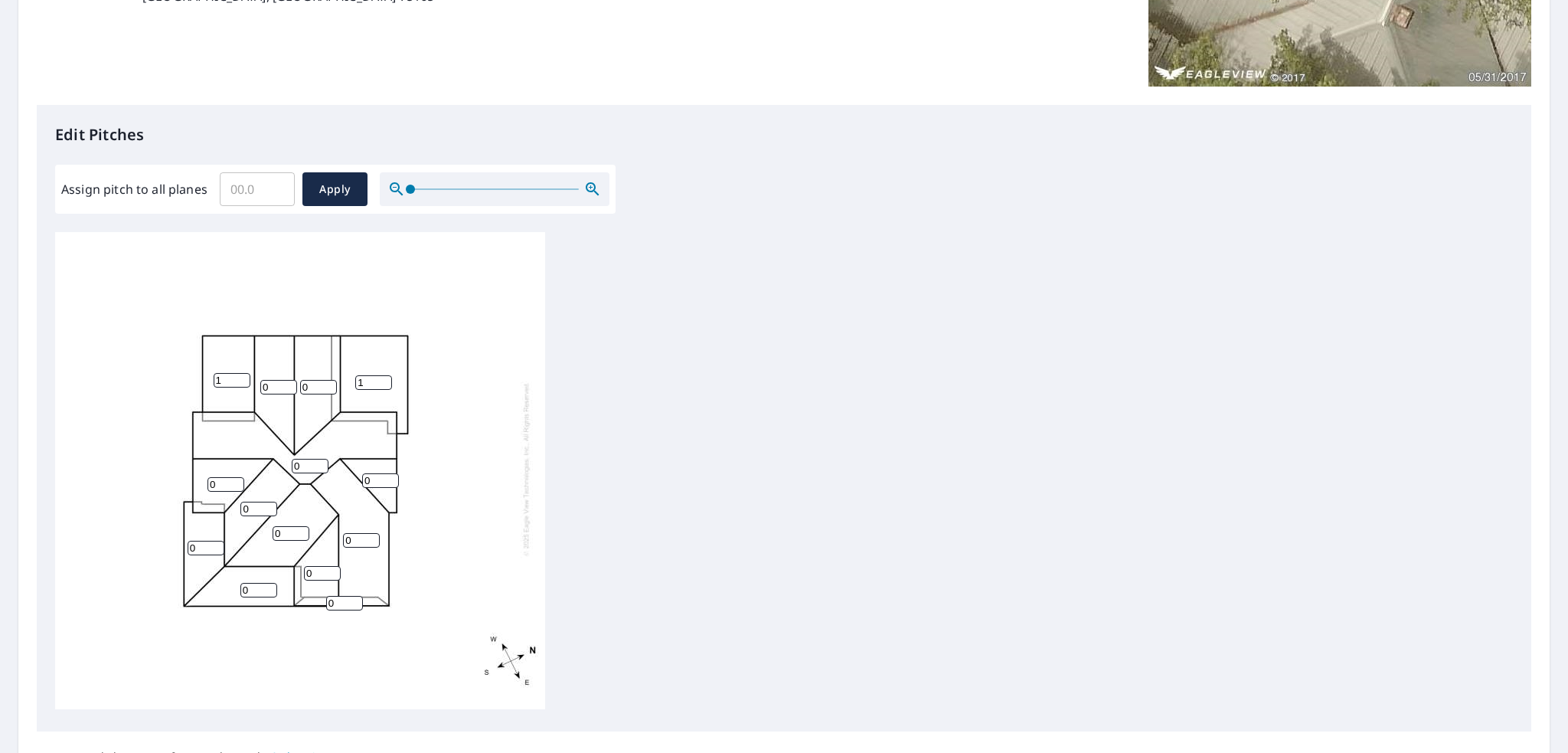
type input "1"
drag, startPoint x: 306, startPoint y: 453, endPoint x: 288, endPoint y: 454, distance: 18.0
click at [288, 454] on div "0 0 1 0 0 1 0 0 0 0 0 0 0 0" at bounding box center [300, 468] width 490 height 481
type input "10"
drag, startPoint x: 310, startPoint y: 376, endPoint x: 286, endPoint y: 379, distance: 24.2
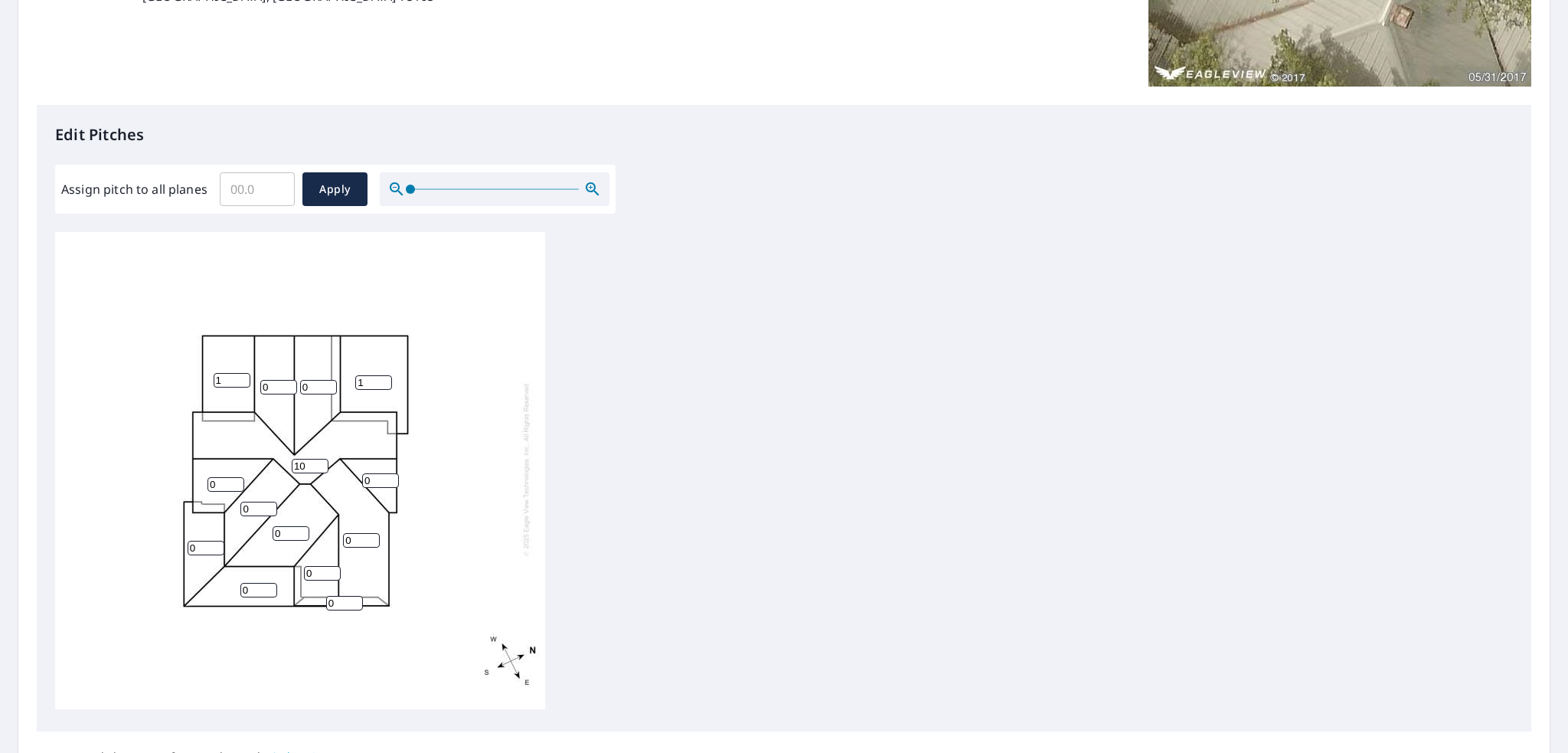
click at [286, 379] on div "10 0 1 0 0 1 0 0 0 0 0 0 0 0" at bounding box center [300, 468] width 490 height 481
type input "10"
click at [278, 379] on input "0" at bounding box center [279, 386] width 37 height 14
type input "10"
click at [225, 477] on input "0" at bounding box center [226, 484] width 37 height 14
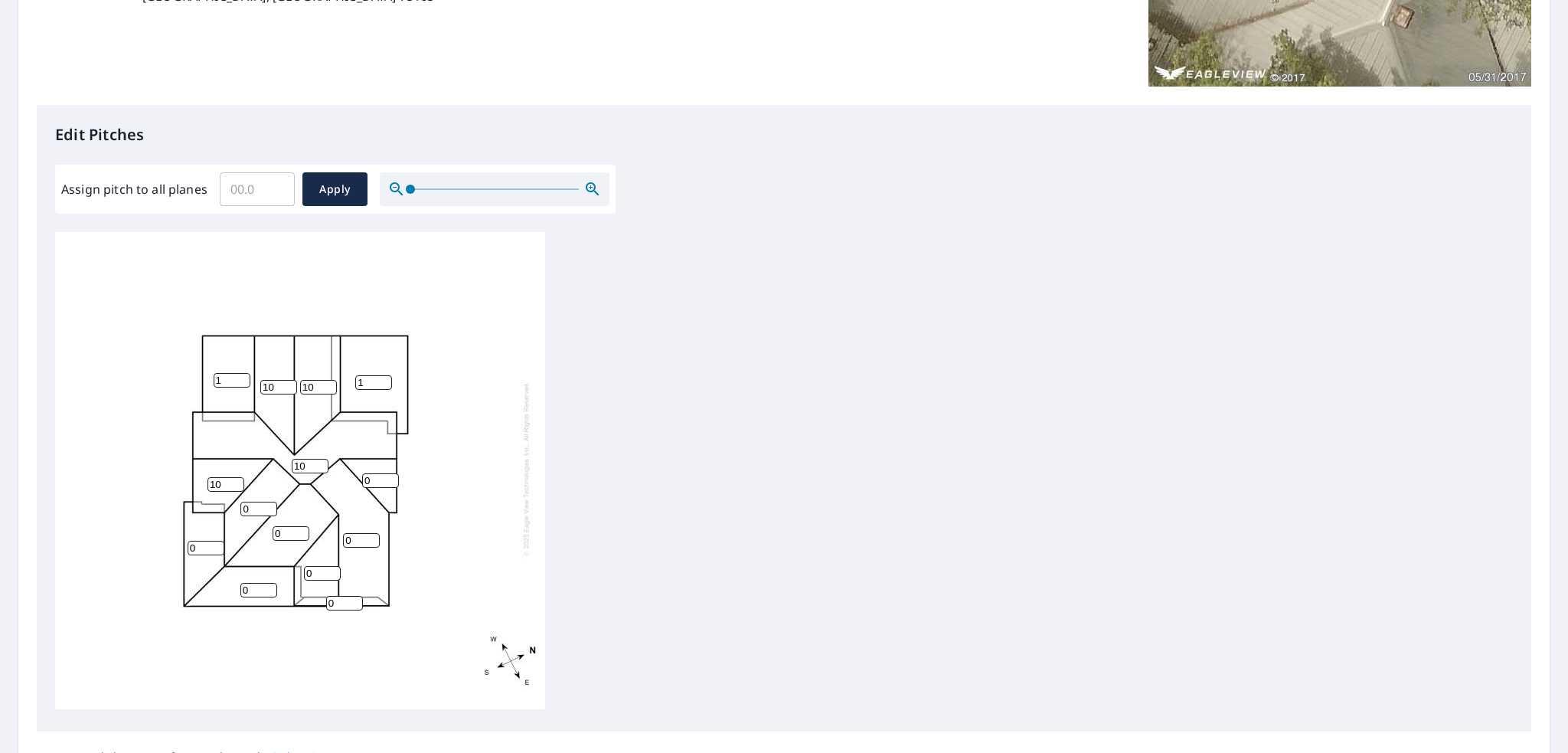
type input "10"
click at [376, 474] on input "0" at bounding box center [380, 480] width 37 height 14
type input "10"
click at [261, 501] on input "0" at bounding box center [259, 508] width 37 height 14
type input "10"
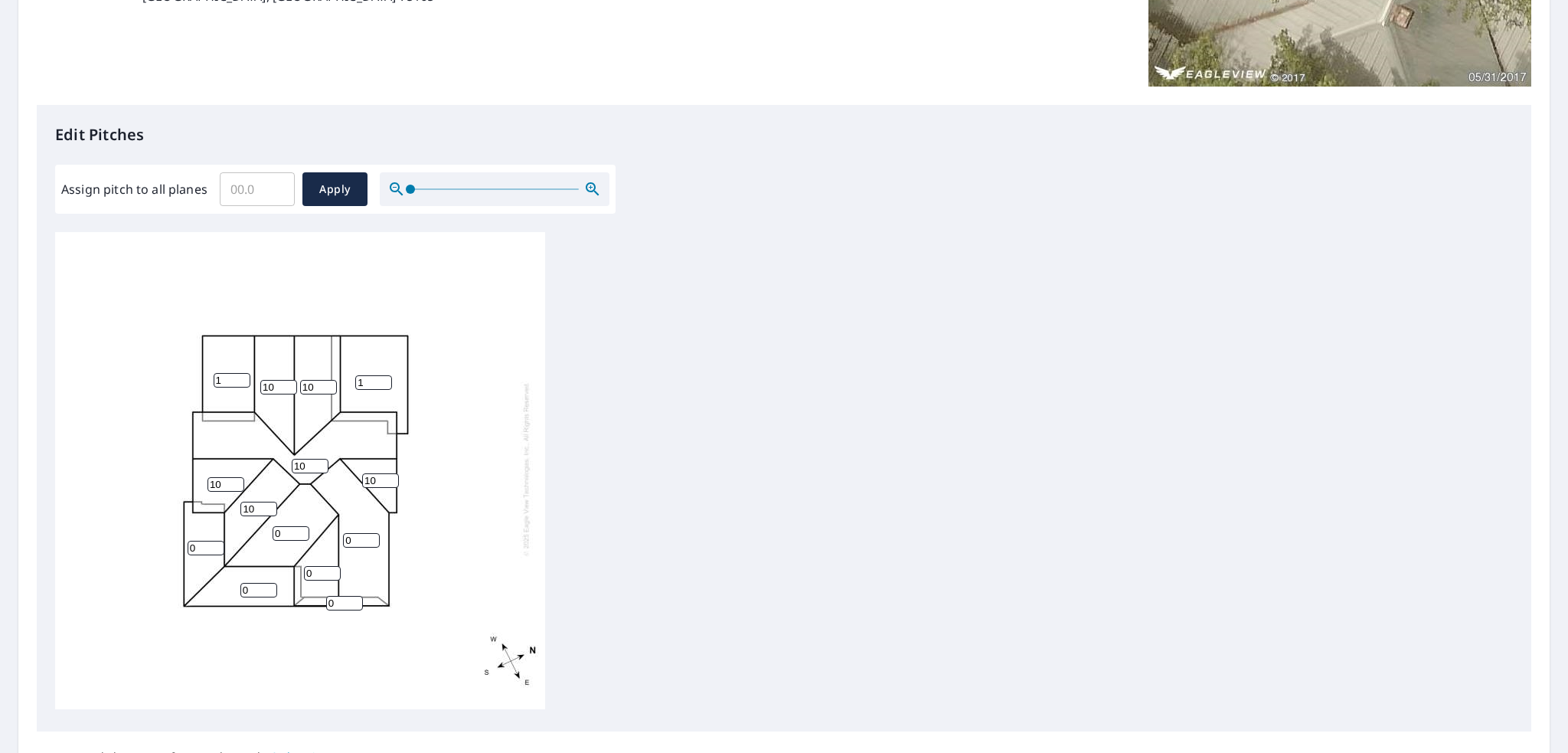
click at [286, 526] on input "0" at bounding box center [291, 533] width 37 height 14
type input "10"
click at [355, 533] on input "0" at bounding box center [361, 540] width 37 height 14
type input "10"
click at [308, 566] on input "0" at bounding box center [322, 572] width 37 height 14
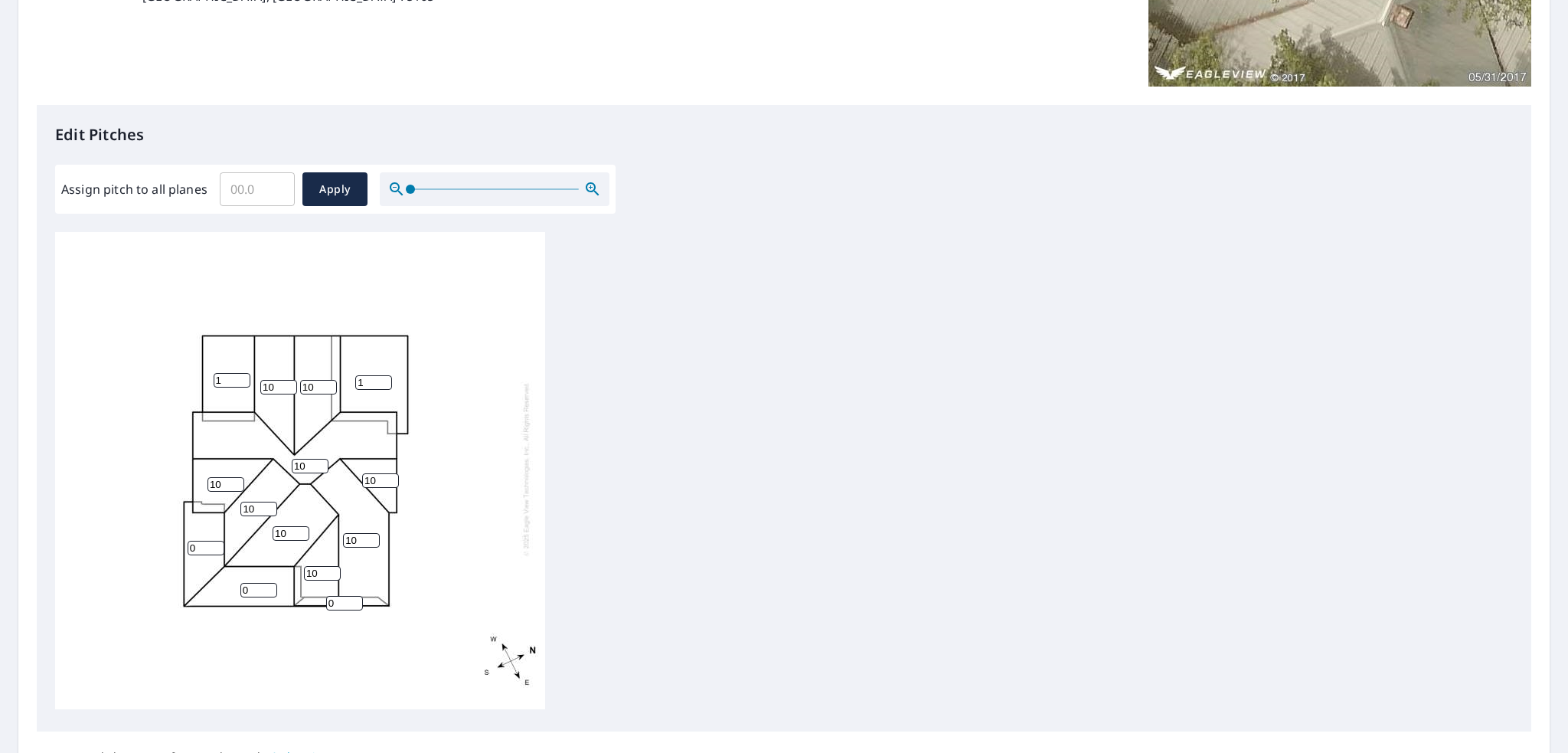
type input "10"
click at [202, 541] on input "0" at bounding box center [206, 547] width 37 height 14
drag, startPoint x: 206, startPoint y: 534, endPoint x: 169, endPoint y: 544, distance: 38.3
click at [169, 544] on div "10 10 1 10 10 1 0 10 0 10 10 10 10 0" at bounding box center [300, 468] width 490 height 481
type input "2"
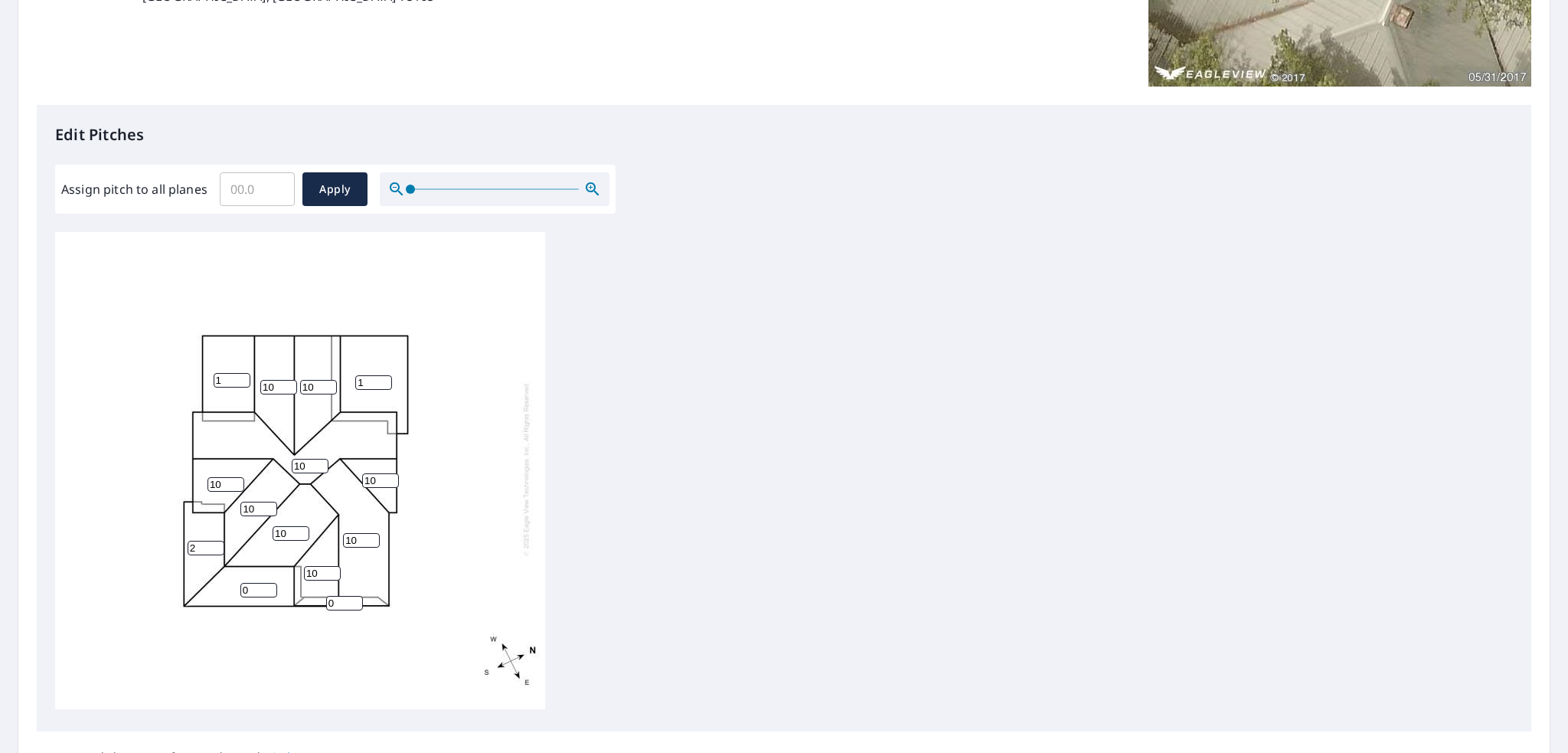
drag, startPoint x: 254, startPoint y: 579, endPoint x: 230, endPoint y: 583, distance: 24.3
click at [230, 583] on div "10 10 1 10 10 1 0 10 2 10 10 10 10 0" at bounding box center [300, 468] width 490 height 481
type input "2"
drag, startPoint x: 335, startPoint y: 595, endPoint x: 322, endPoint y: 595, distance: 13.0
click at [322, 595] on div "10 10 1 10 10 1 2 10 2 10 10 10 10 0" at bounding box center [300, 468] width 490 height 481
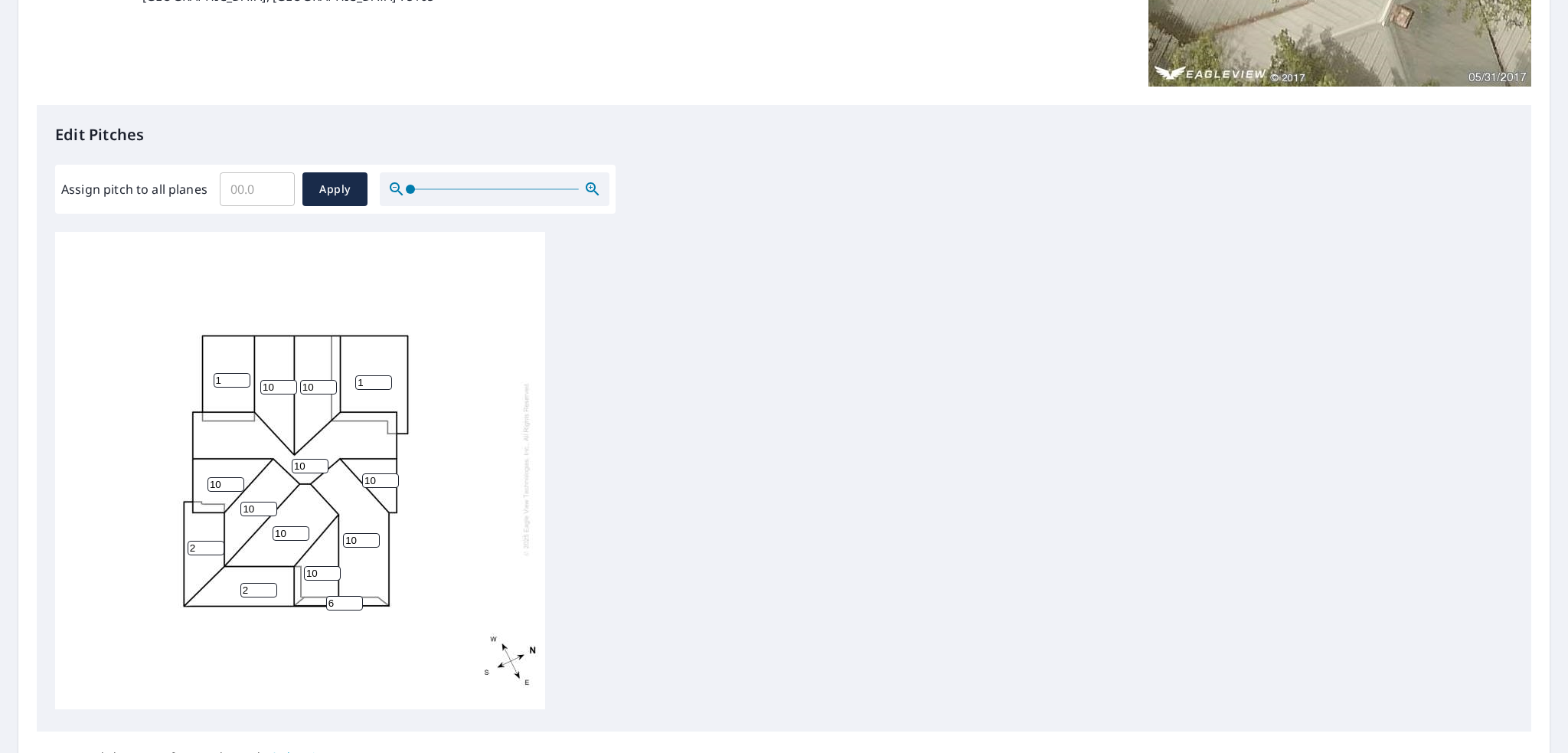
type input "6"
click at [349, 629] on div "10 10 1 10 10 1 2 10 2 10 10 10 10 6" at bounding box center [300, 468] width 490 height 481
click at [335, 196] on span "Apply" at bounding box center [335, 189] width 41 height 19
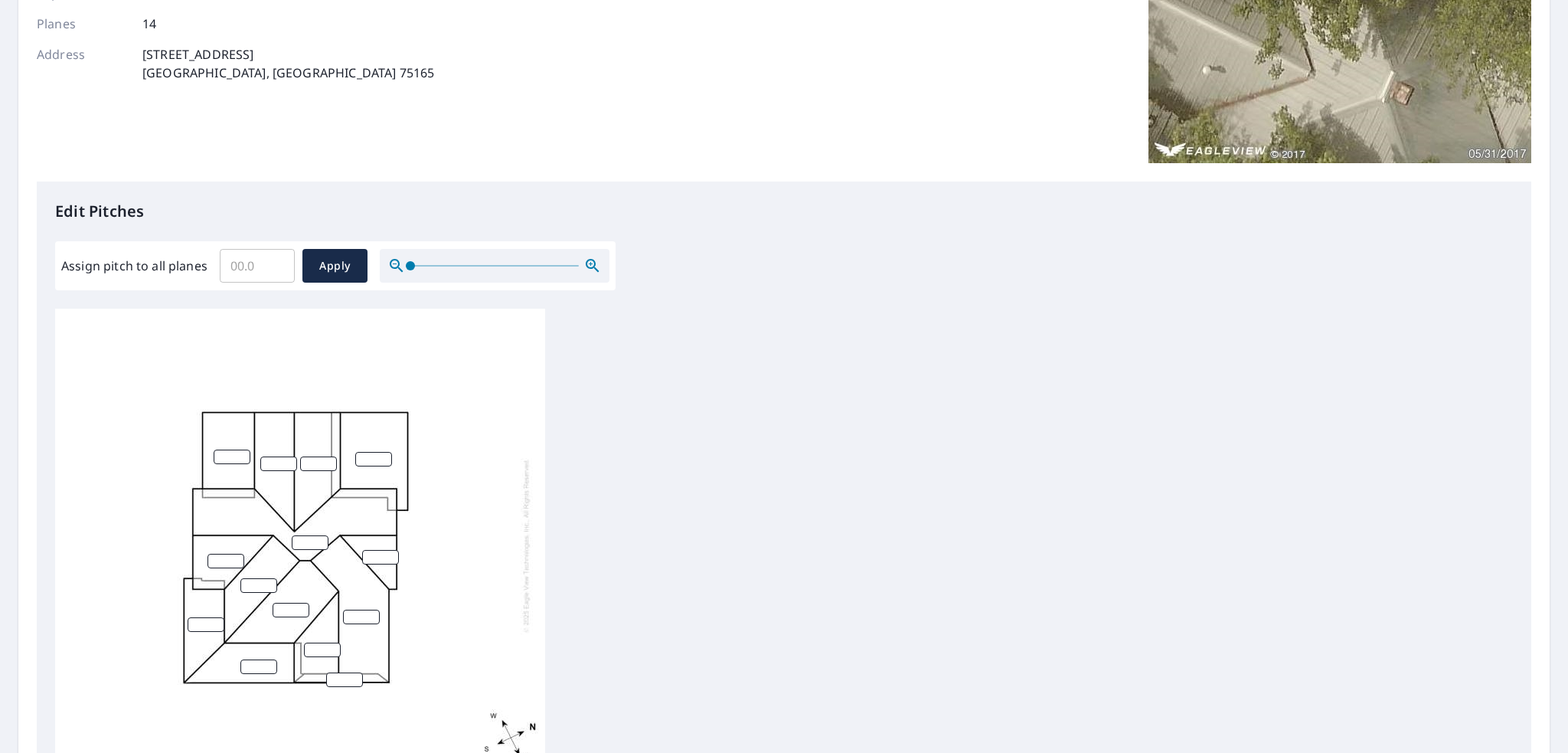
scroll to position [15, 0]
type input "0"
click at [286, 457] on input "0" at bounding box center [279, 463] width 37 height 14
click at [227, 449] on input "number" at bounding box center [232, 456] width 37 height 14
click at [708, 398] on div "0" at bounding box center [784, 549] width 1458 height 481
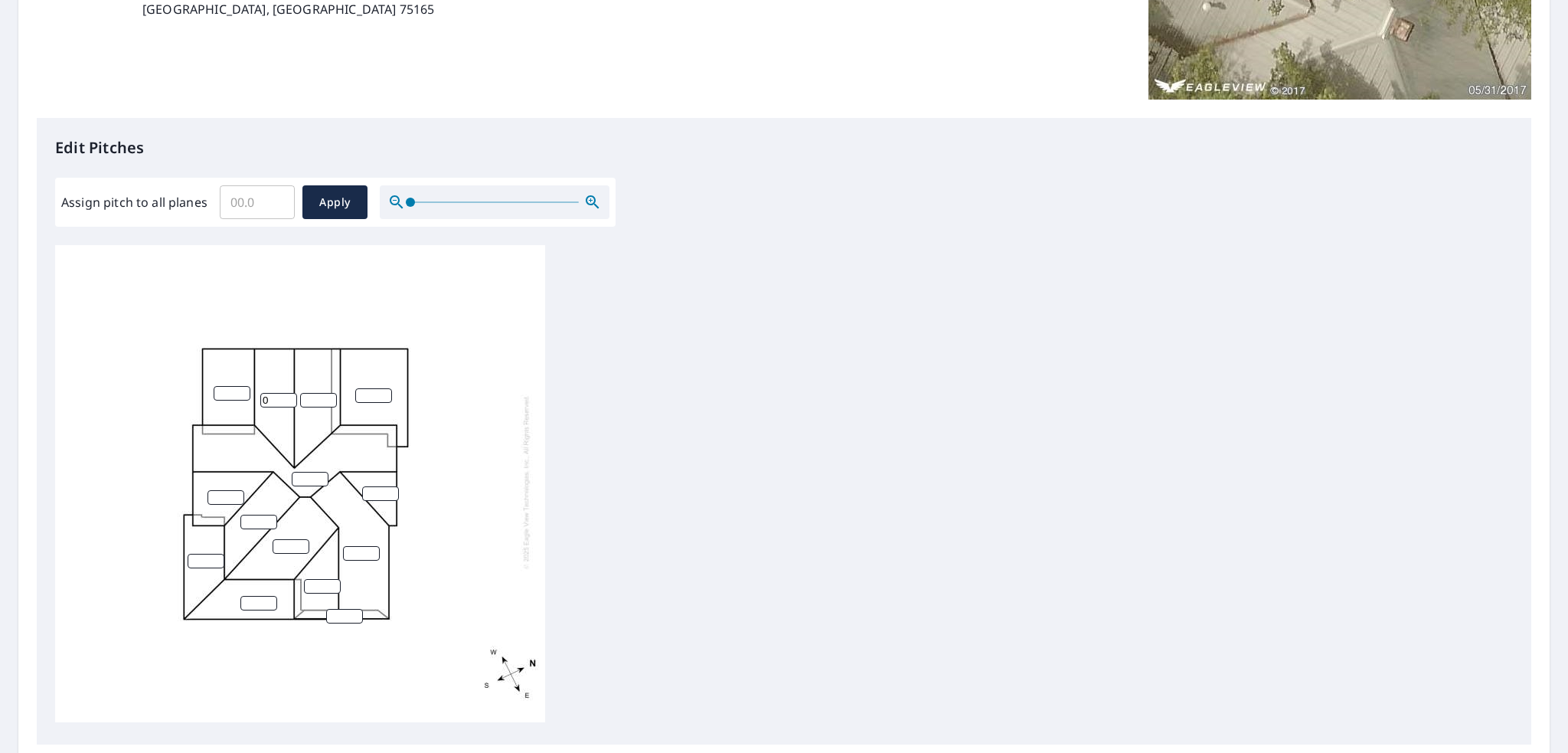
scroll to position [383, 0]
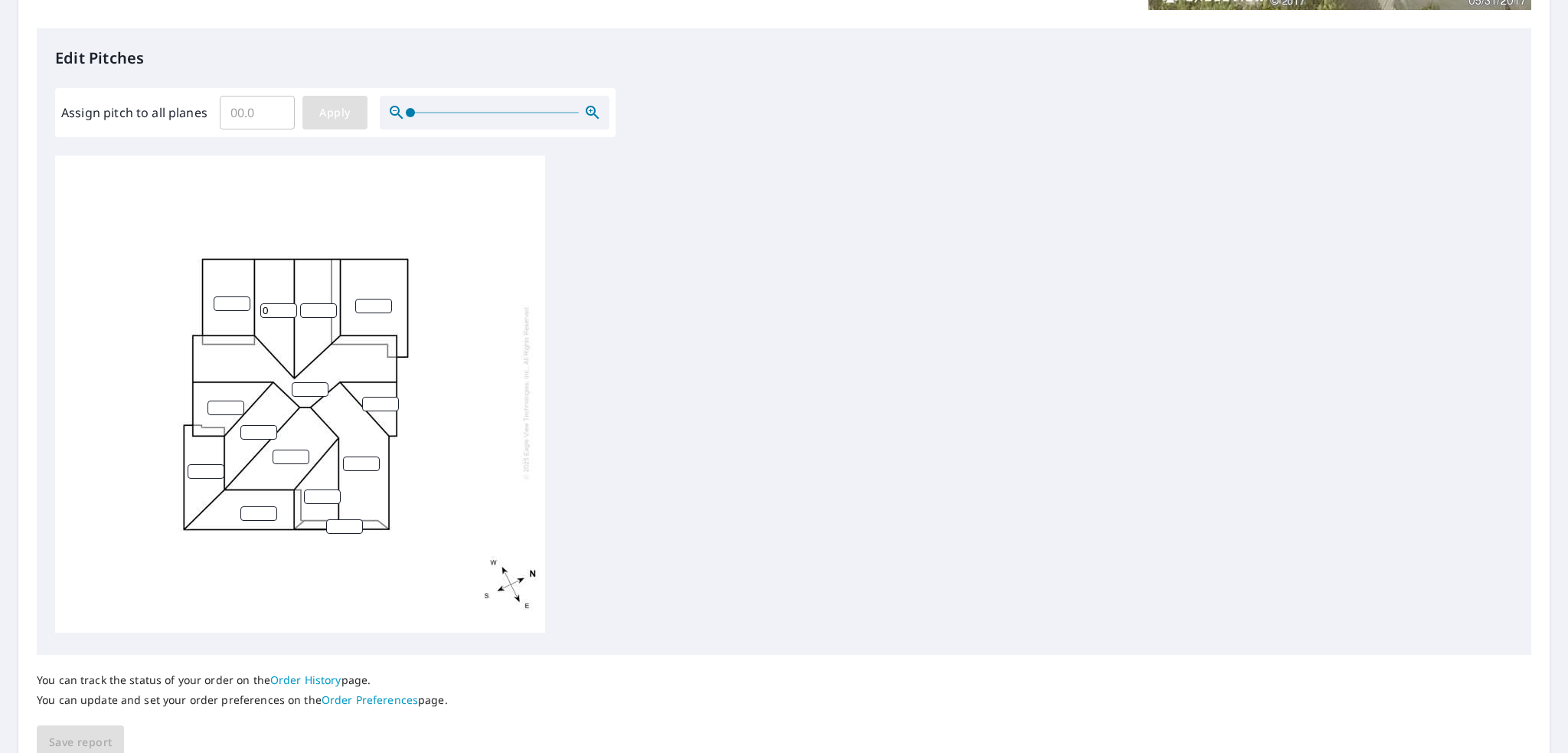
click at [327, 109] on span "Apply" at bounding box center [335, 113] width 41 height 19
click at [224, 296] on input "number" at bounding box center [232, 303] width 37 height 14
type input "1"
click at [355, 302] on div "1" at bounding box center [300, 392] width 490 height 481
click at [378, 298] on input "number" at bounding box center [374, 305] width 37 height 14
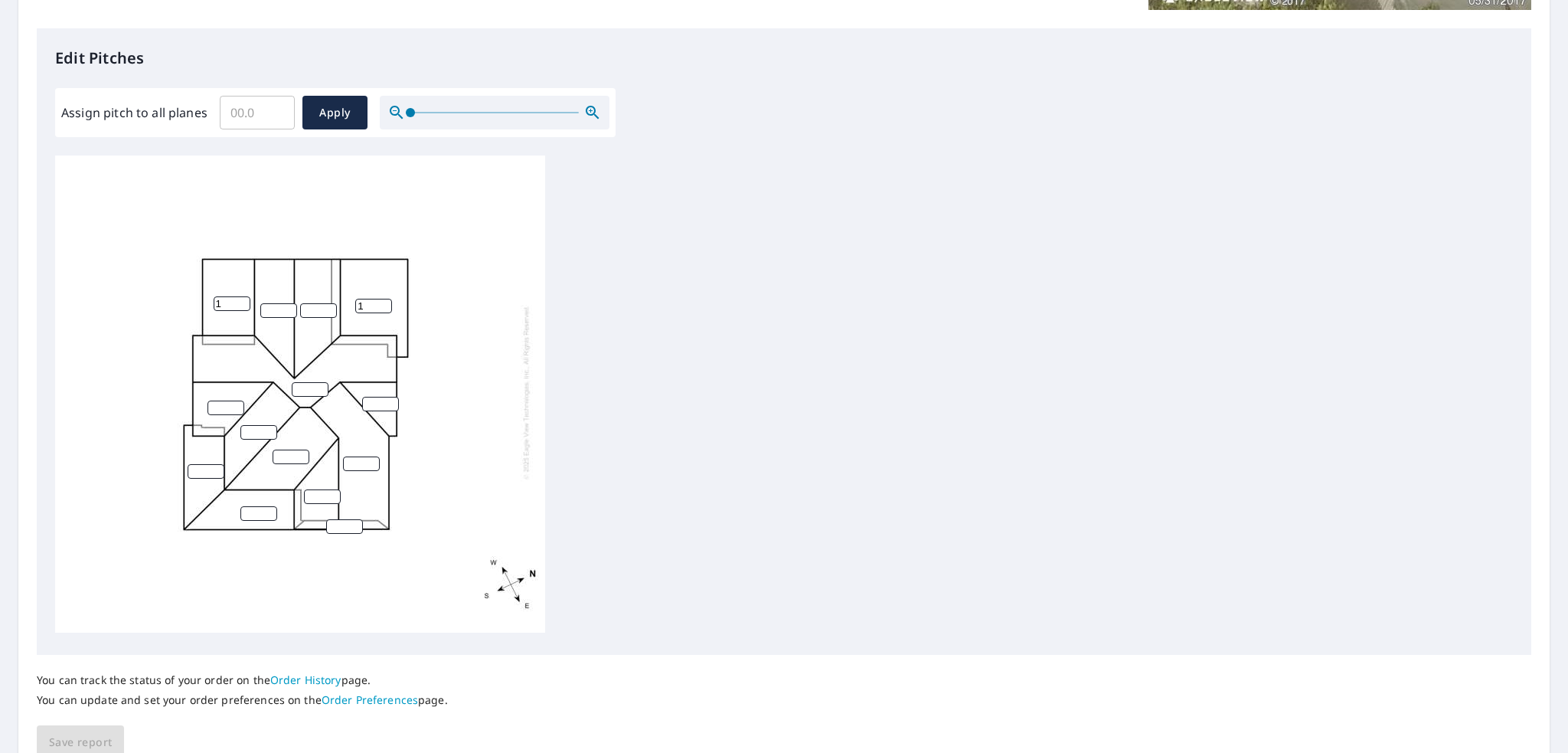
type input "1"
click at [268, 303] on input "number" at bounding box center [279, 310] width 37 height 14
type input "10"
click at [305, 303] on input "number" at bounding box center [319, 310] width 37 height 14
type input "10"
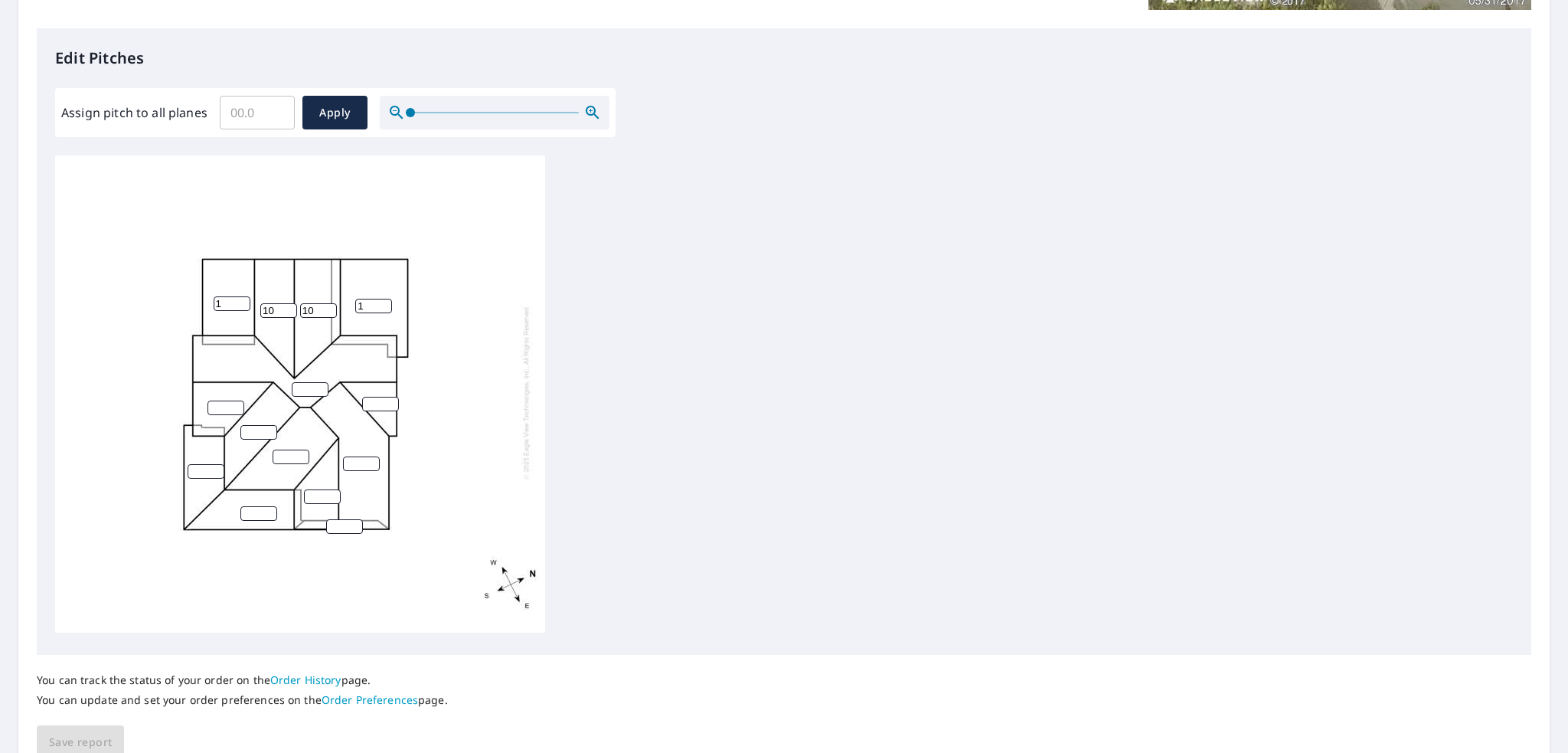
click at [297, 382] on input "number" at bounding box center [310, 389] width 37 height 14
type input "10"
click at [368, 397] on input "number" at bounding box center [380, 404] width 37 height 14
type input "10"
click at [212, 401] on input "number" at bounding box center [226, 407] width 37 height 14
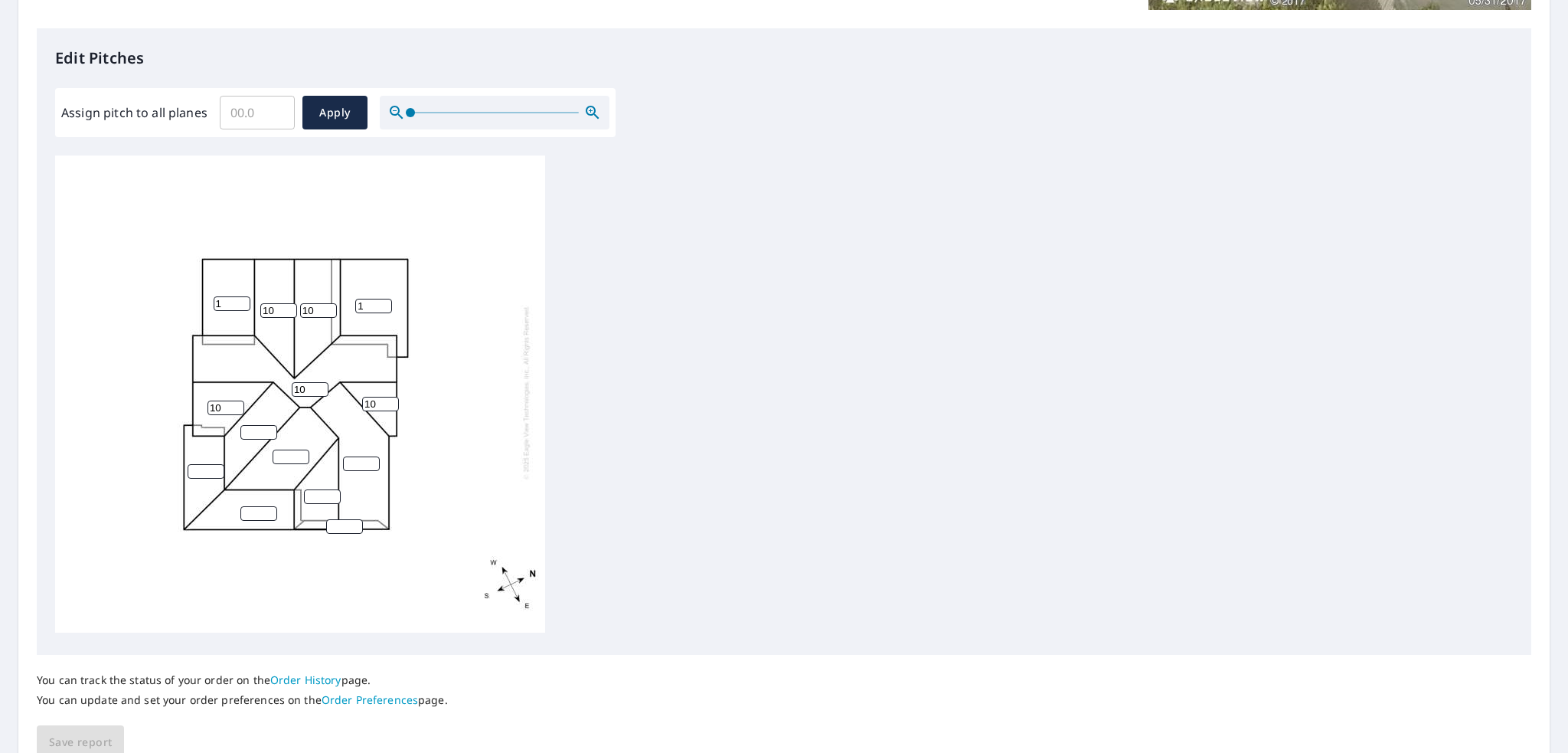
type input "10"
click at [251, 425] on input "number" at bounding box center [259, 432] width 37 height 14
type input "10"
click at [279, 449] on input "number" at bounding box center [291, 456] width 37 height 14
type input "10"
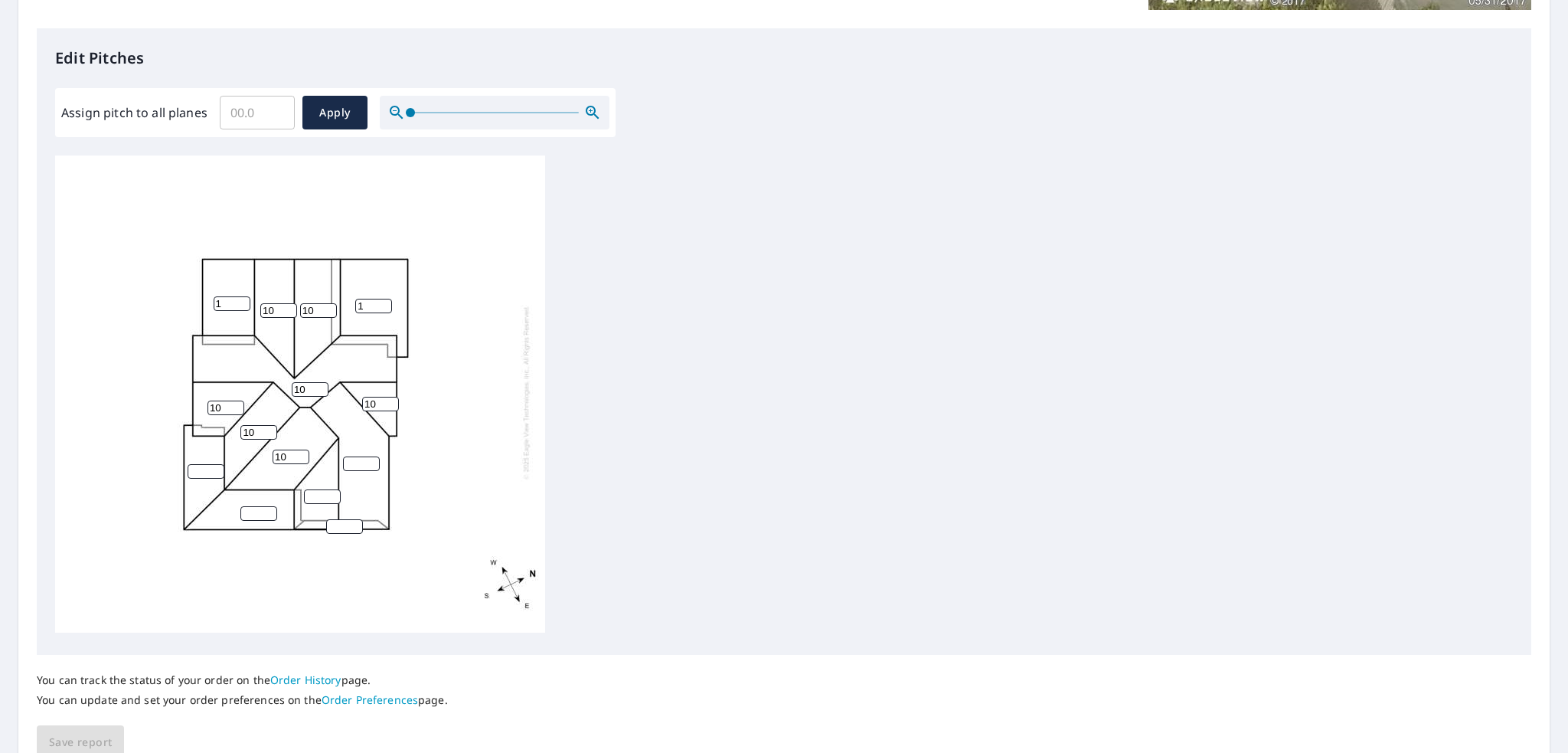
click at [353, 457] on input "number" at bounding box center [361, 463] width 37 height 14
type input "10"
click at [313, 490] on input "number" at bounding box center [322, 496] width 37 height 14
type input "10"
click at [337, 519] on input "number" at bounding box center [345, 526] width 37 height 14
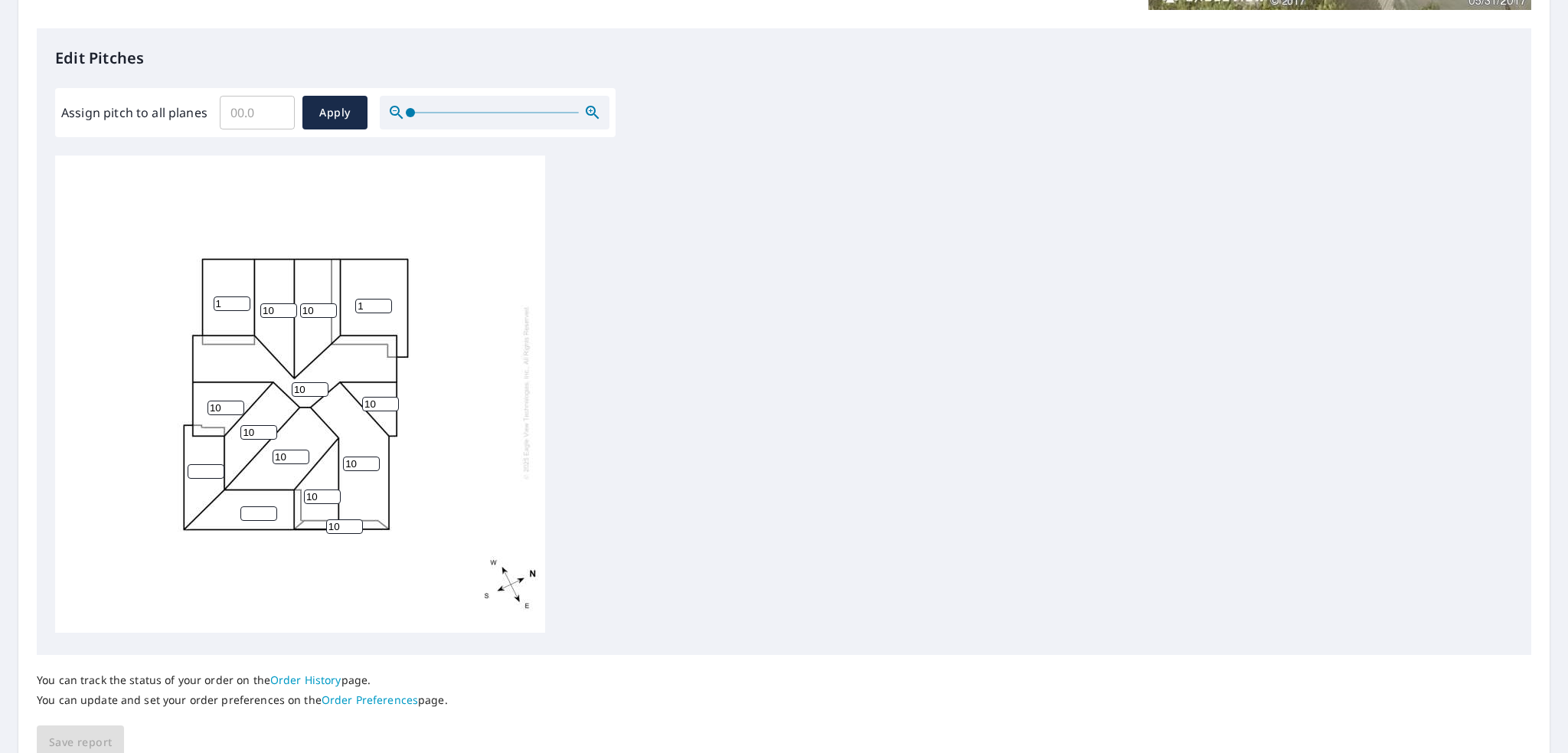
type input "10"
click at [261, 506] on input "number" at bounding box center [259, 513] width 37 height 14
type input "2"
click at [192, 464] on input "number" at bounding box center [206, 471] width 37 height 14
type input "2"
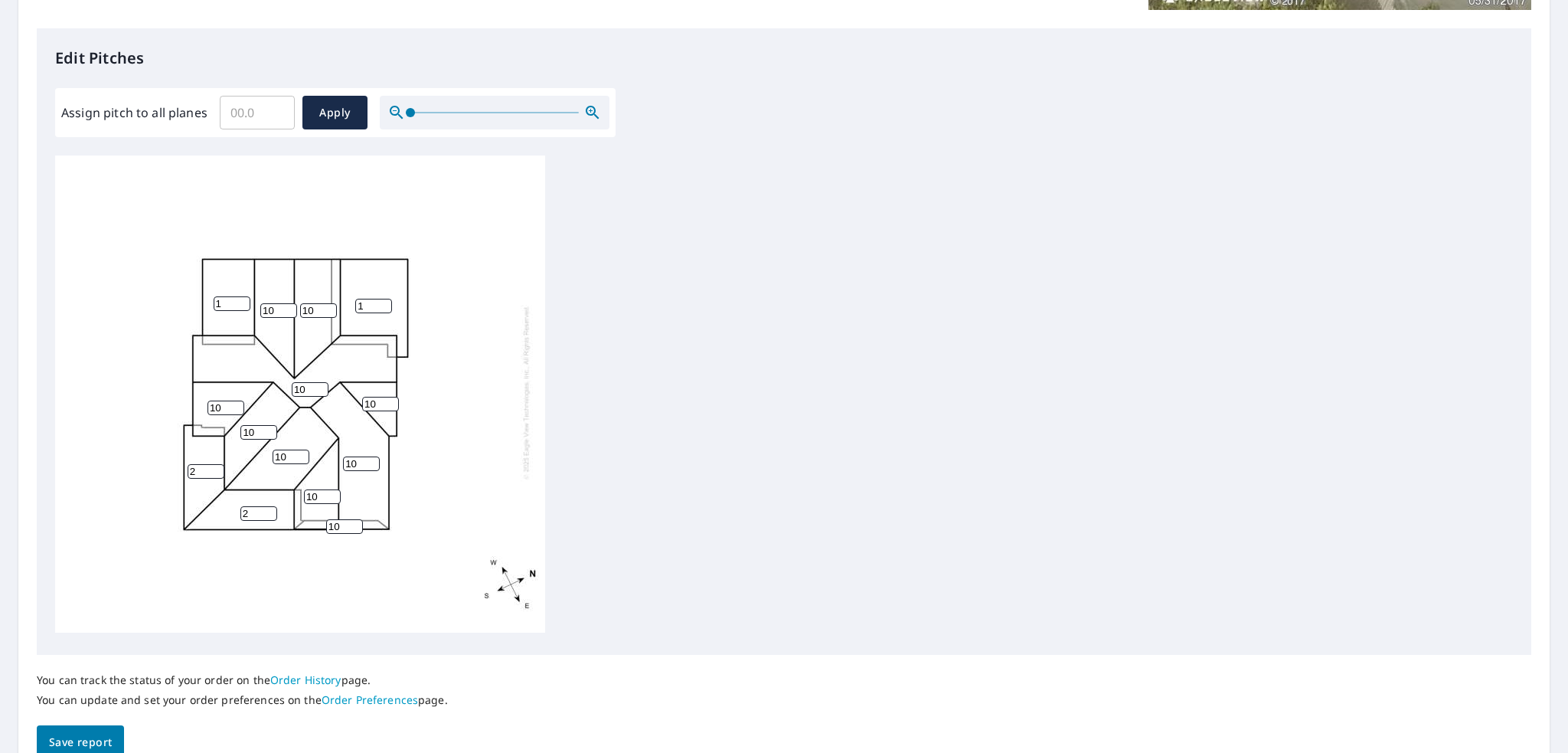
click at [413, 515] on div "10 10 1 10 10 1 2 10 2 10 10 10 10 10" at bounding box center [300, 392] width 490 height 481
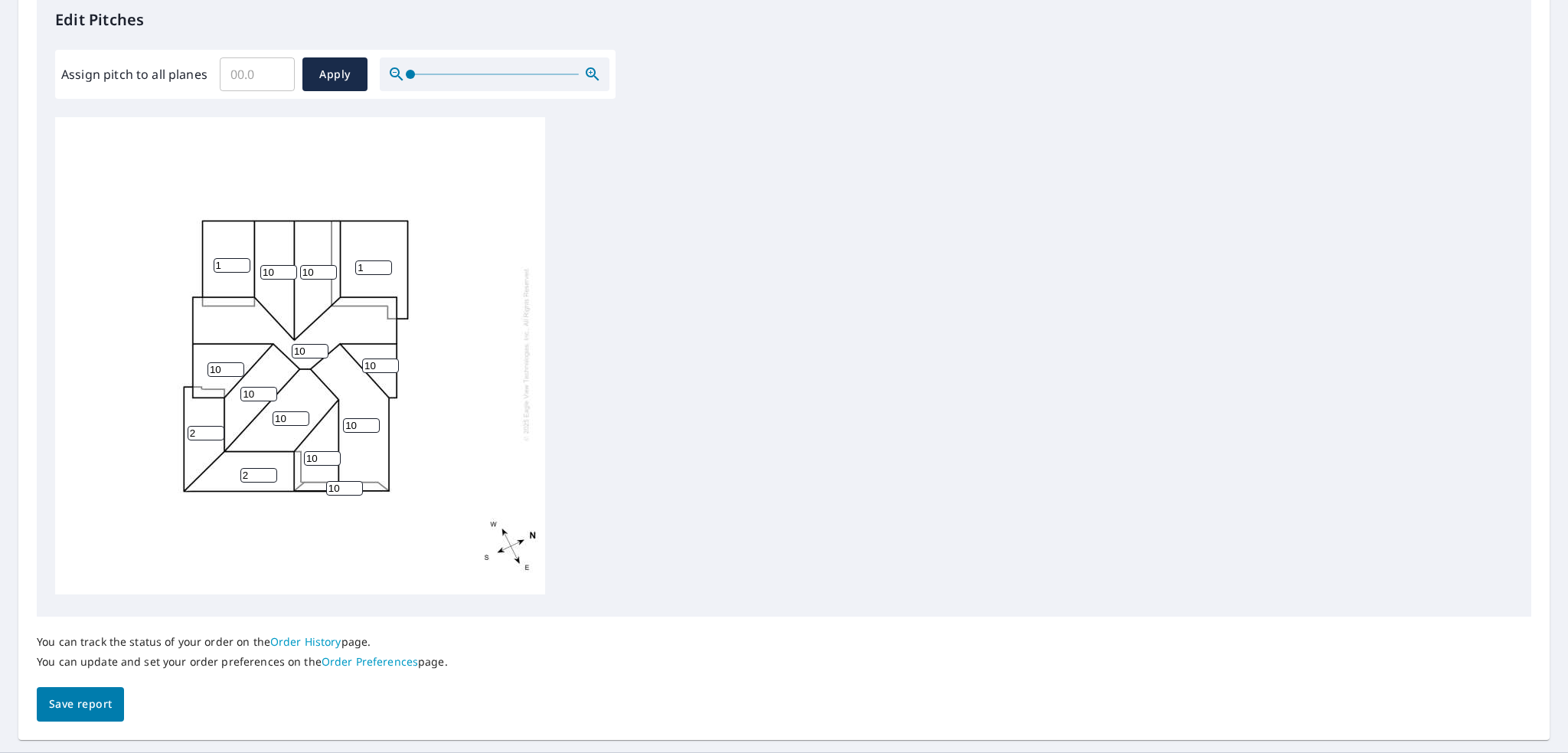
scroll to position [459, 0]
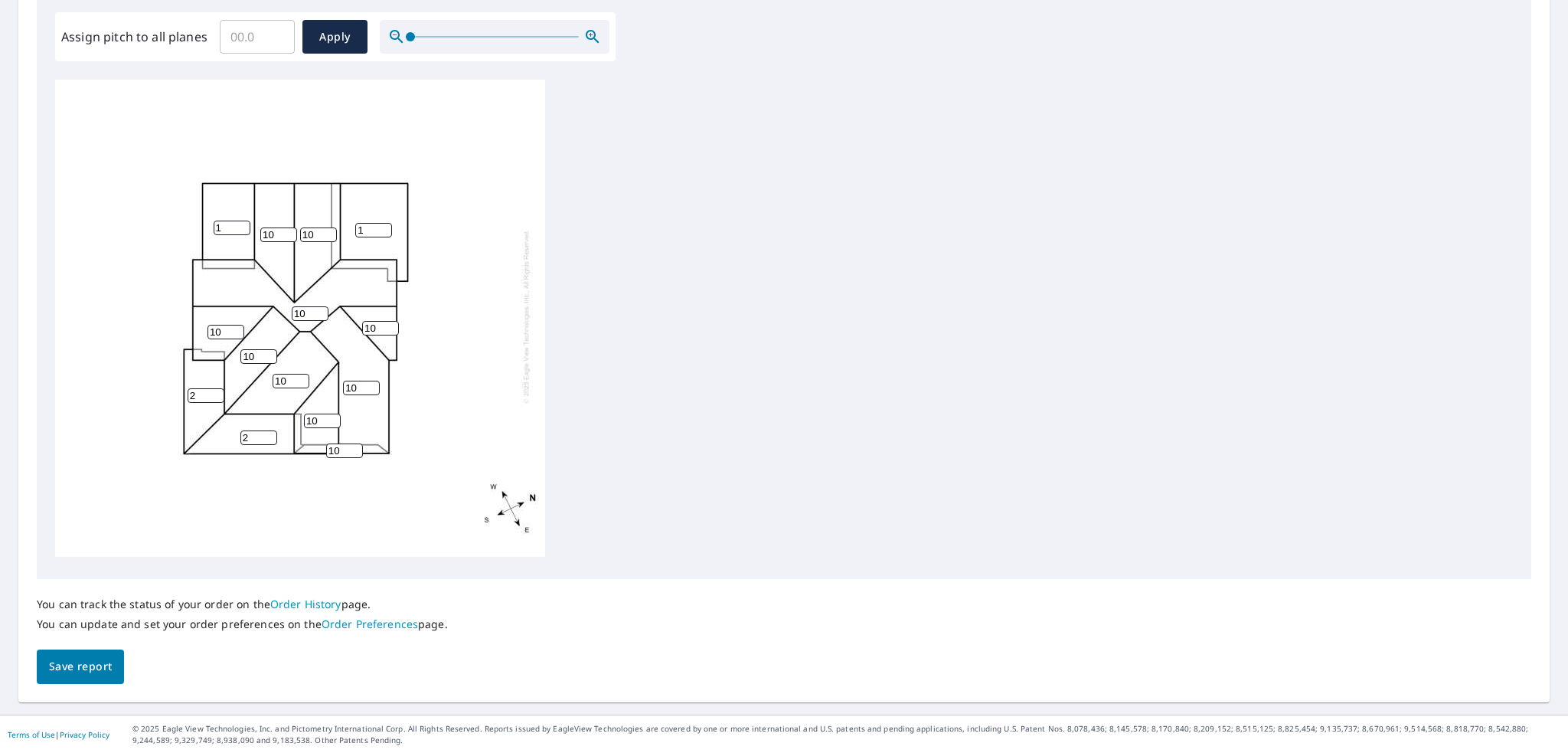
click at [58, 670] on span "Save report" at bounding box center [80, 666] width 63 height 19
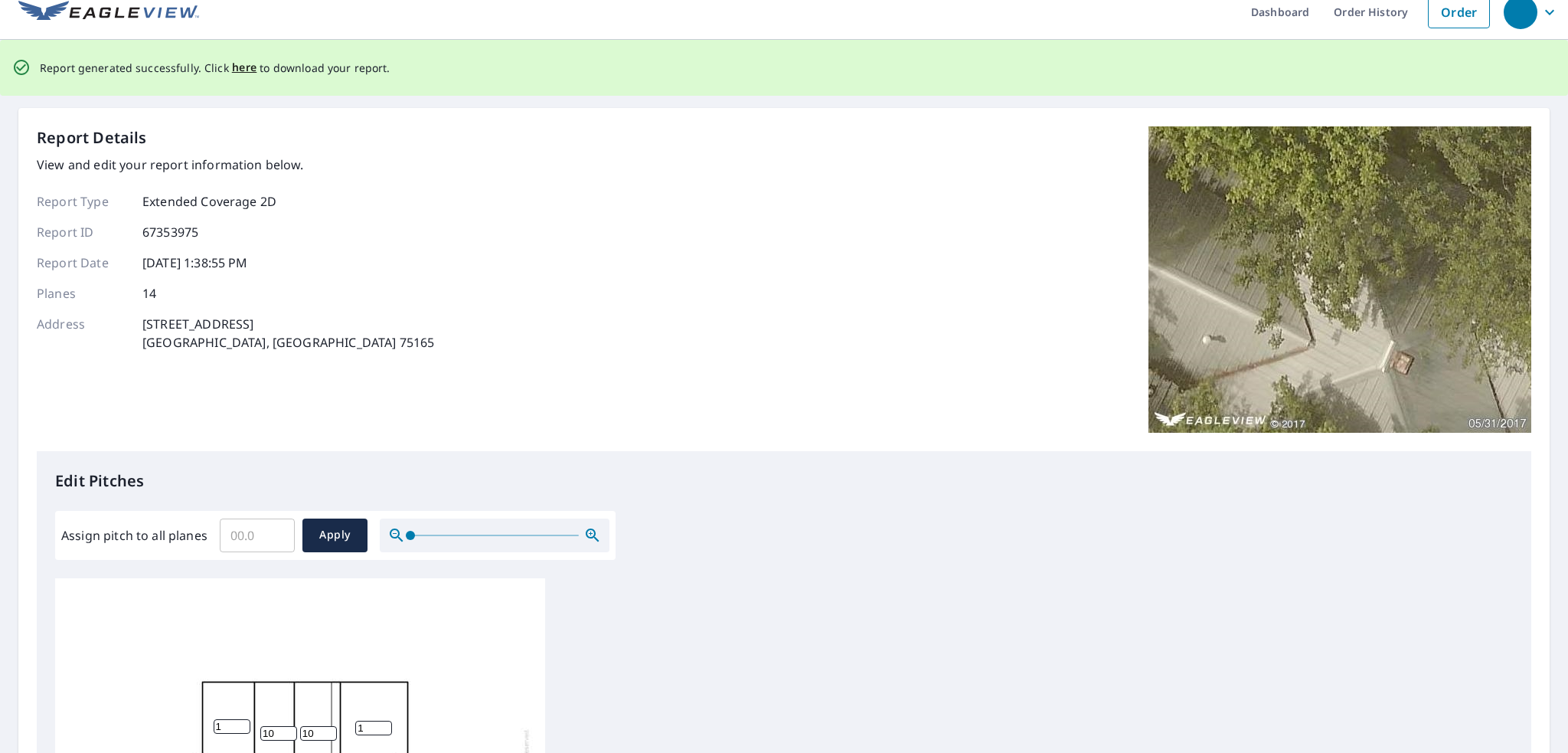
scroll to position [0, 0]
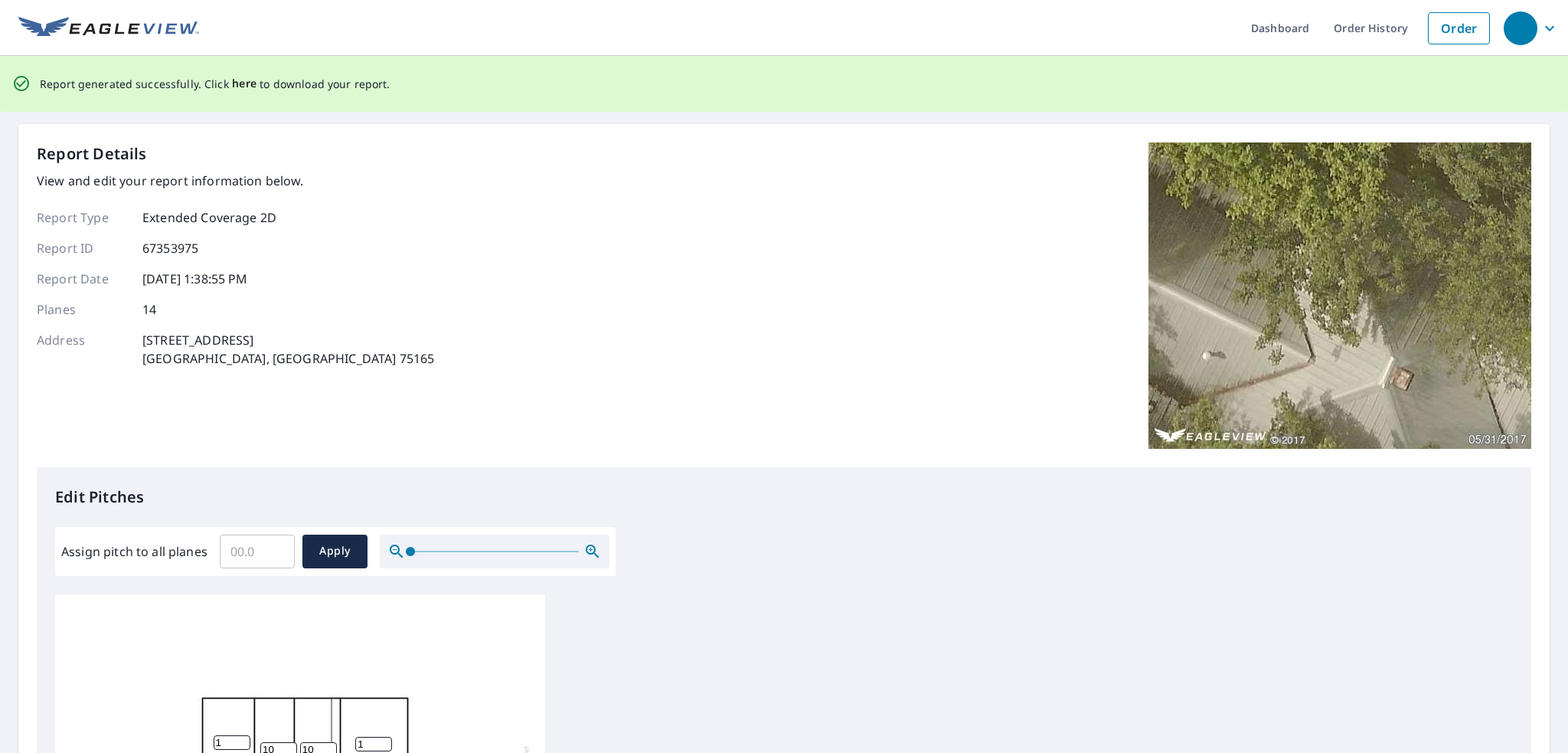
click at [236, 83] on span "here" at bounding box center [244, 84] width 25 height 19
